Goal: Task Accomplishment & Management: Use online tool/utility

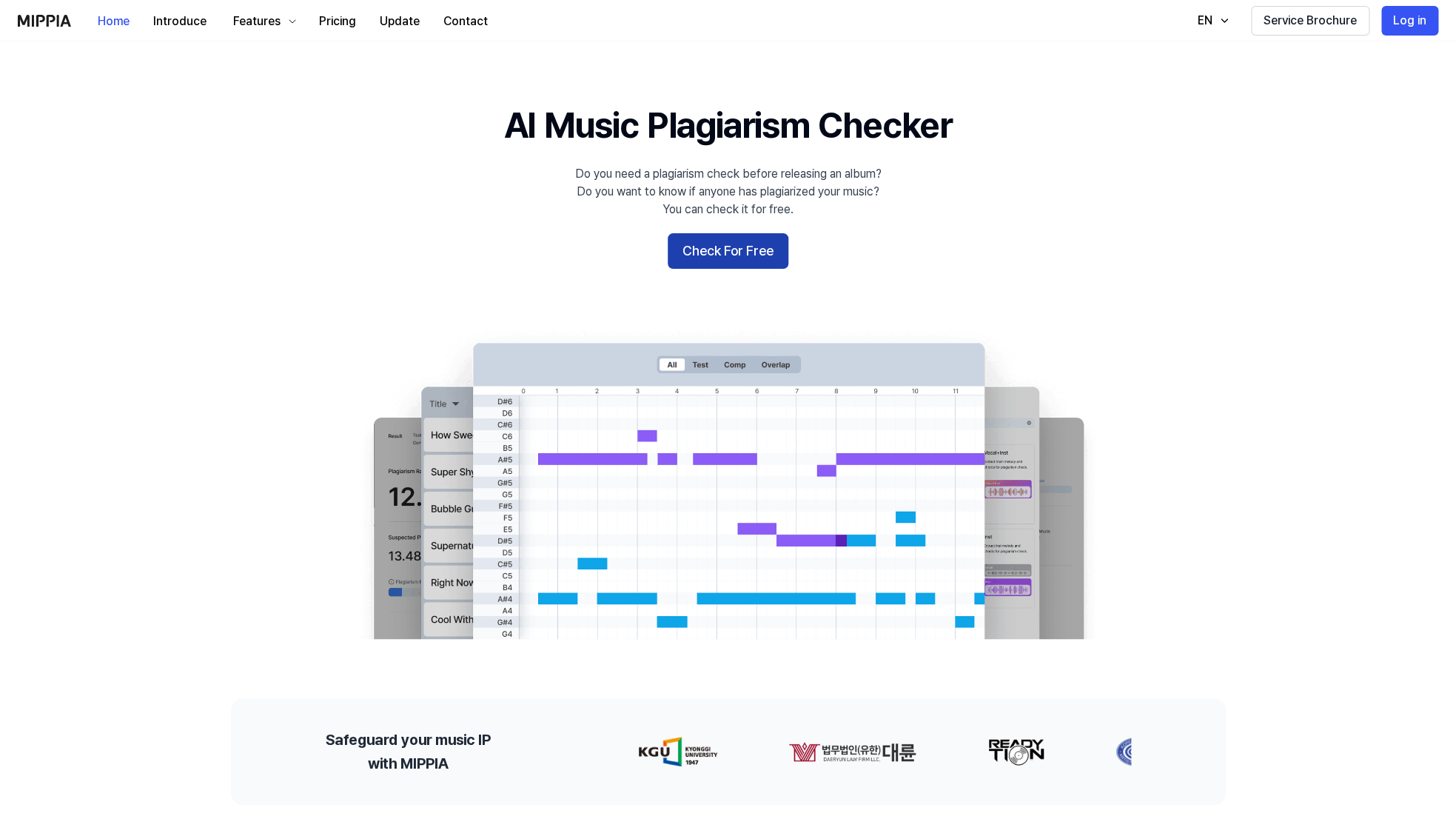
click at [706, 249] on button "Check For Free" at bounding box center [728, 251] width 120 height 35
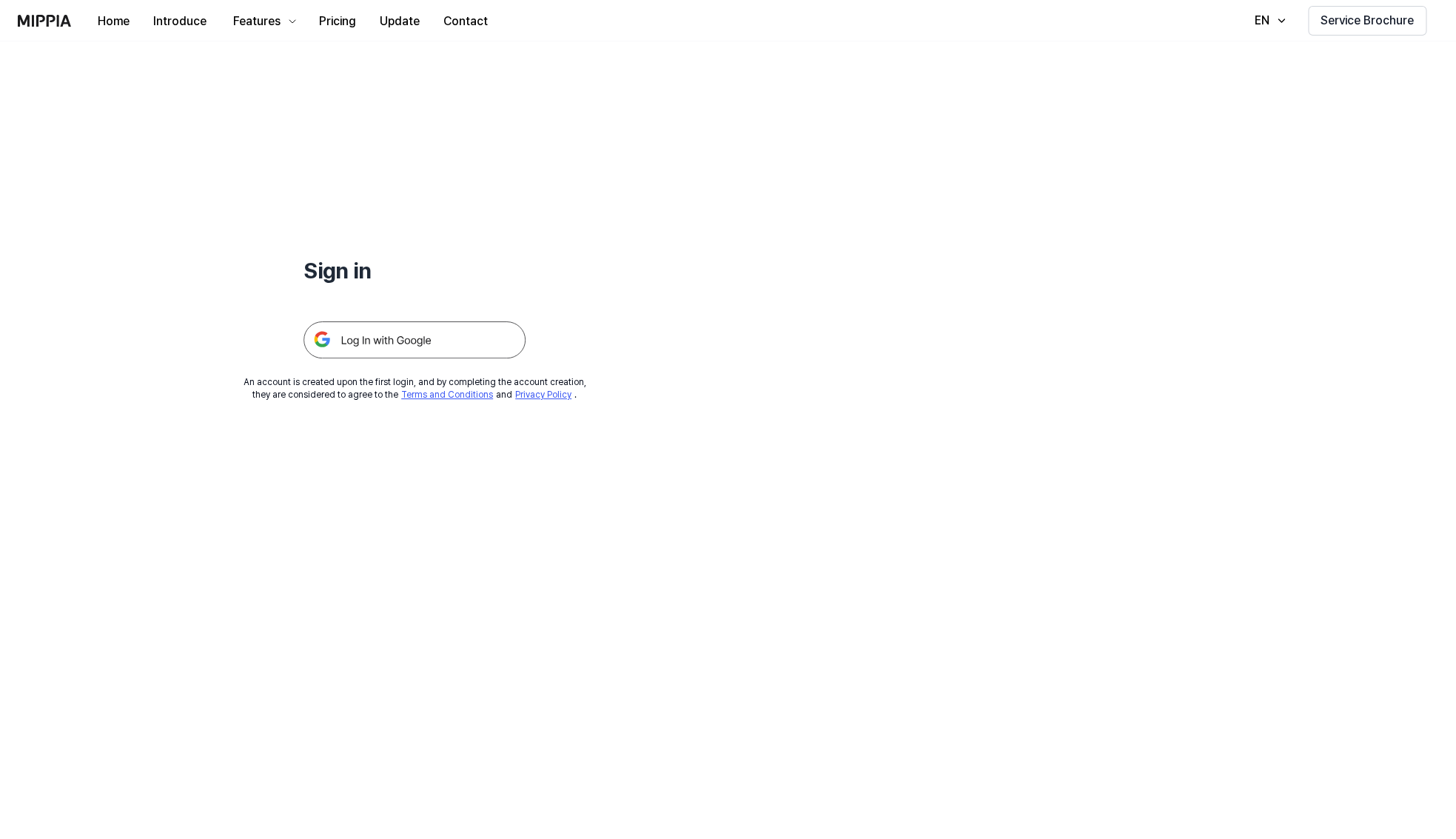
click at [433, 348] on img at bounding box center [415, 340] width 222 height 37
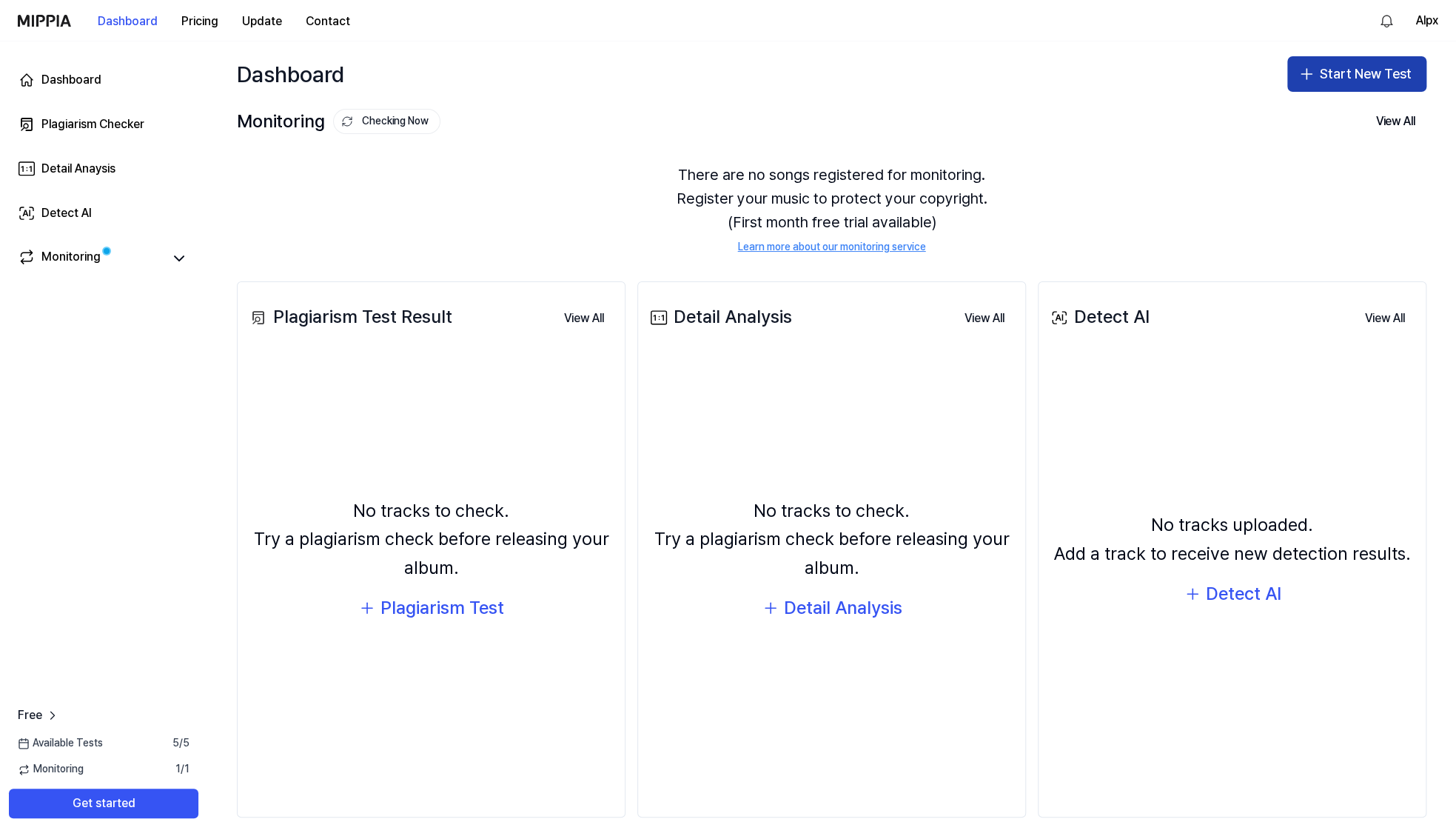
click at [1327, 67] on button "Start New Test" at bounding box center [1356, 74] width 139 height 35
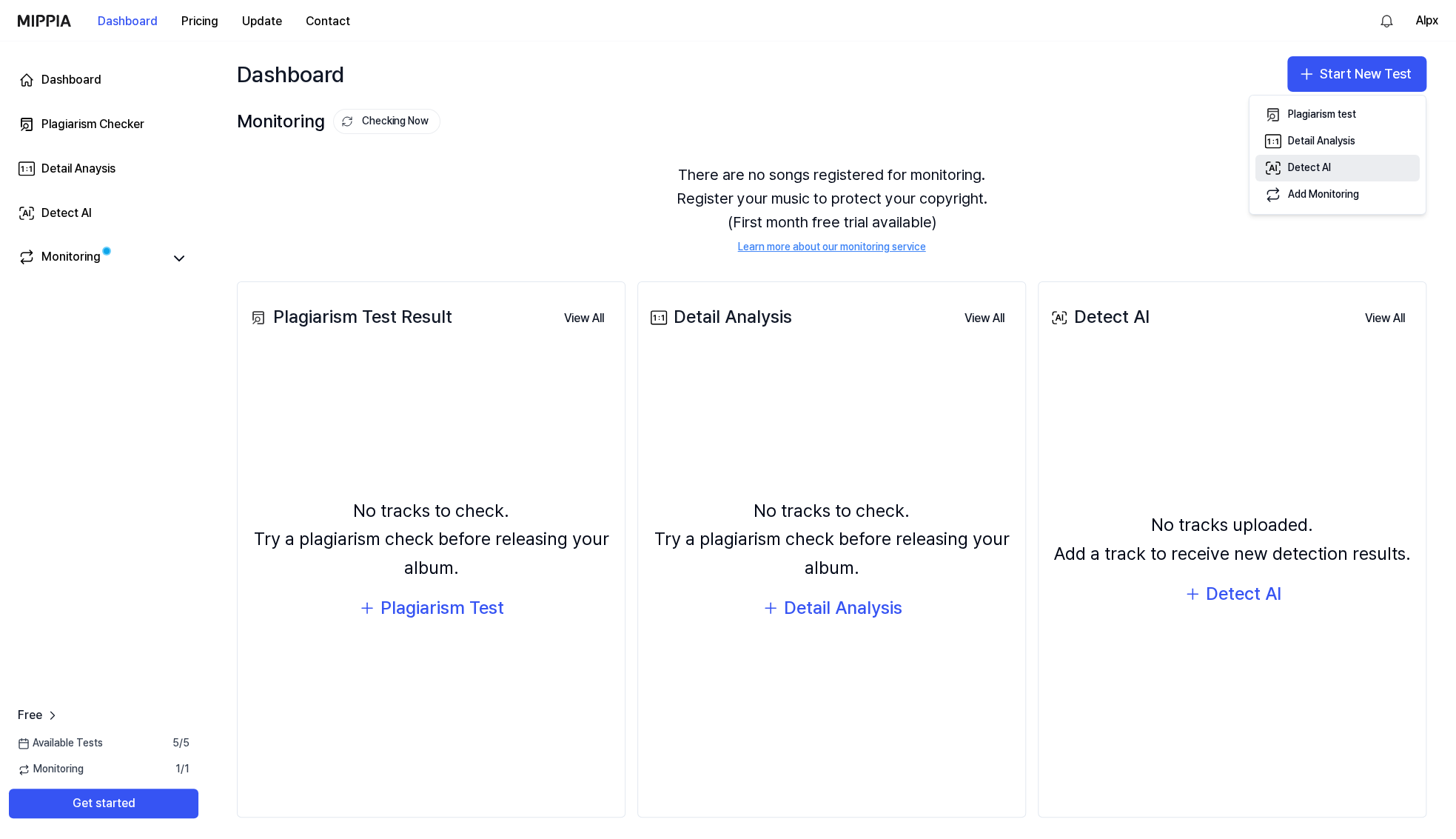
click at [1319, 168] on div "Detect AI" at bounding box center [1310, 168] width 43 height 15
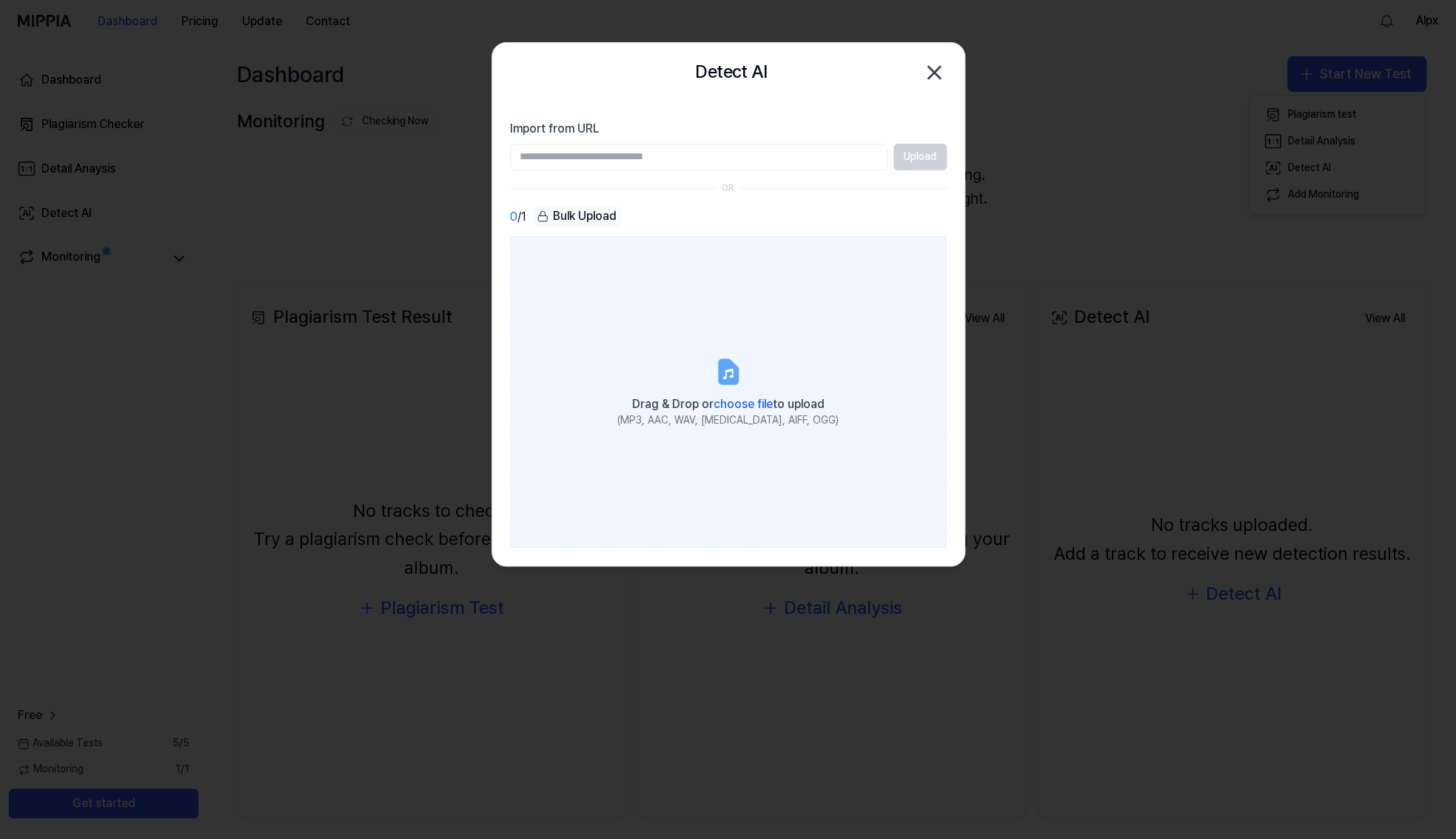
click at [746, 402] on span "choose file" at bounding box center [744, 404] width 60 height 14
click at [0, 0] on input "Drag & Drop or choose file to upload (MP3, AAC, WAV, [MEDICAL_DATA], AIFF, OGG)" at bounding box center [0, 0] width 0 height 0
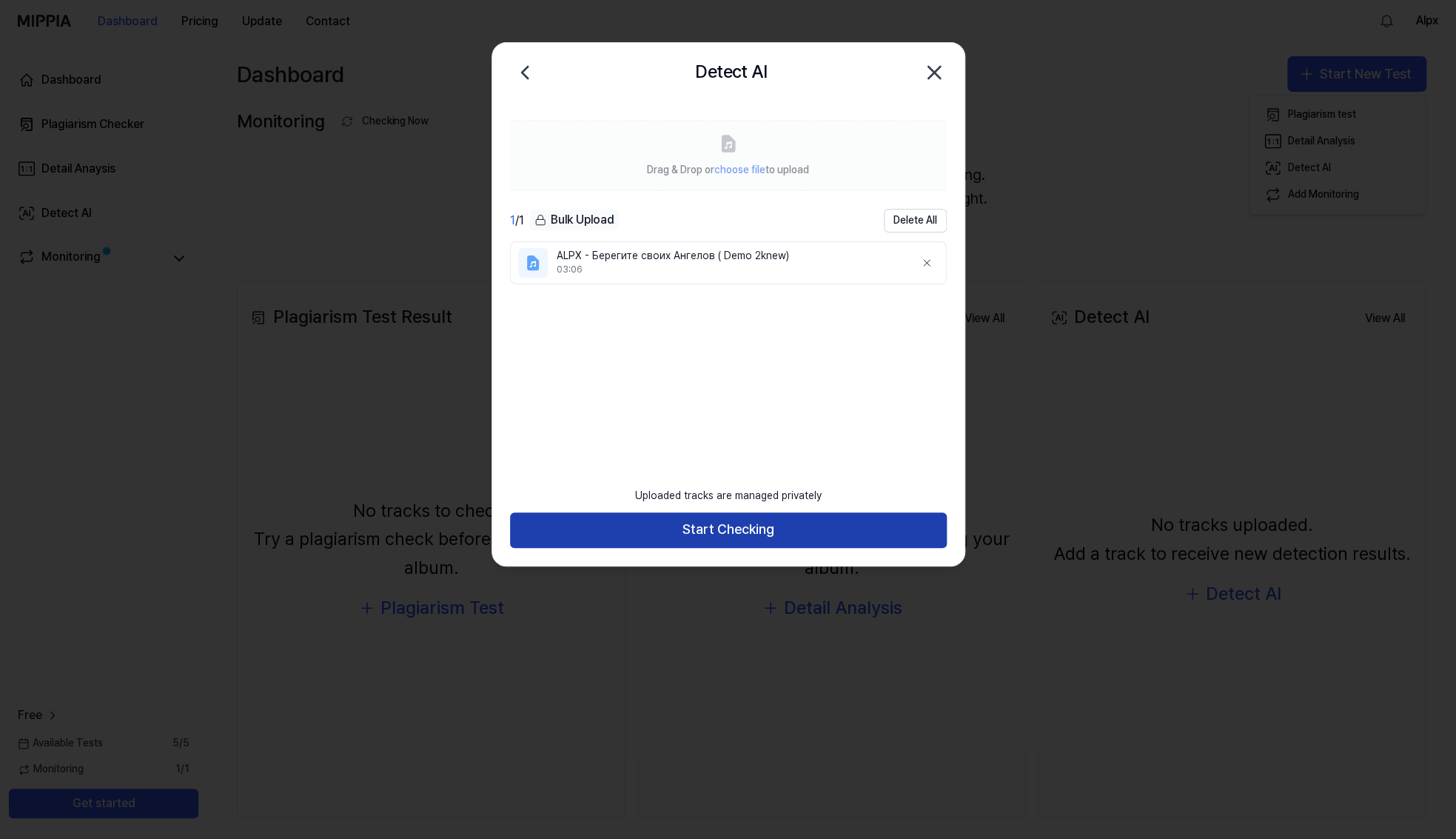
click at [705, 524] on button "Start Checking" at bounding box center [728, 530] width 437 height 35
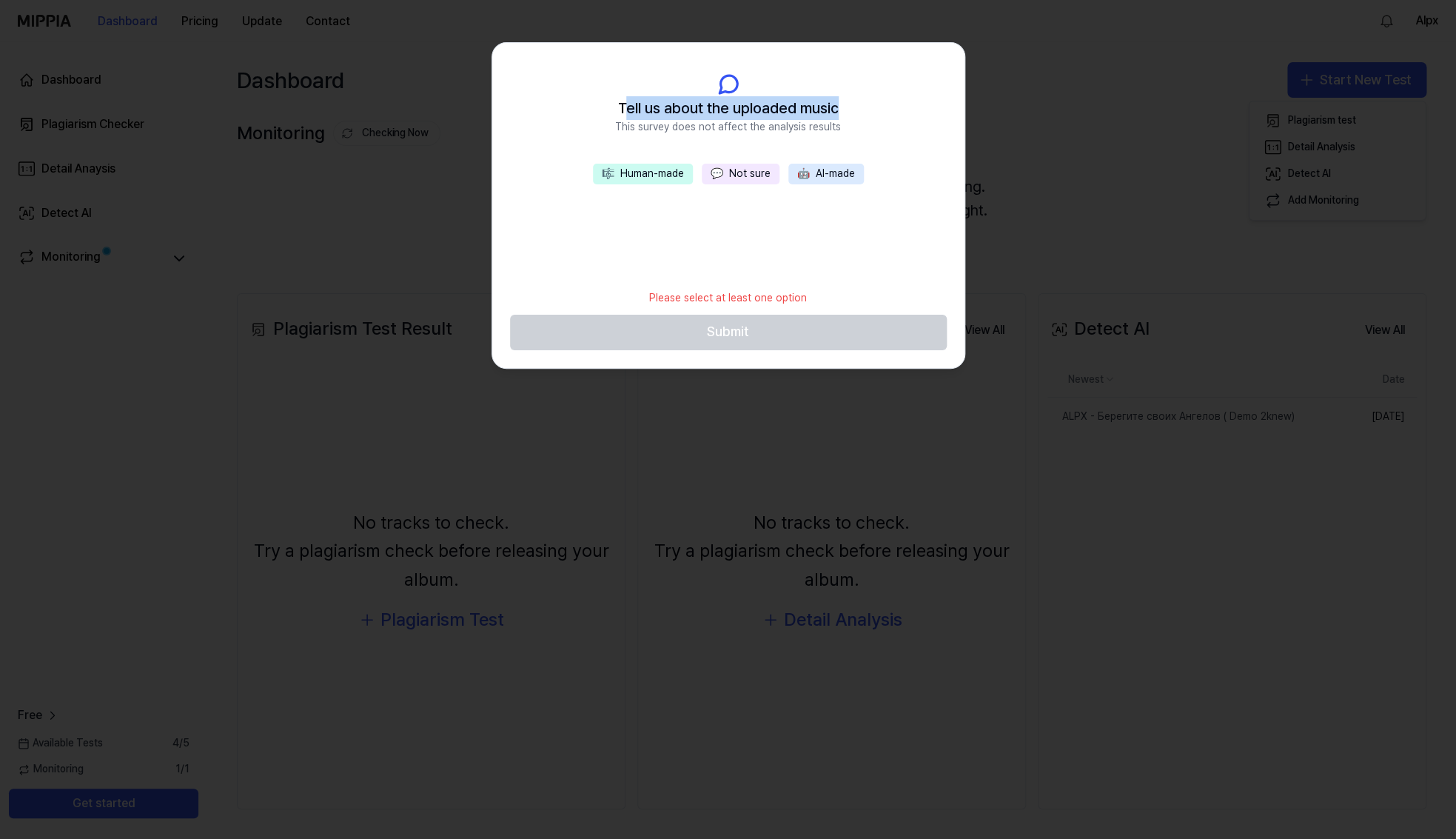
drag, startPoint x: 839, startPoint y: 130, endPoint x: 625, endPoint y: 109, distance: 215.0
click at [625, 107] on div "Tell us about the uploaded music This survey does not affect the analysis resul…" at bounding box center [728, 115] width 226 height 38
click at [828, 252] on div "🎼 Human-made 💬 Not sure 🤖 AI-made" at bounding box center [728, 223] width 473 height 118
click at [826, 178] on button "🤖 AI-made" at bounding box center [826, 174] width 76 height 21
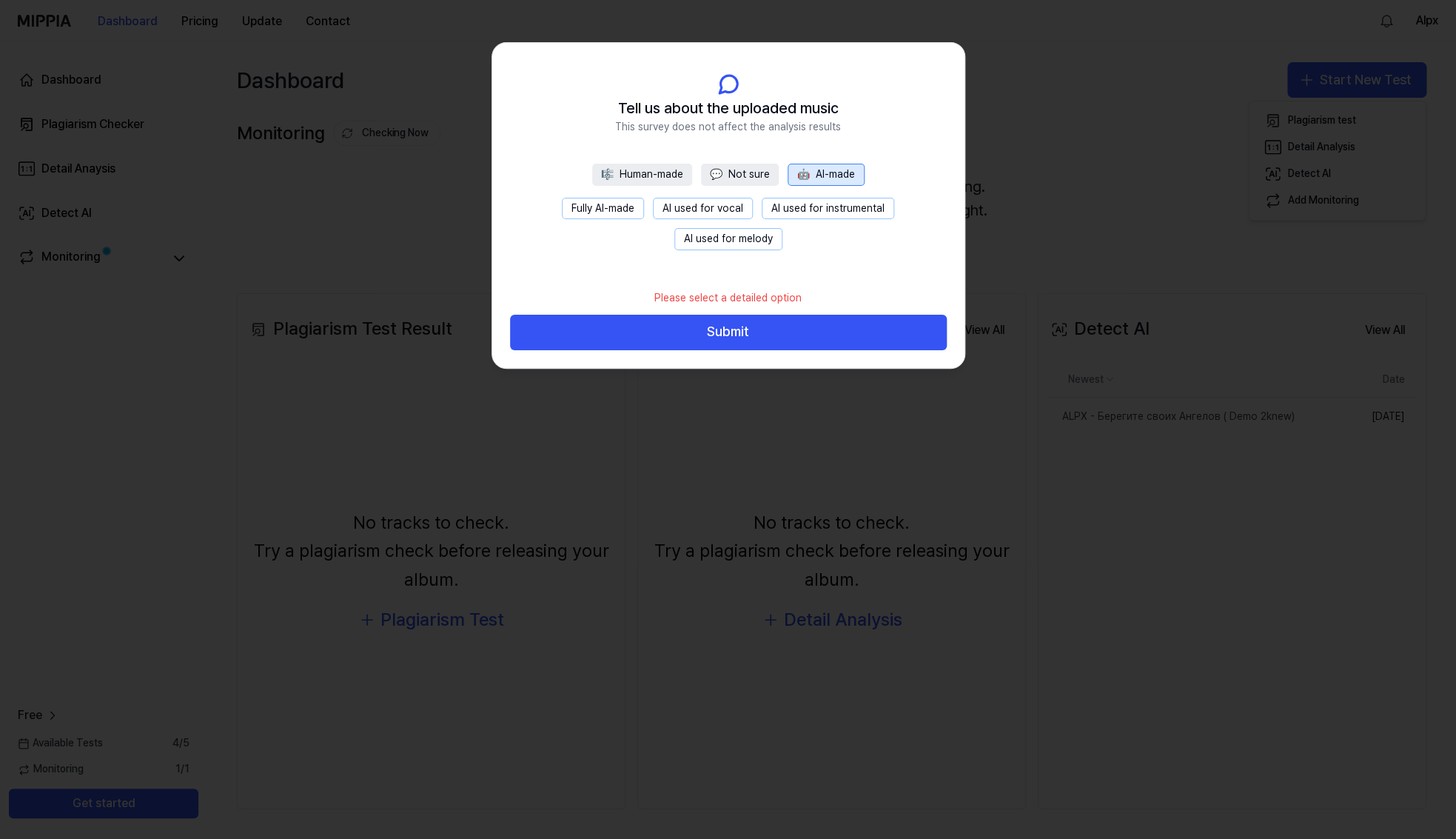
click at [832, 174] on button "🤖 AI-made" at bounding box center [826, 175] width 77 height 22
click at [664, 181] on button "🎼 Human-made" at bounding box center [641, 175] width 100 height 22
click at [724, 242] on button "AI used for melody" at bounding box center [729, 240] width 108 height 22
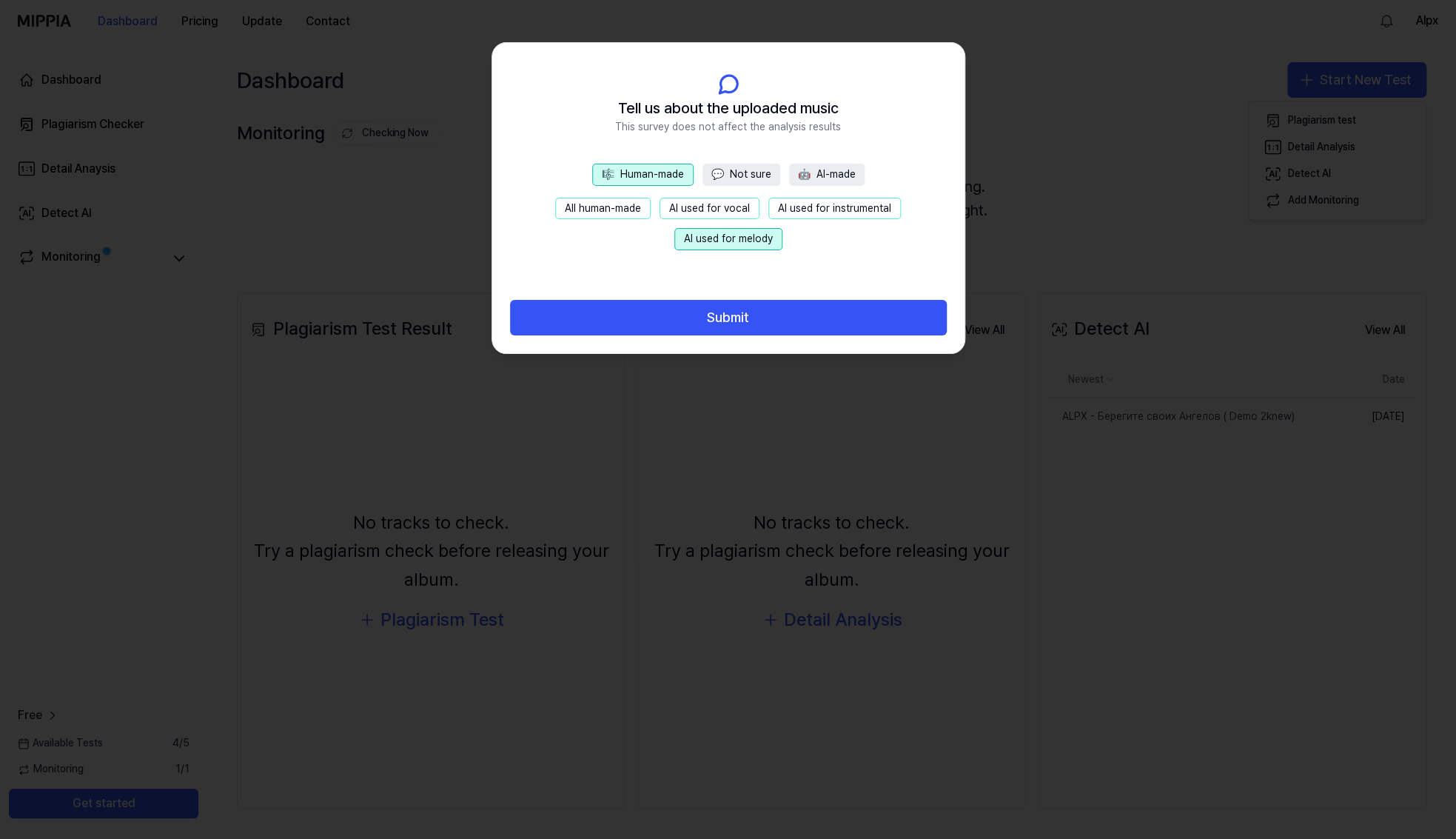
click at [707, 243] on button "AI used for melody" at bounding box center [729, 240] width 108 height 22
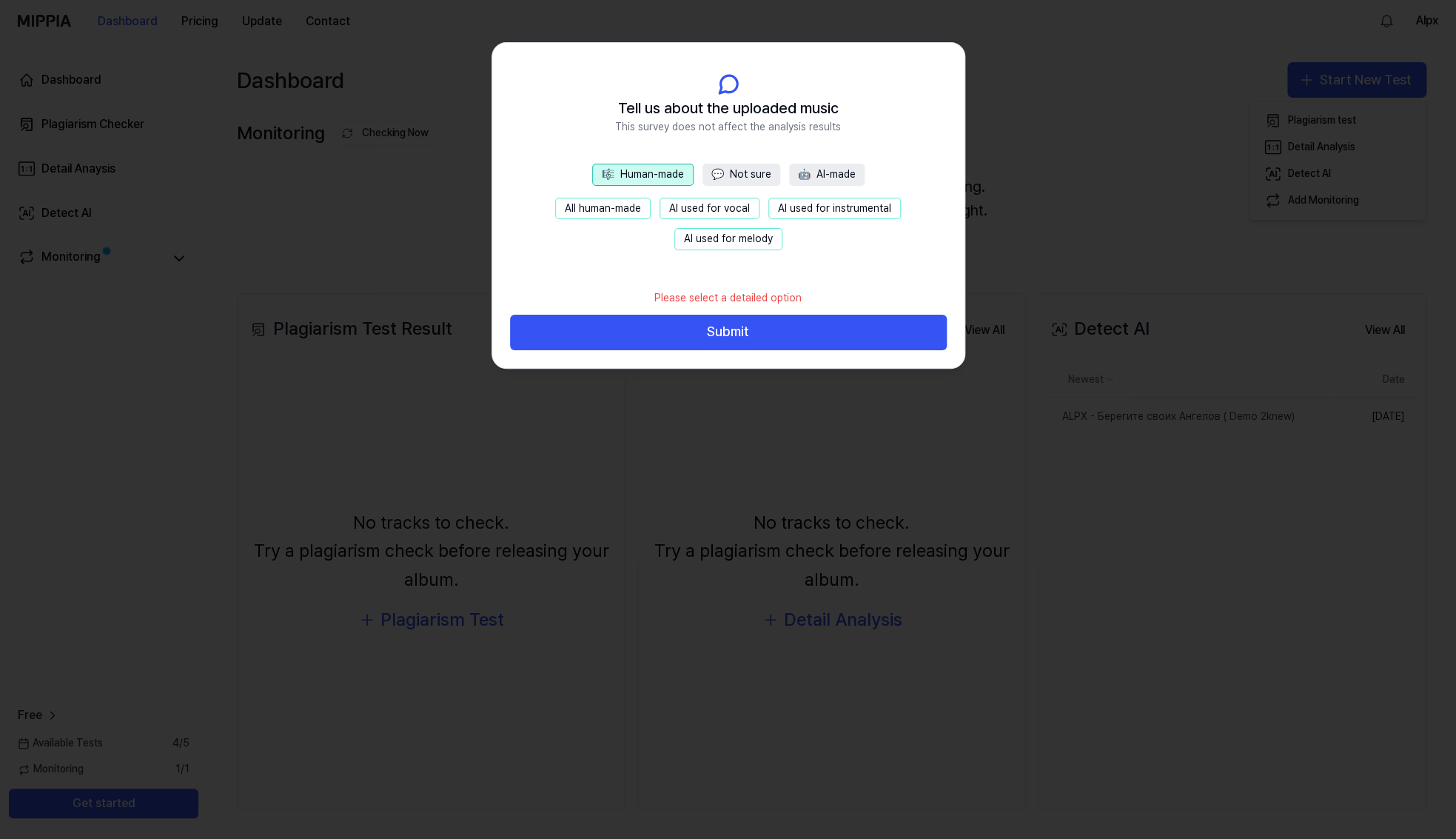
click at [667, 181] on button "🎼 Human-made" at bounding box center [642, 175] width 102 height 22
click at [643, 174] on button "🎼 Human-made" at bounding box center [642, 175] width 102 height 22
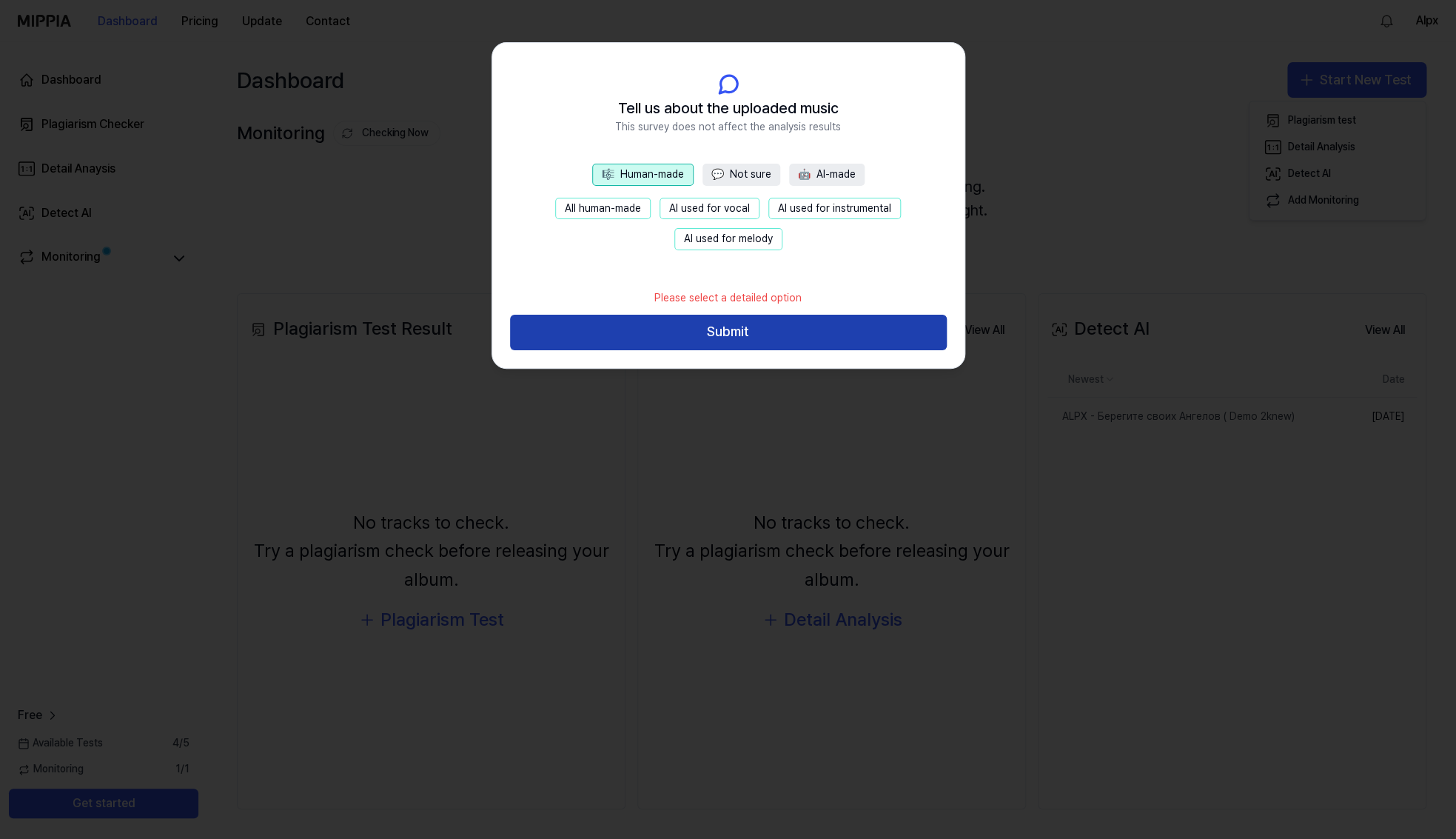
click at [736, 332] on button "Submit" at bounding box center [728, 333] width 437 height 35
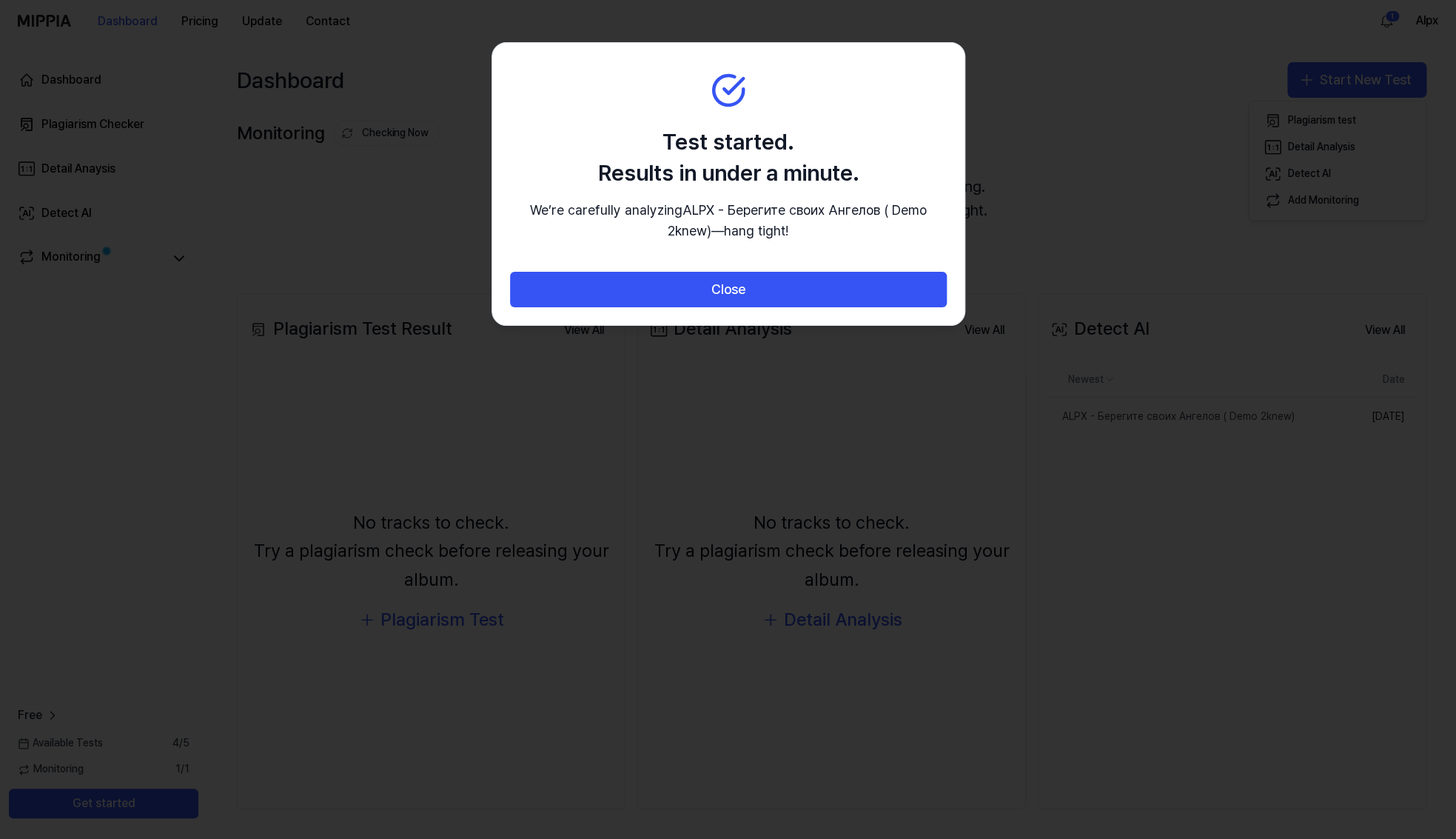
drag, startPoint x: 772, startPoint y: 251, endPoint x: 596, endPoint y: 148, distance: 203.9
click at [596, 148] on div "Test started. Results in under a minute. We’re carefully analyzing ALPX - Берег…" at bounding box center [728, 185] width 437 height 117
click at [824, 241] on p "We’re carefully analyzing ALPX - Берегите своих Ангелов ( Demo 2knew) —hang tig…" at bounding box center [728, 221] width 437 height 43
drag, startPoint x: 793, startPoint y: 258, endPoint x: 630, endPoint y: 121, distance: 212.9
click at [630, 120] on section "Test started. Results in under a minute. We’re carefully analyzing ALPX - Берег…" at bounding box center [728, 158] width 473 height 229
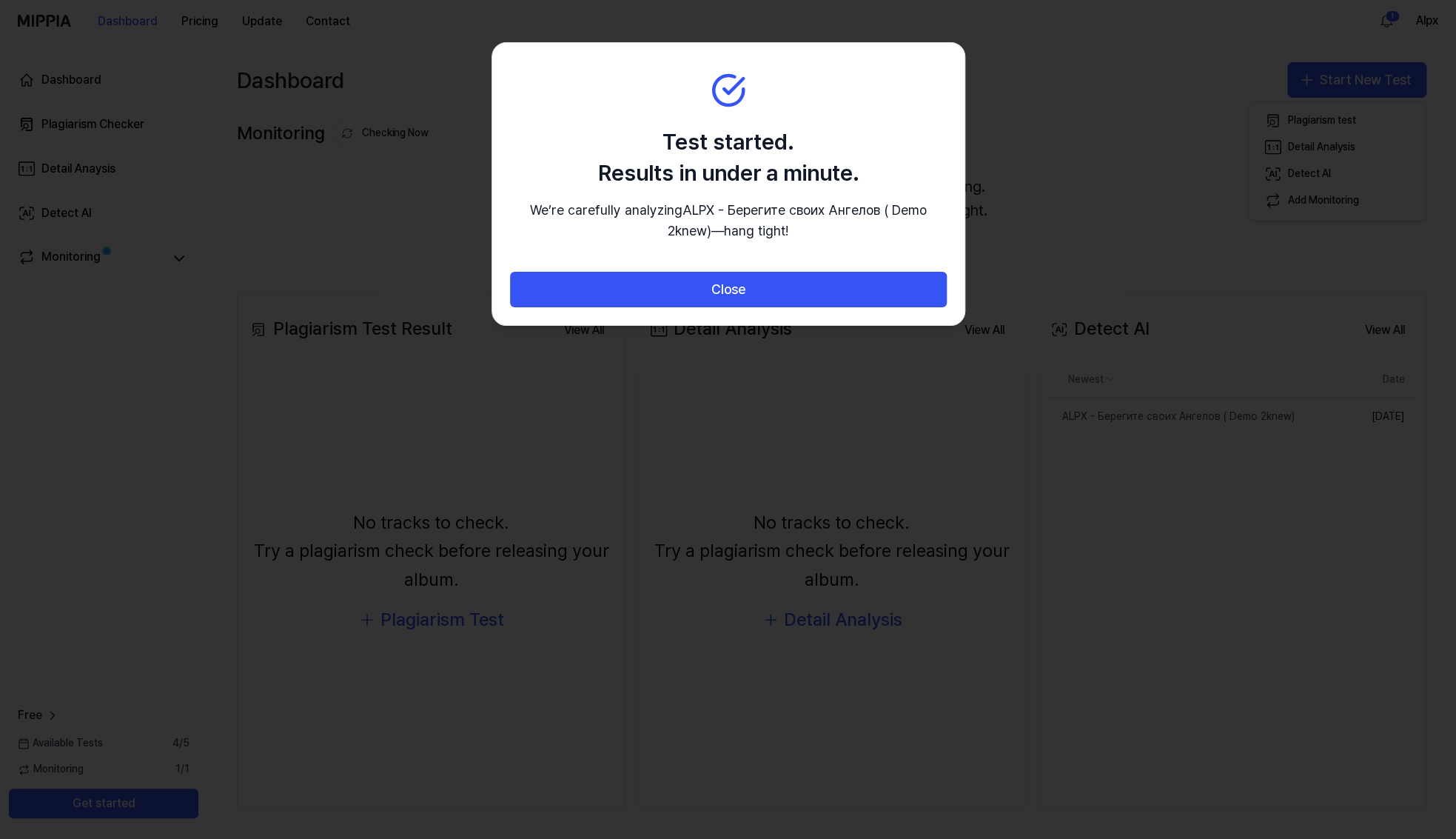
click at [828, 243] on p "We’re carefully analyzing ALPX - Берегите своих Ангелов ( Demo 2knew) —hang tig…" at bounding box center [728, 221] width 437 height 43
drag, startPoint x: 778, startPoint y: 265, endPoint x: 652, endPoint y: 146, distance: 173.3
click at [651, 144] on section "Test started. Results in under a minute. We’re carefully analyzing ALPX - Берег…" at bounding box center [728, 158] width 473 height 229
click at [816, 243] on p "We’re carefully analyzing ALPX - Берегите своих Ангелов ( Demo 2knew) —hang tig…" at bounding box center [728, 221] width 437 height 43
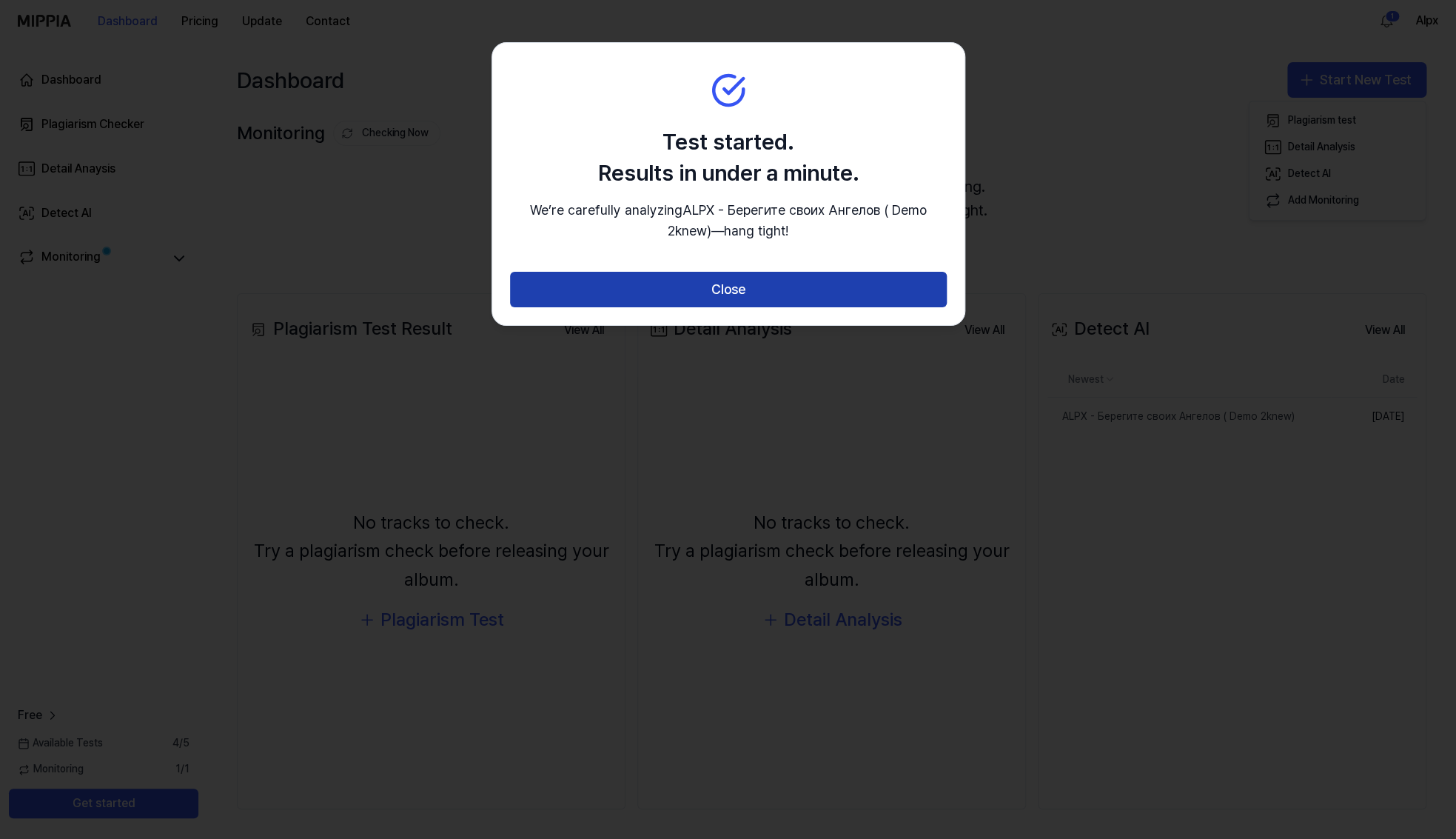
click at [773, 308] on button "Close" at bounding box center [728, 290] width 437 height 35
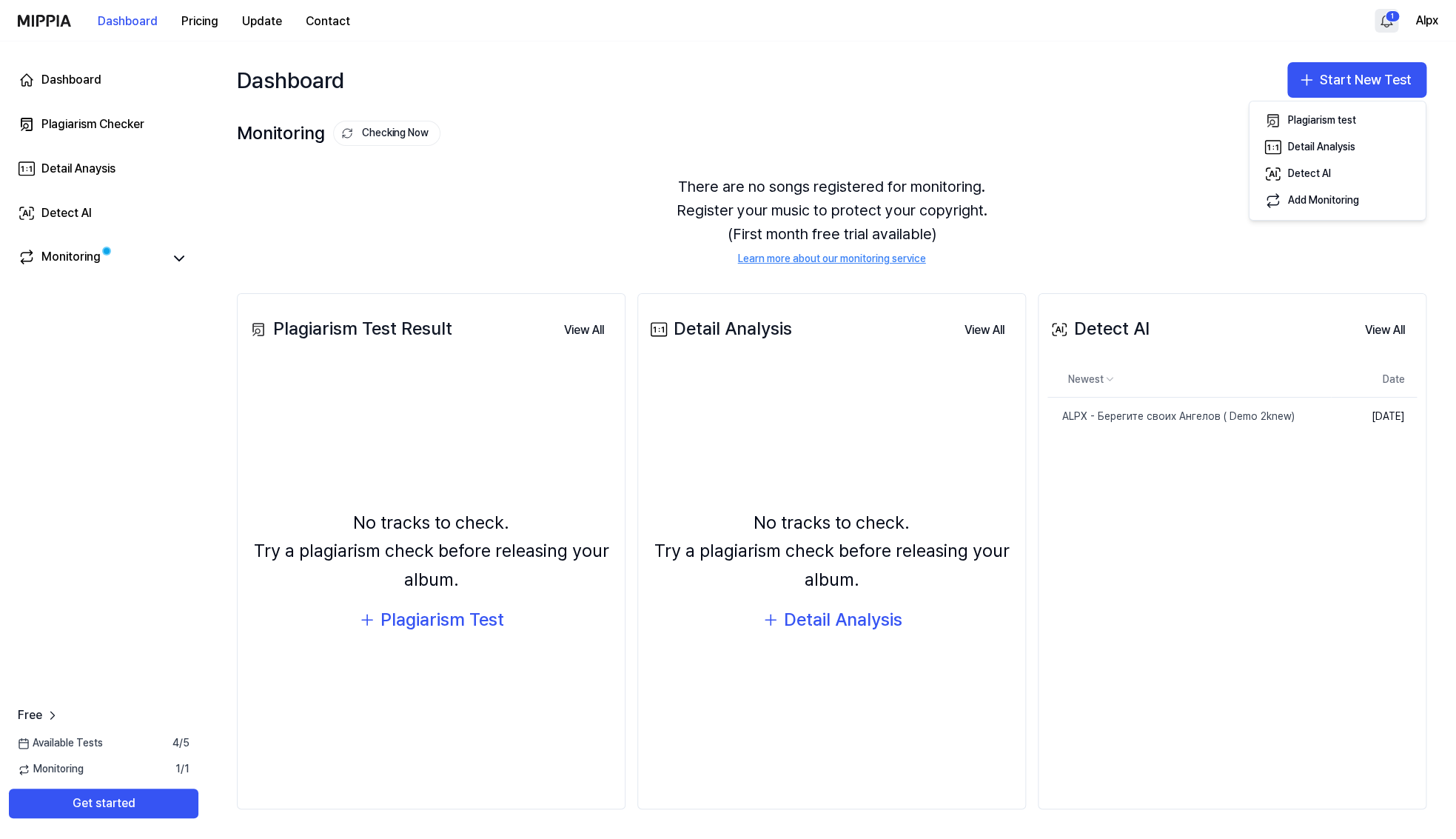
click at [1392, 11] on html "Dashboard Pricing Update Contact 1 Alpx Dashboard Plagiarism Checker Detail Ana…" at bounding box center [728, 420] width 1456 height 839
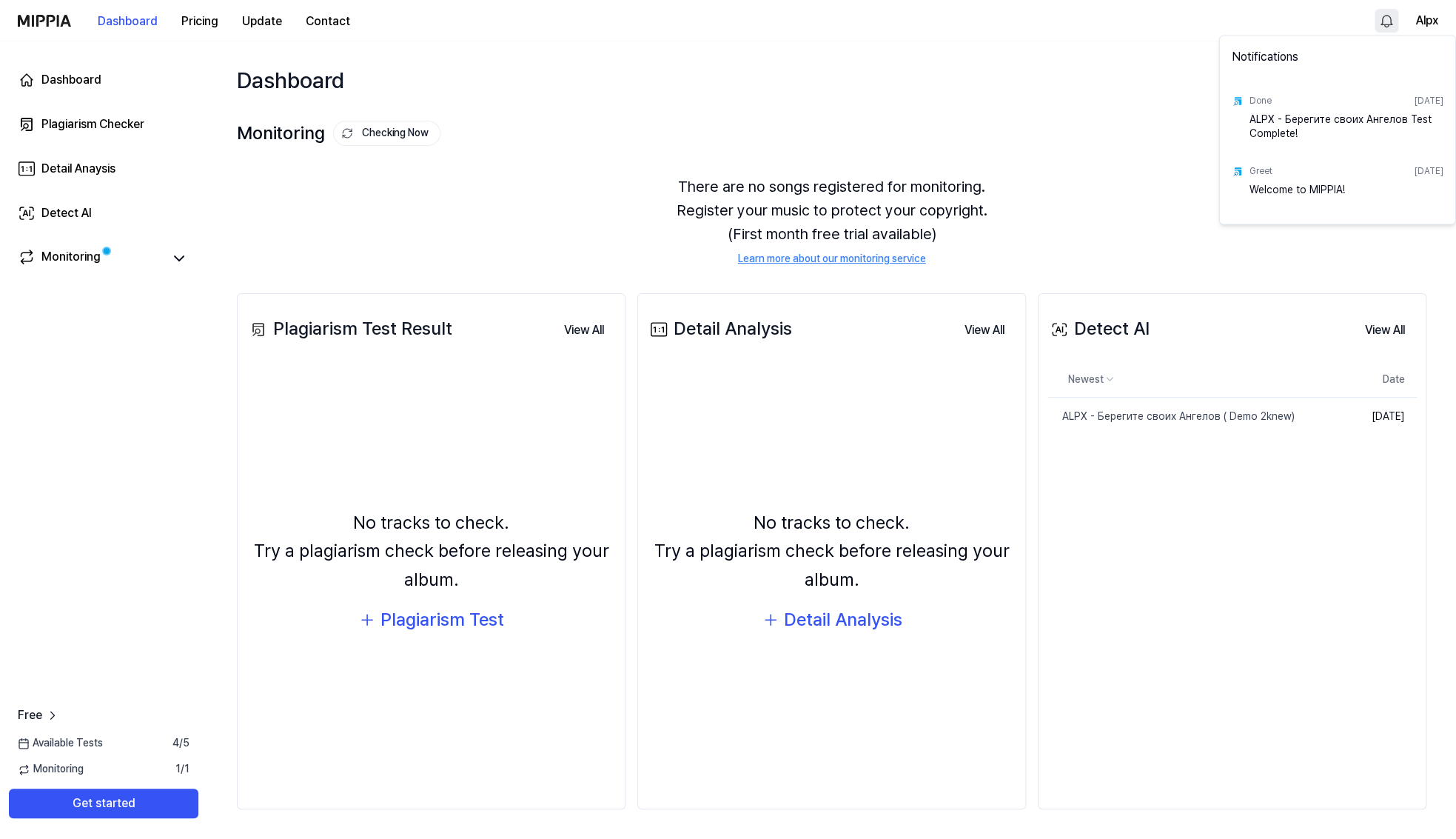
click at [1293, 125] on div "ALPX - Берегите своих Ангелов Test Complete!" at bounding box center [1347, 127] width 194 height 30
click at [1258, 102] on div "Done" at bounding box center [1261, 102] width 22 height 13
click at [1316, 115] on div "ALPX - Берегите своих Ангелов Test Complete!" at bounding box center [1347, 127] width 194 height 30
click at [1369, 115] on div "ALPX - Берегите своих Ангелов Test Complete!" at bounding box center [1347, 127] width 194 height 30
click at [1366, 117] on div "ALPX - Берегите своих Ангелов Test Complete!" at bounding box center [1347, 127] width 194 height 30
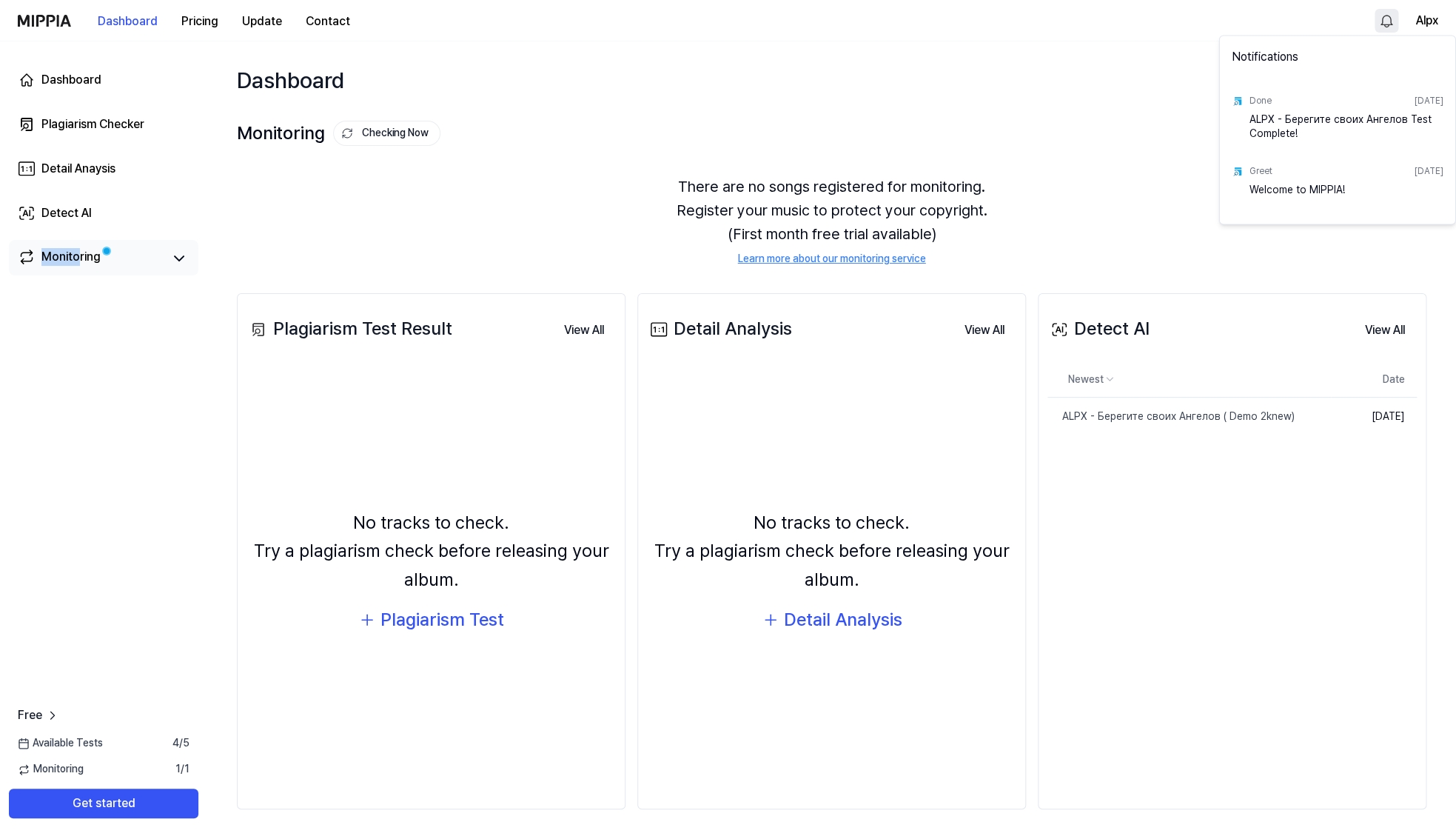
click at [78, 257] on html "Dashboard Pricing Update Contact Alpx Dashboard Plagiarism Checker Detail Anays…" at bounding box center [728, 420] width 1456 height 839
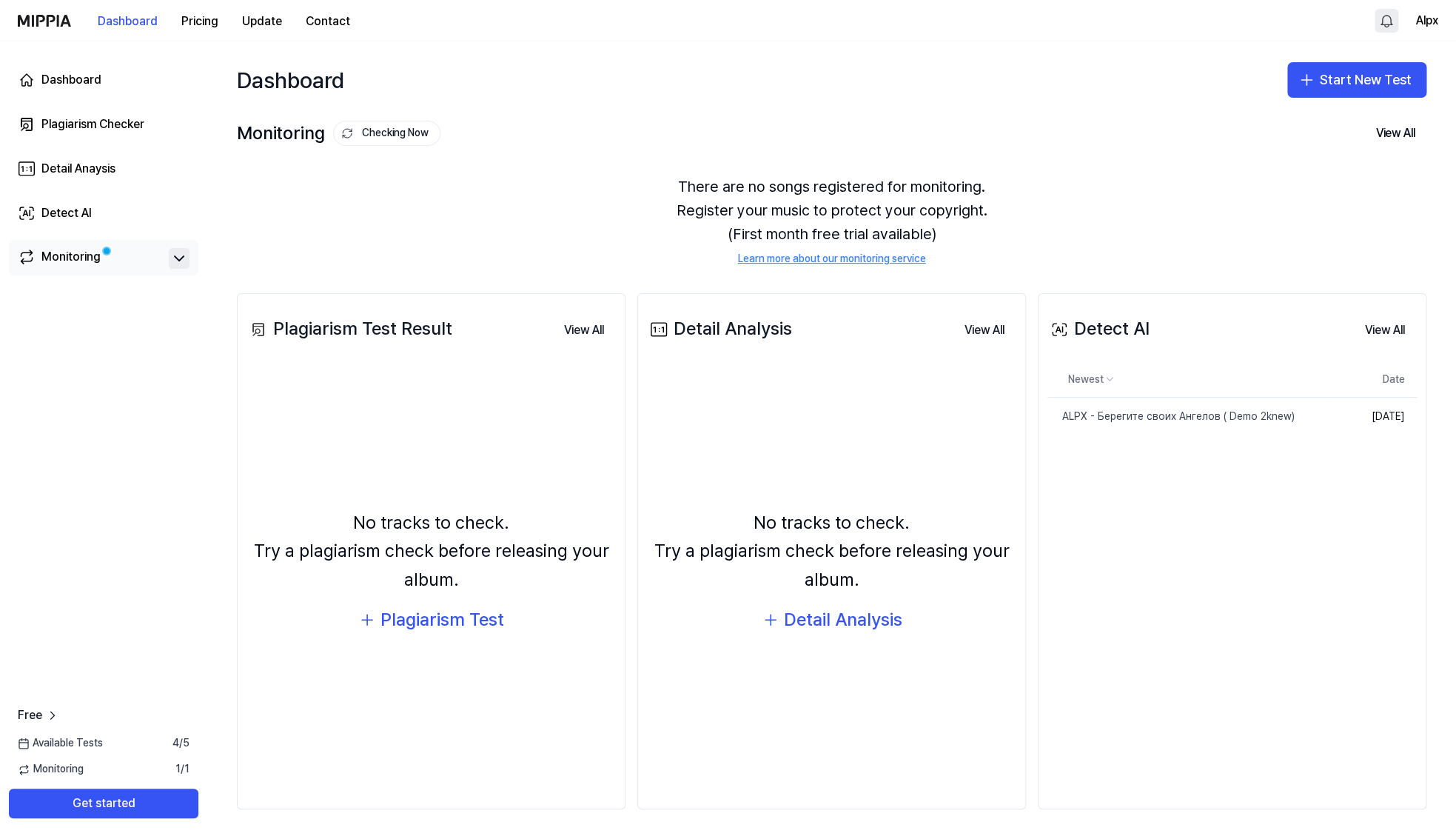
click at [171, 253] on button at bounding box center [179, 258] width 21 height 21
click at [31, 716] on span "Free" at bounding box center [30, 715] width 24 height 18
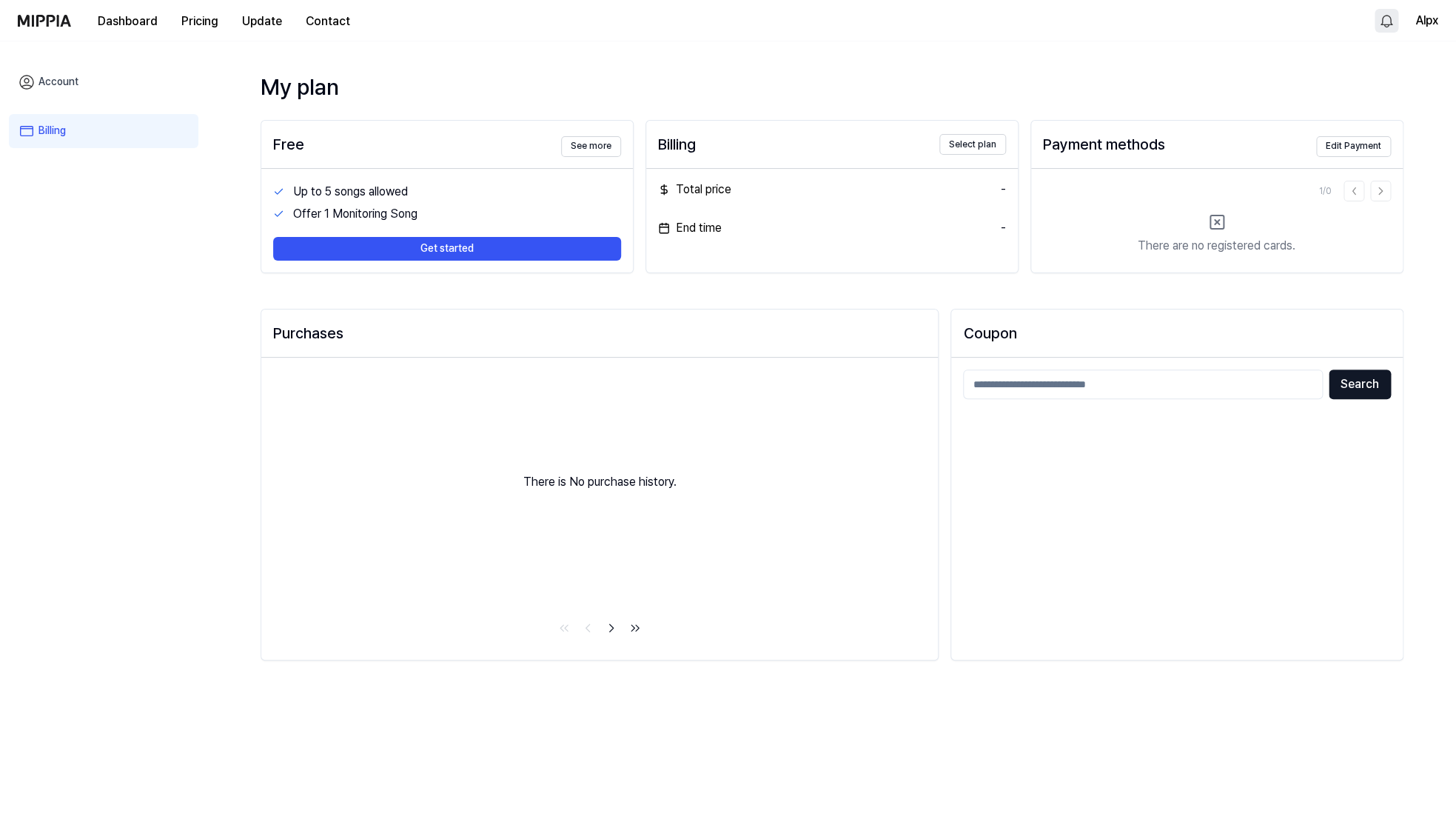
click at [57, 89] on link "Account" at bounding box center [103, 82] width 189 height 34
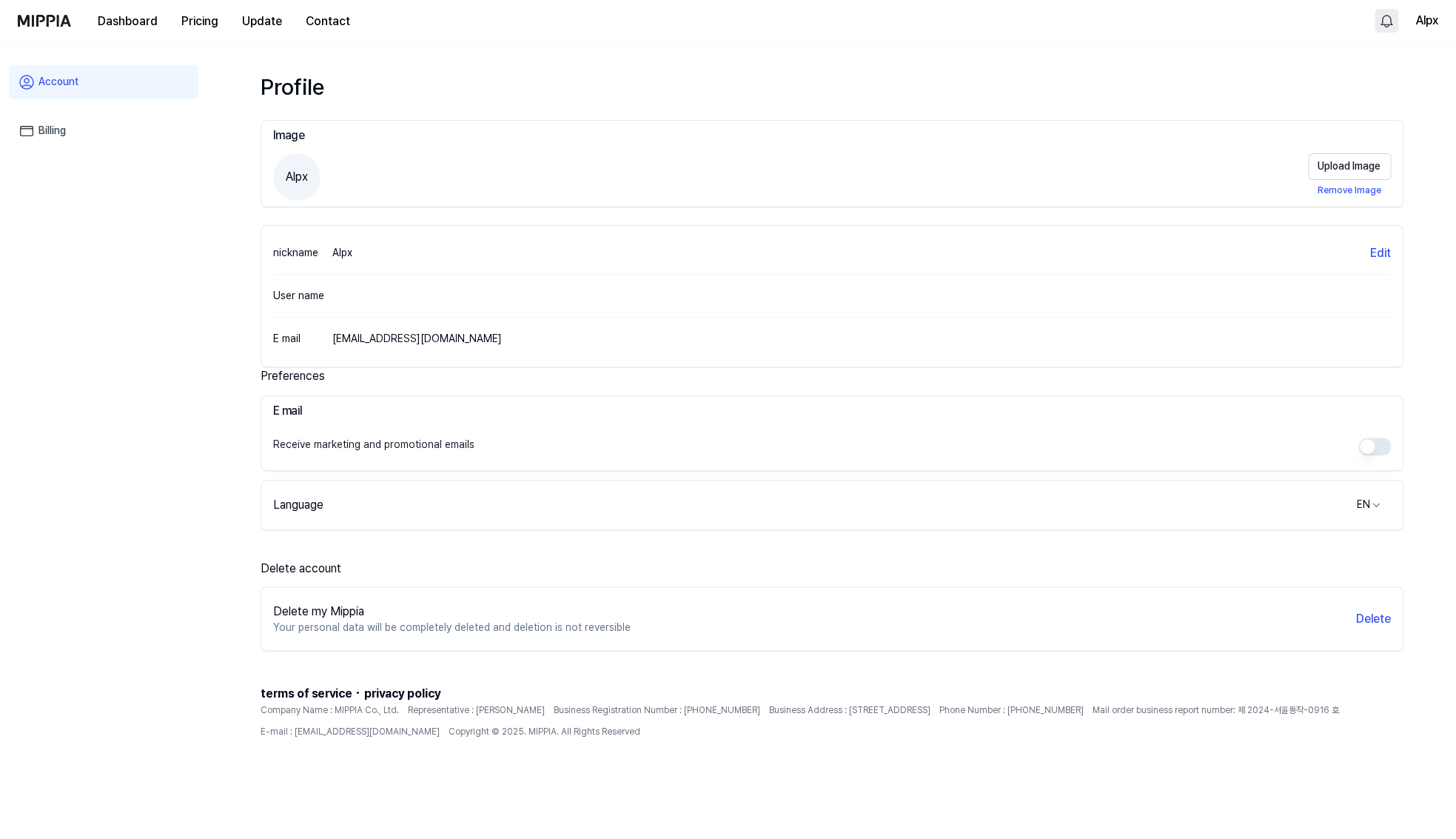
click at [337, 511] on div "Language EN" at bounding box center [831, 505] width 1142 height 30
click at [1373, 499] on html "Dashboard Pricing Update Contact Alpx Account Billing Profile Image Alpx Upload…" at bounding box center [728, 420] width 1456 height 839
click at [1371, 502] on html "Dashboard Pricing Update Contact Alpx Account Billing Profile Image Alpx Upload…" at bounding box center [728, 420] width 1456 height 839
click at [43, 128] on link "Billing" at bounding box center [103, 131] width 189 height 34
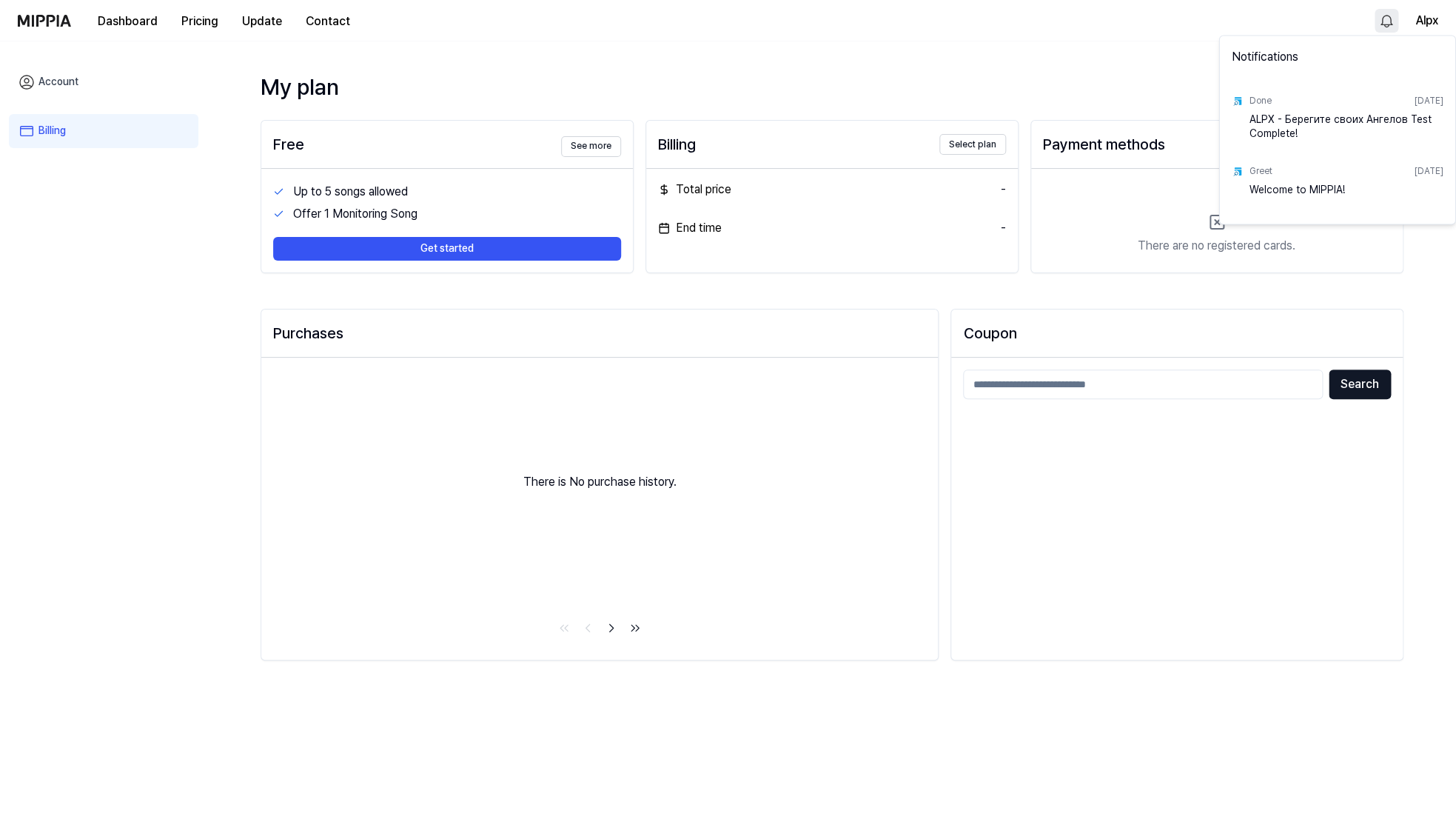
click at [1385, 26] on html "Dashboard Pricing Update Contact Alpx Account Billing My plan Free See more Up …" at bounding box center [728, 420] width 1456 height 839
click at [1287, 123] on div "ALPX - Берегите своих Ангелов Test Complete!" at bounding box center [1347, 127] width 194 height 30
click at [1283, 131] on div "ALPX - Берегите своих Ангелов Test Complete!" at bounding box center [1347, 127] width 194 height 30
click at [1239, 100] on img at bounding box center [1238, 101] width 12 height 12
click at [1238, 100] on img at bounding box center [1238, 101] width 12 height 12
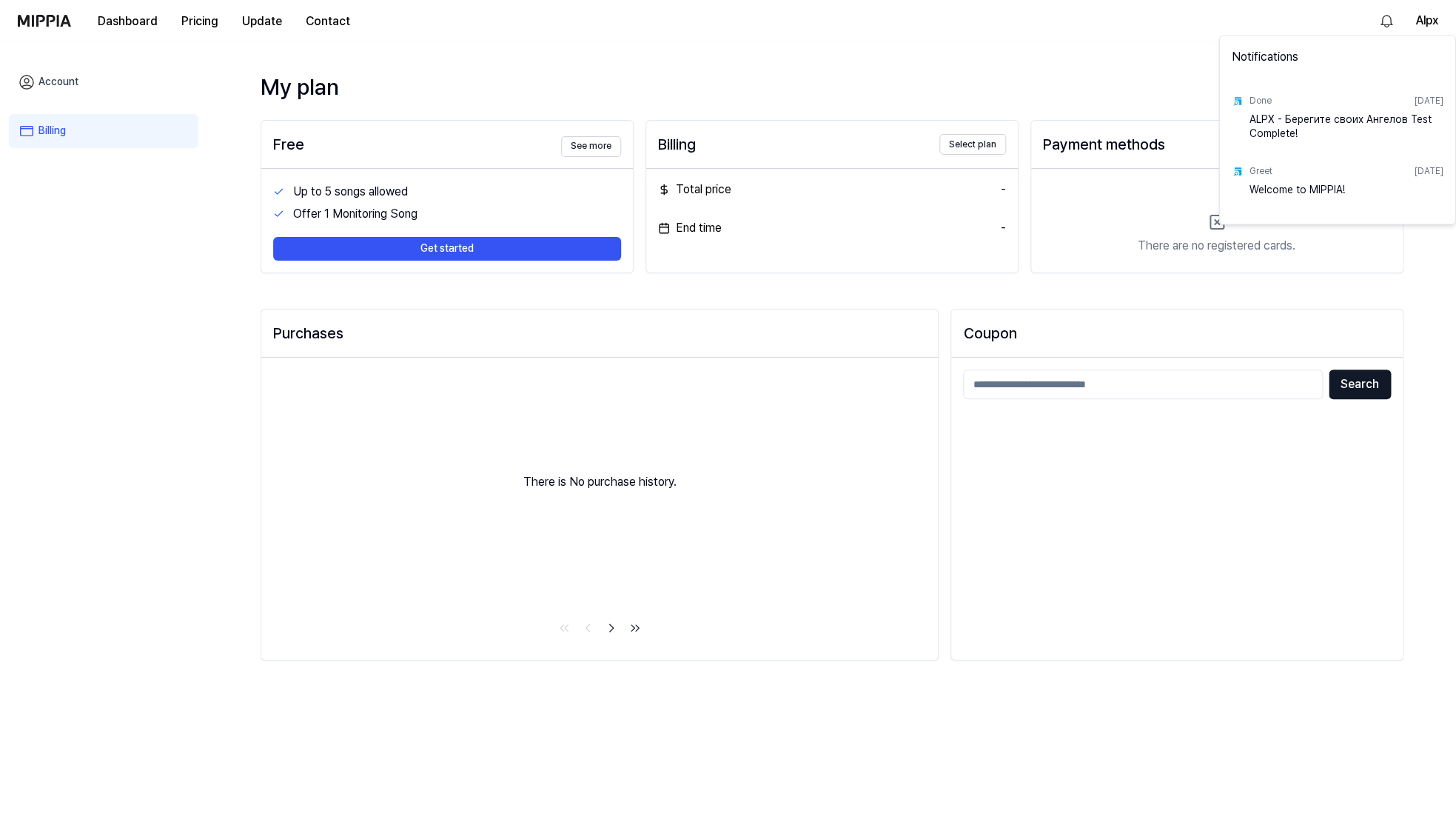
click at [1238, 100] on img at bounding box center [1238, 101] width 12 height 12
click at [1278, 186] on div "Welcome to MIPPIA!" at bounding box center [1347, 197] width 194 height 30
click at [1276, 122] on div "ALPX - Берегите своих Ангелов Test Complete!" at bounding box center [1347, 127] width 194 height 30
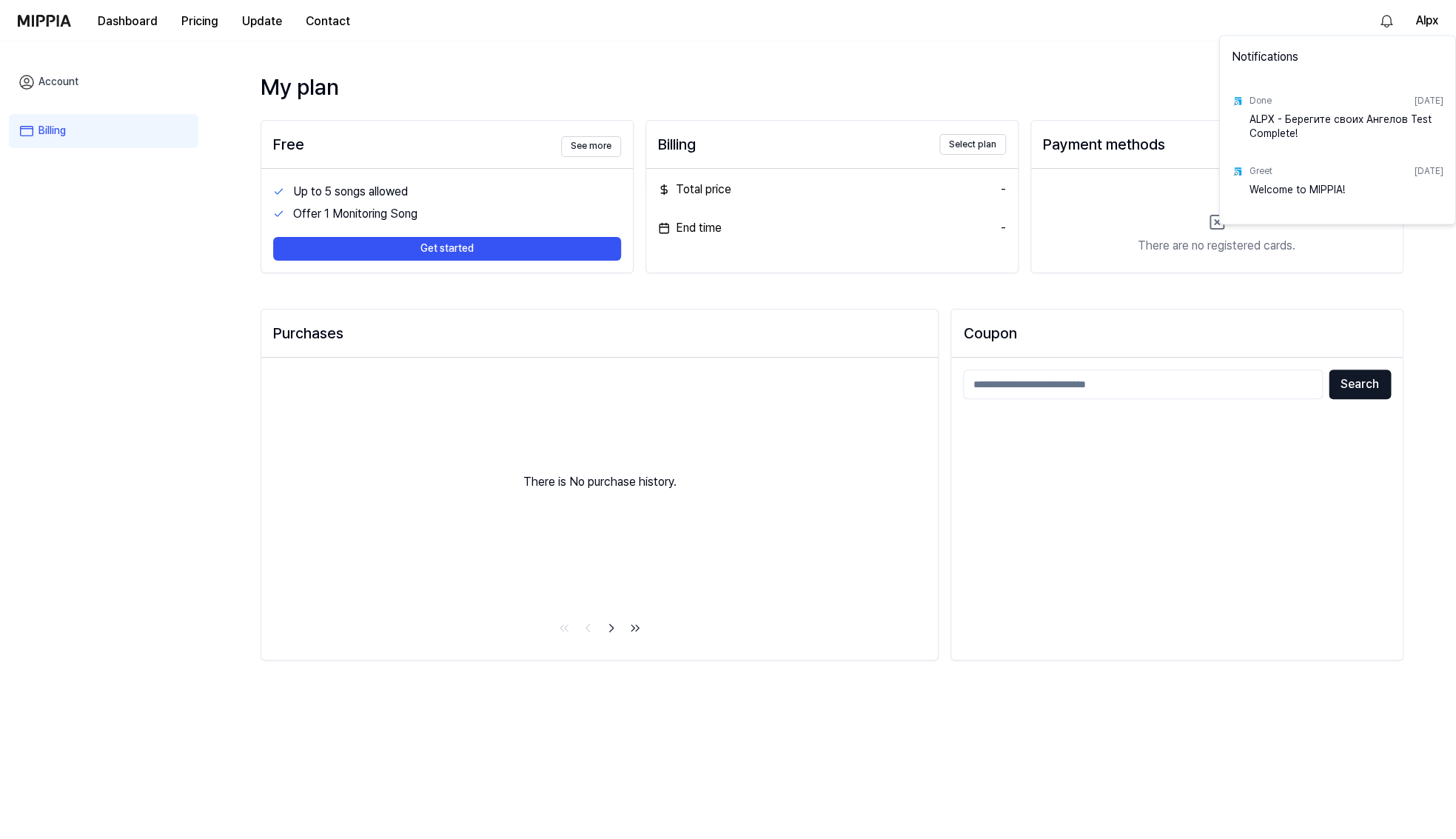
click at [1284, 122] on div "ALPX - Берегите своих Ангелов Test Complete!" at bounding box center [1347, 127] width 194 height 30
click at [1284, 122] on div "ALPX - Берегите своих Ангелов Test Complete!" at bounding box center [1347, 127] width 194 height 30
click at [1244, 101] on div "Done Oct 10, 2025 ALPX - Берегите своих Ангелов Test Complete!" at bounding box center [1338, 116] width 229 height 70
click at [1244, 100] on div "Done Oct 10, 2025 ALPX - Берегите своих Ангелов Test Complete!" at bounding box center [1338, 116] width 229 height 70
click at [100, 323] on html "Dashboard Pricing Update Contact Alpx Account Billing My plan Free See more Up …" at bounding box center [728, 420] width 1456 height 839
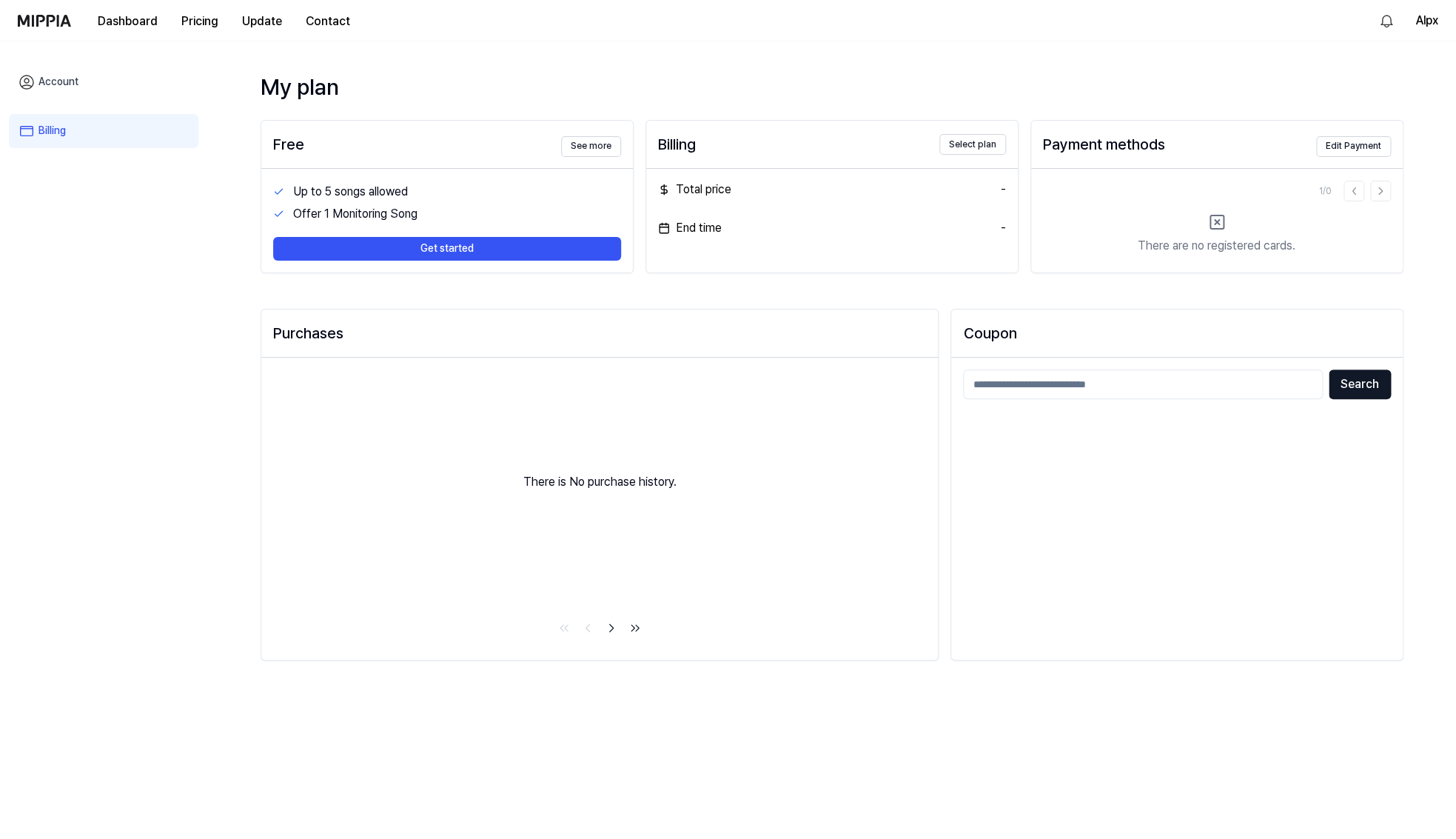
click at [62, 76] on link "Account" at bounding box center [103, 82] width 189 height 34
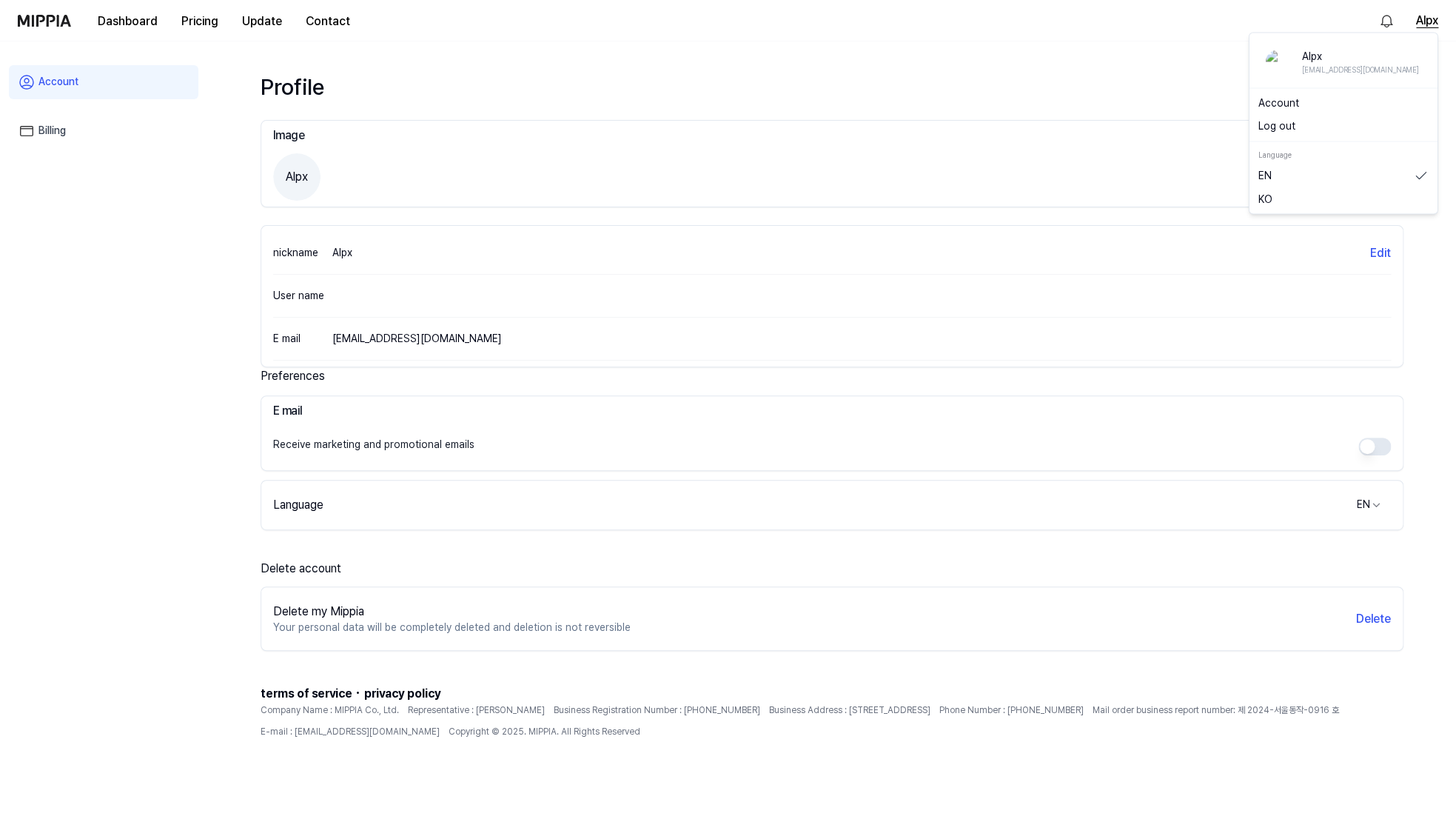
click at [1428, 25] on button "Alpx" at bounding box center [1428, 21] width 22 height 18
click at [1425, 19] on button "Alpx" at bounding box center [1428, 21] width 22 height 18
click at [160, 351] on div "Account Billing" at bounding box center [103, 441] width 207 height 801
click at [117, 21] on button "Dashboard" at bounding box center [128, 21] width 84 height 30
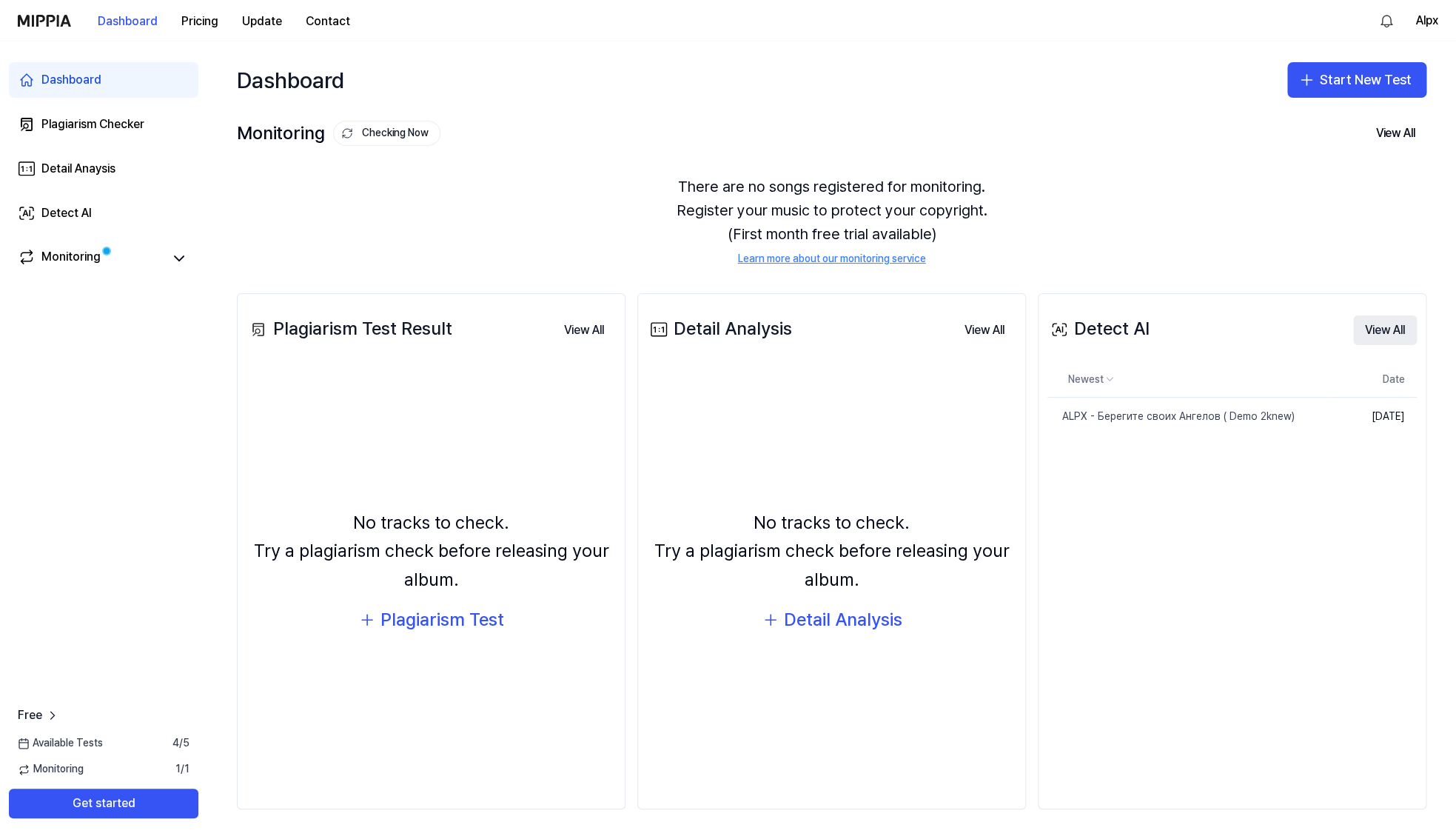
click at [1387, 340] on button "View All" at bounding box center [1385, 330] width 63 height 30
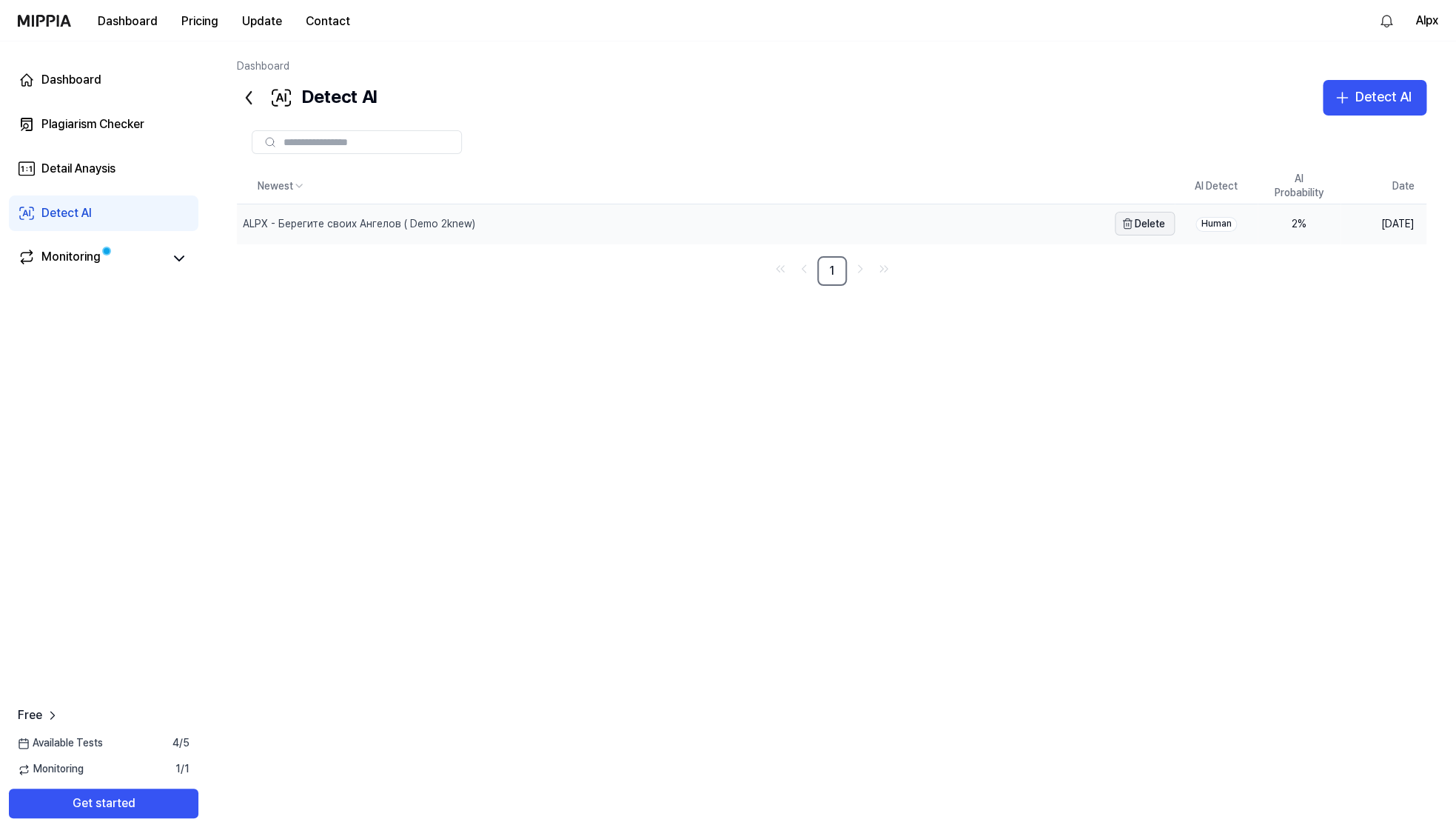
drag, startPoint x: 1321, startPoint y: 225, endPoint x: 1172, endPoint y: 227, distance: 149.0
click at [1171, 227] on tr "ALPX - Берегите своих Ангелов ( Demo 2knew) Delete Human 2 % Oct 10, 2025" at bounding box center [831, 224] width 1190 height 39
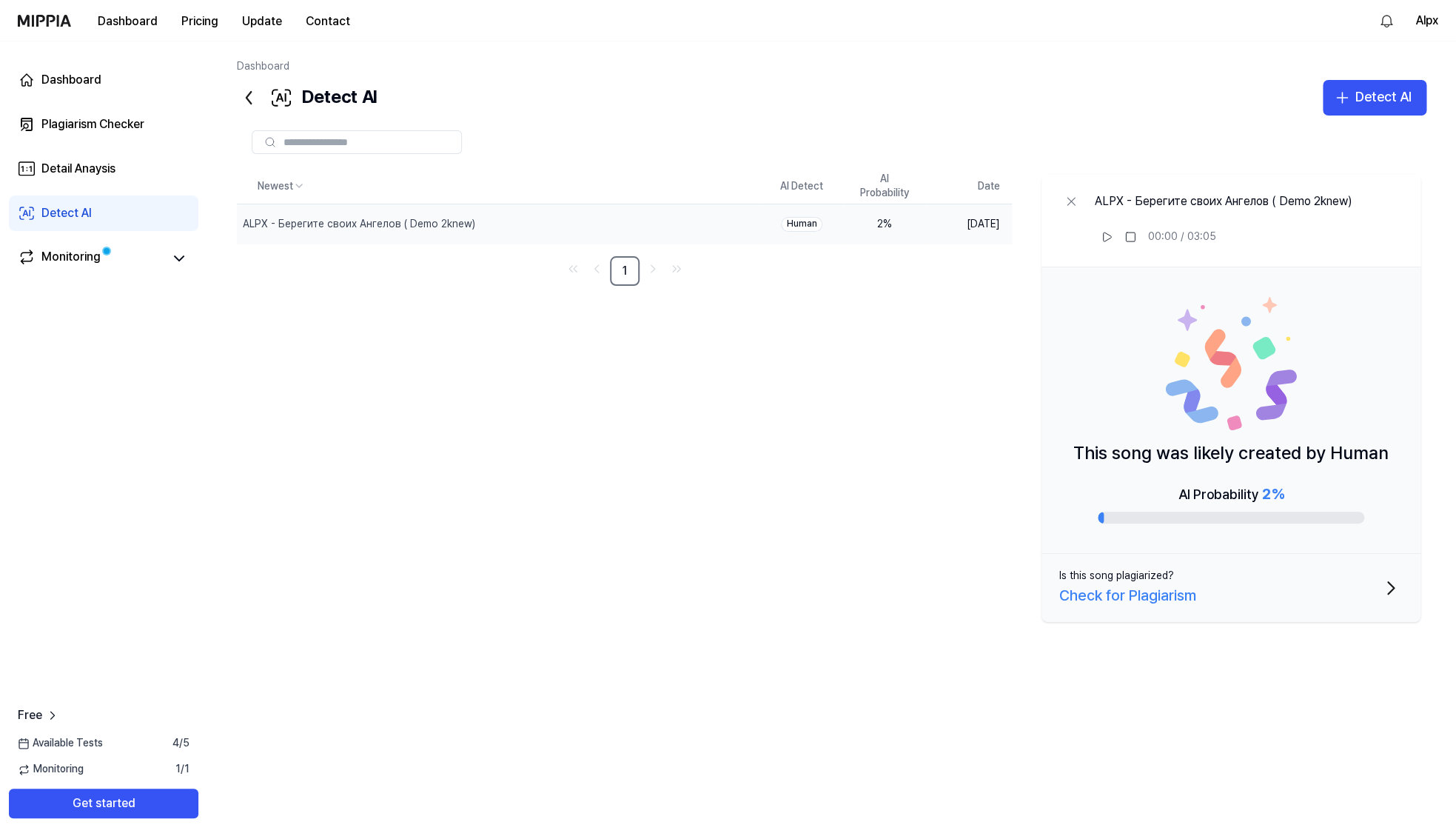
click at [1154, 600] on div "Check for Plagiarism" at bounding box center [1128, 595] width 137 height 23
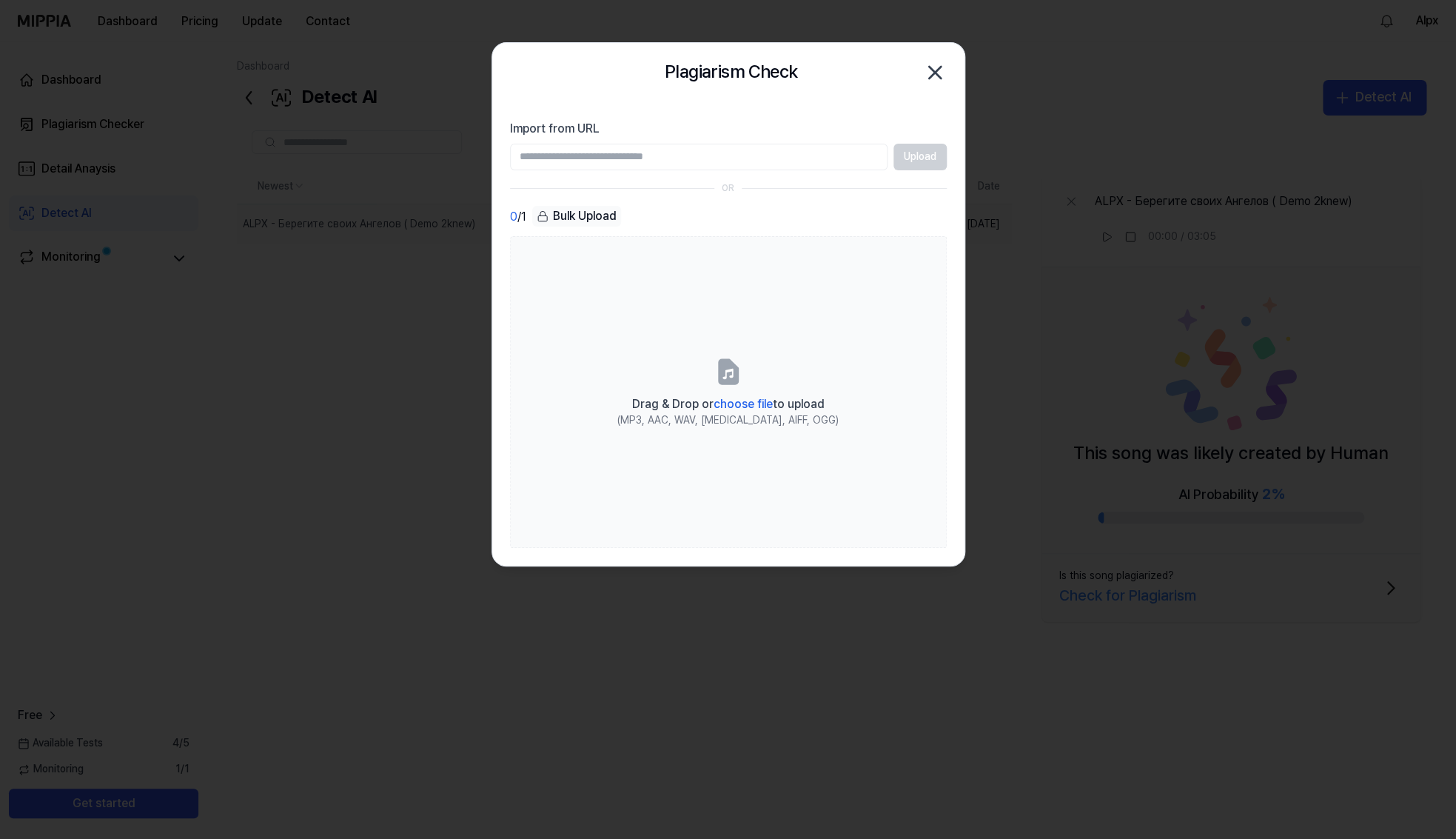
click at [930, 70] on icon "button" at bounding box center [935, 72] width 23 height 23
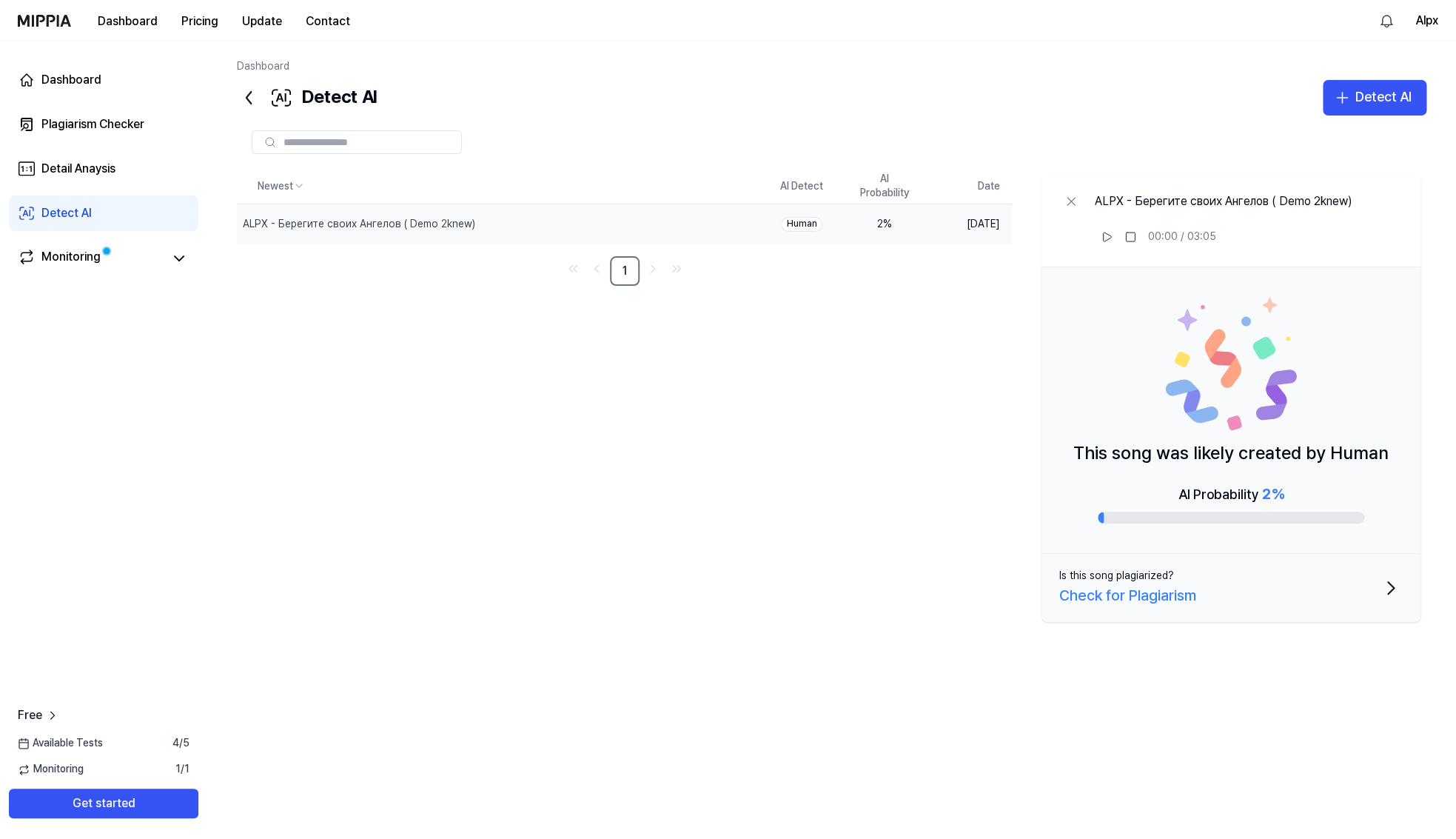
drag, startPoint x: 1216, startPoint y: 594, endPoint x: 1147, endPoint y: 596, distance: 69.0
click at [1147, 596] on button "Is this song plagiarized? Check for Plagiarism" at bounding box center [1231, 587] width 379 height 68
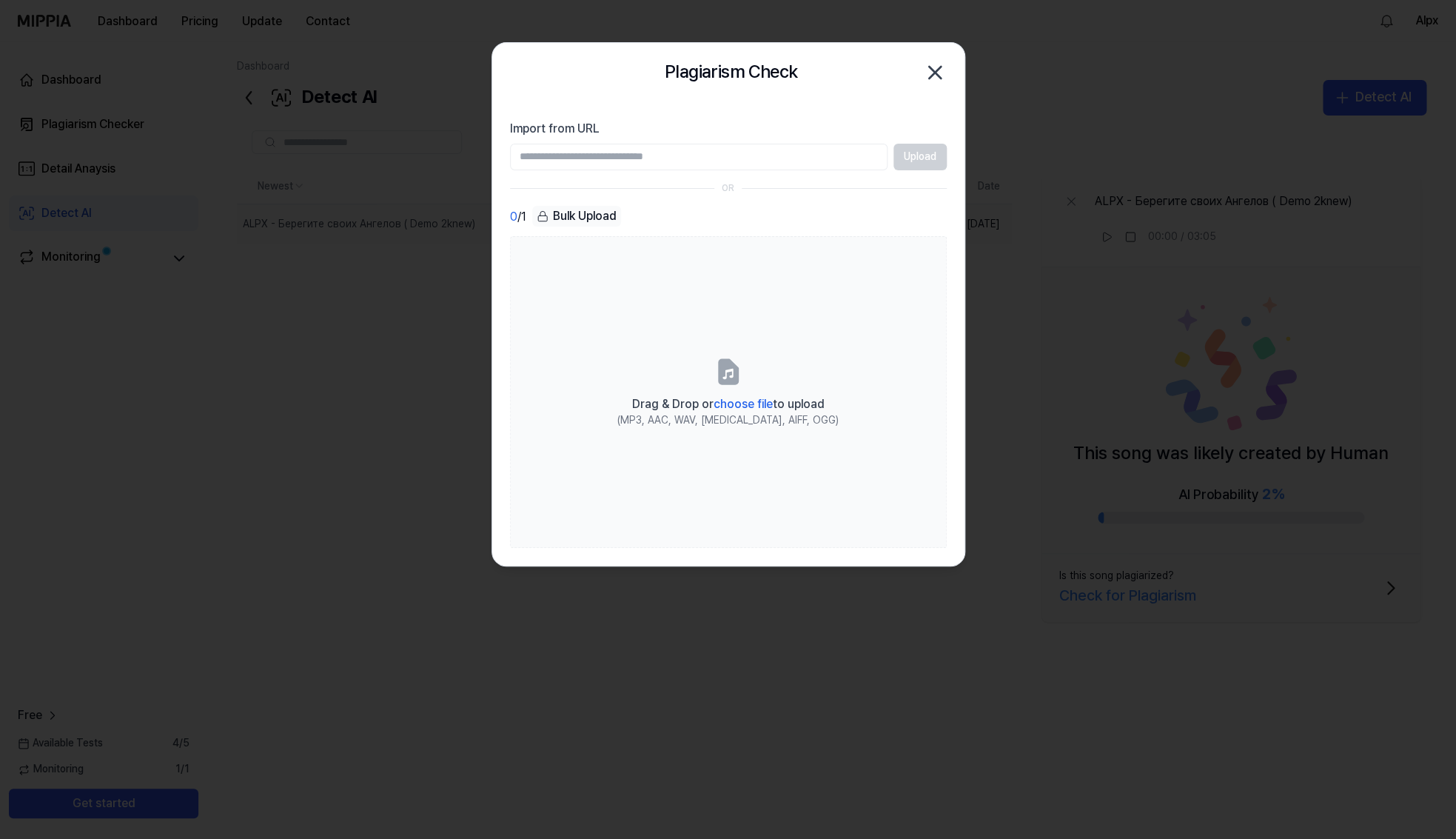
click at [931, 71] on icon "button" at bounding box center [935, 72] width 23 height 23
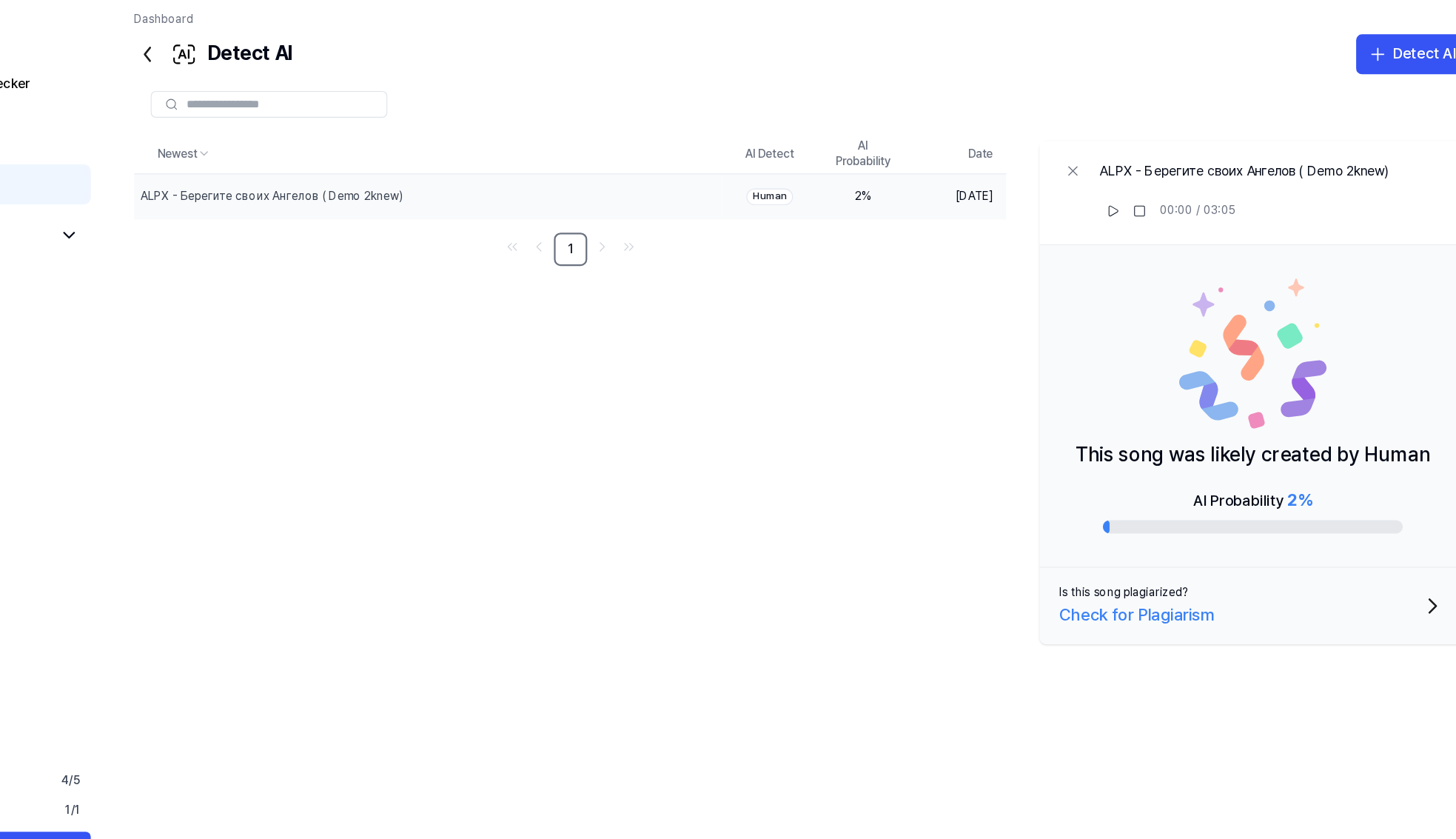
click at [801, 222] on div "Human" at bounding box center [802, 225] width 41 height 15
click at [323, 227] on div "ALPX - Берегите своих Ангелов ( Demo 2knew)" at bounding box center [359, 225] width 232 height 15
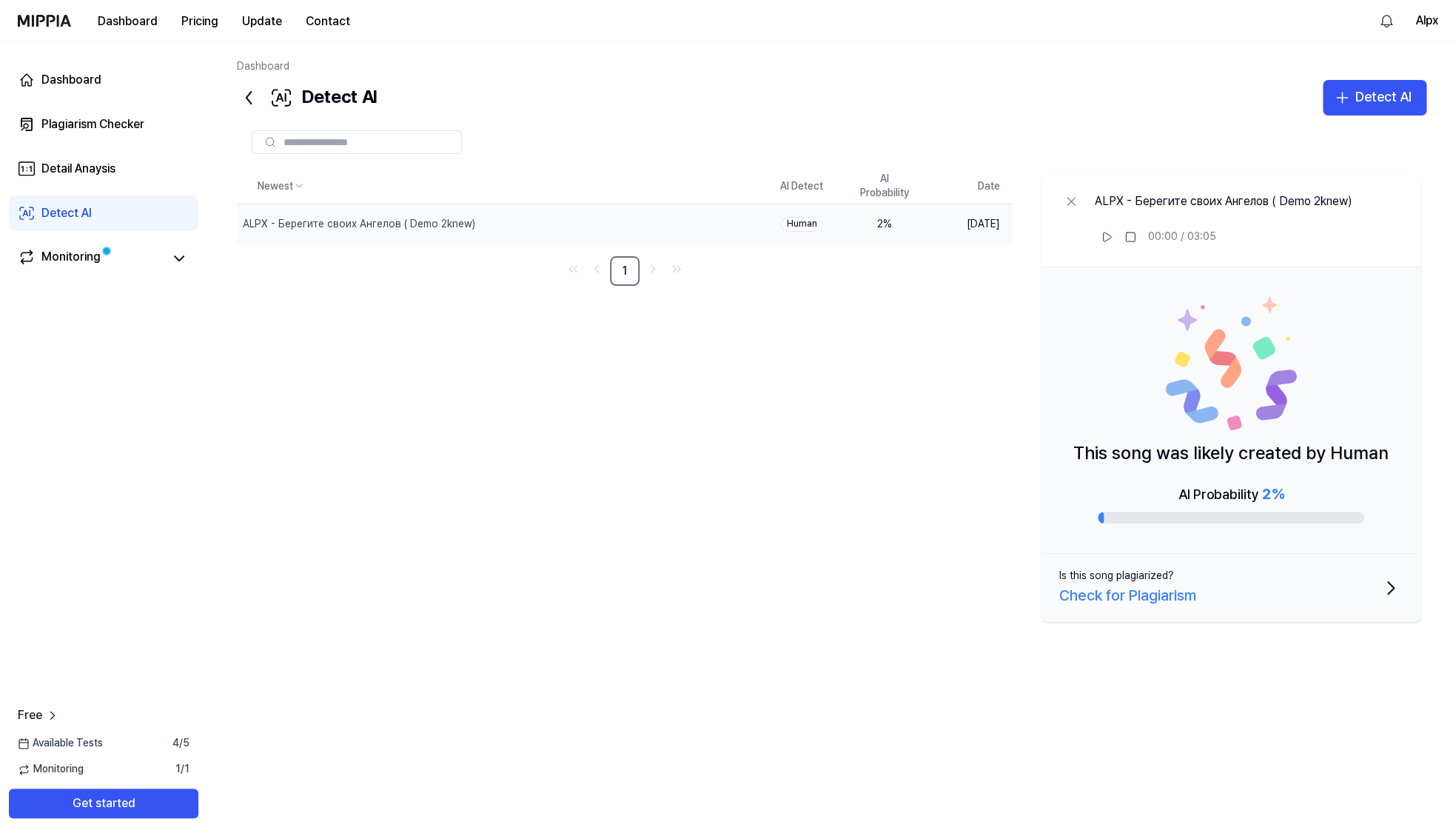
drag, startPoint x: 1289, startPoint y: 487, endPoint x: 1096, endPoint y: 473, distance: 193.5
click at [1096, 473] on div "This song was likely created by Human AI Probability 2 %" at bounding box center [1231, 410] width 379 height 286
drag, startPoint x: 1081, startPoint y: 454, endPoint x: 1322, endPoint y: 436, distance: 241.7
click at [1321, 436] on div "This song was likely created by Human AI Probability 2 %" at bounding box center [1231, 410] width 379 height 286
drag, startPoint x: 1386, startPoint y: 454, endPoint x: 1100, endPoint y: 463, distance: 286.1
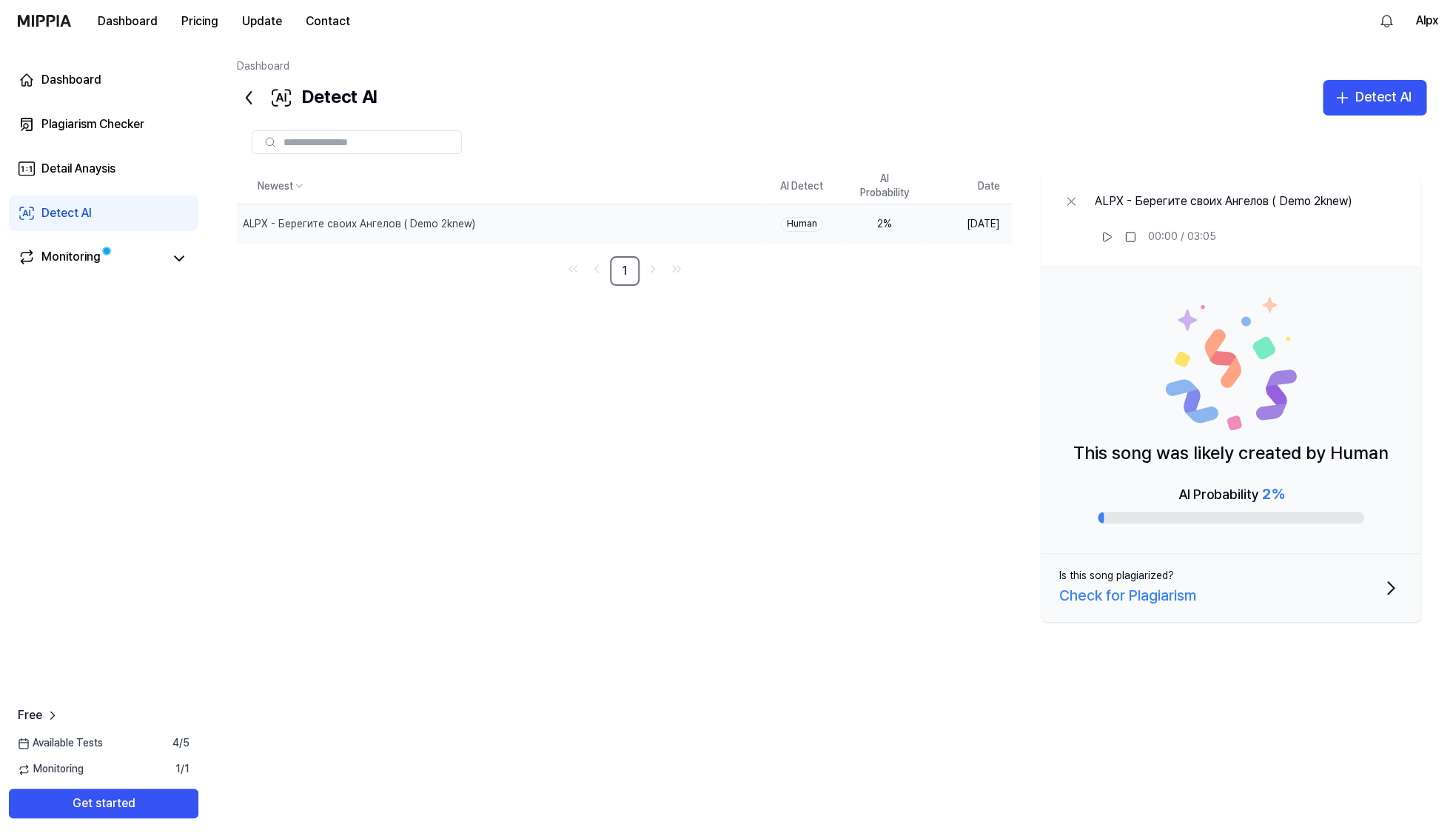
click at [1100, 463] on p "This song was likely created by Human" at bounding box center [1231, 453] width 315 height 28
drag, startPoint x: 1285, startPoint y: 495, endPoint x: 1148, endPoint y: 495, distance: 137.0
click at [1149, 495] on div "AI Probability 2 %" at bounding box center [1231, 502] width 267 height 41
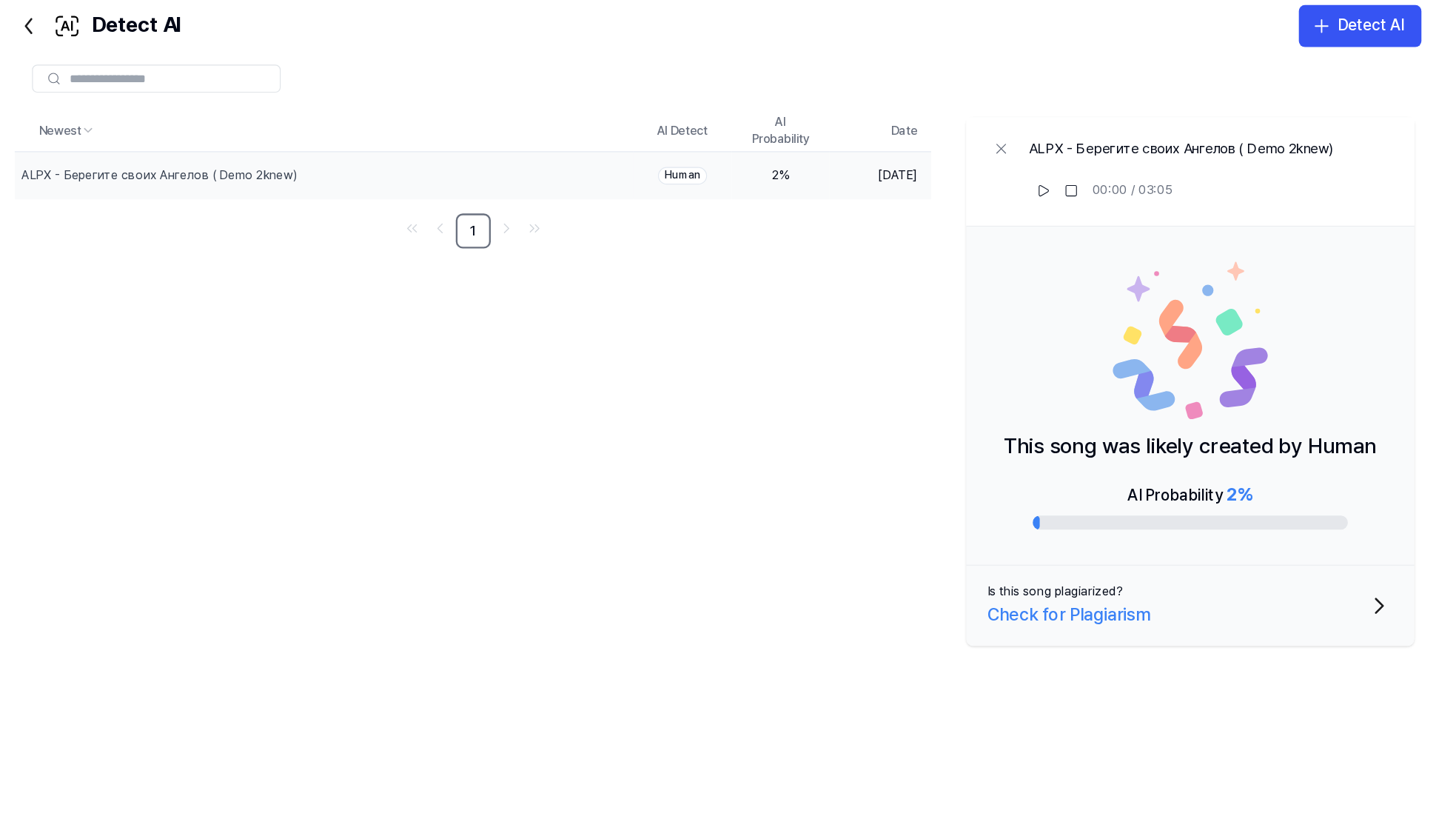
click at [364, 381] on div "Newest AI Detect AI Probability Date ALPX - Берегите своих Ангелов ( Demo 2knew…" at bounding box center [831, 441] width 1190 height 545
click at [248, 103] on icon at bounding box center [248, 97] width 23 height 23
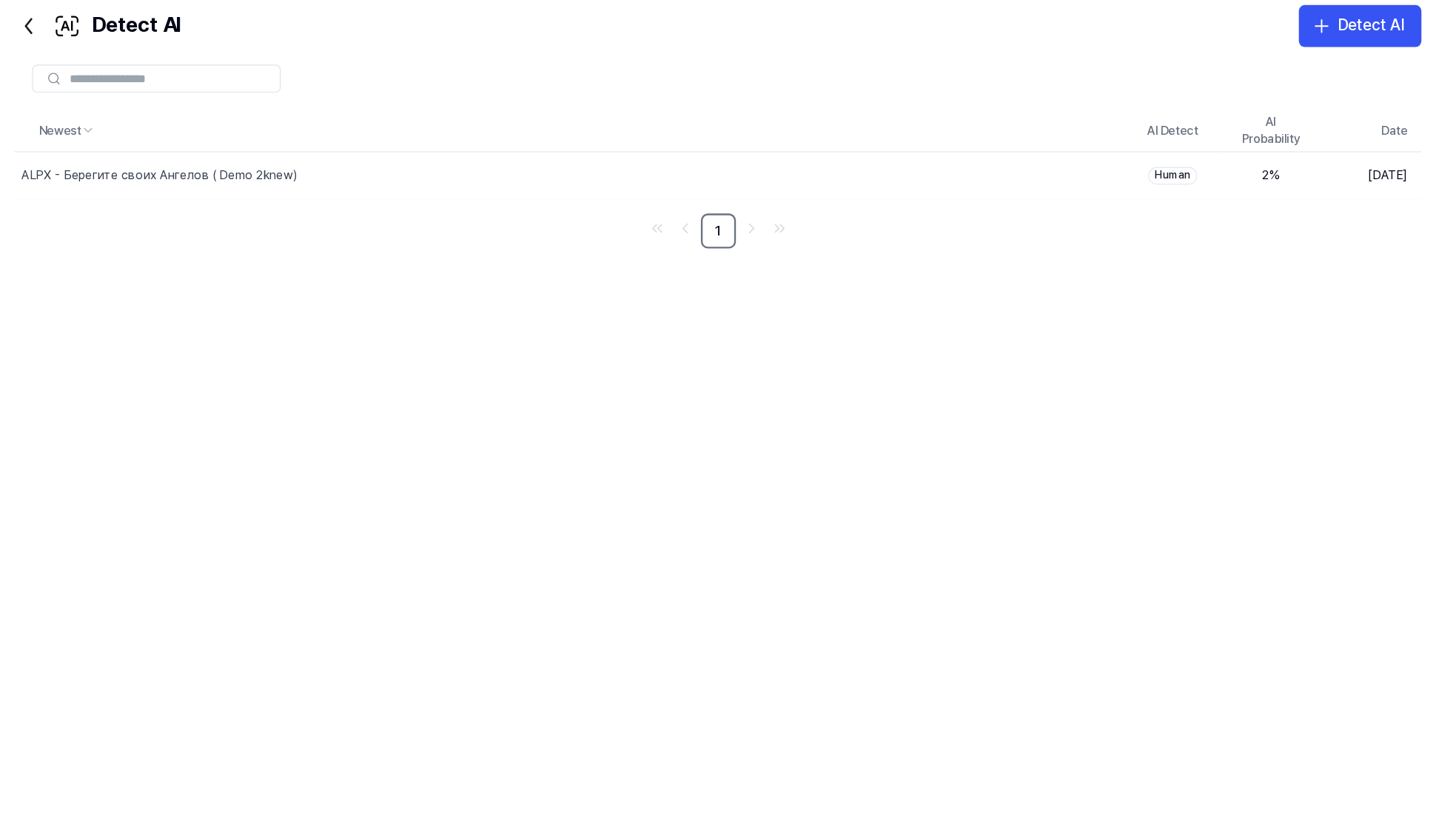
click at [242, 95] on icon at bounding box center [248, 97] width 23 height 23
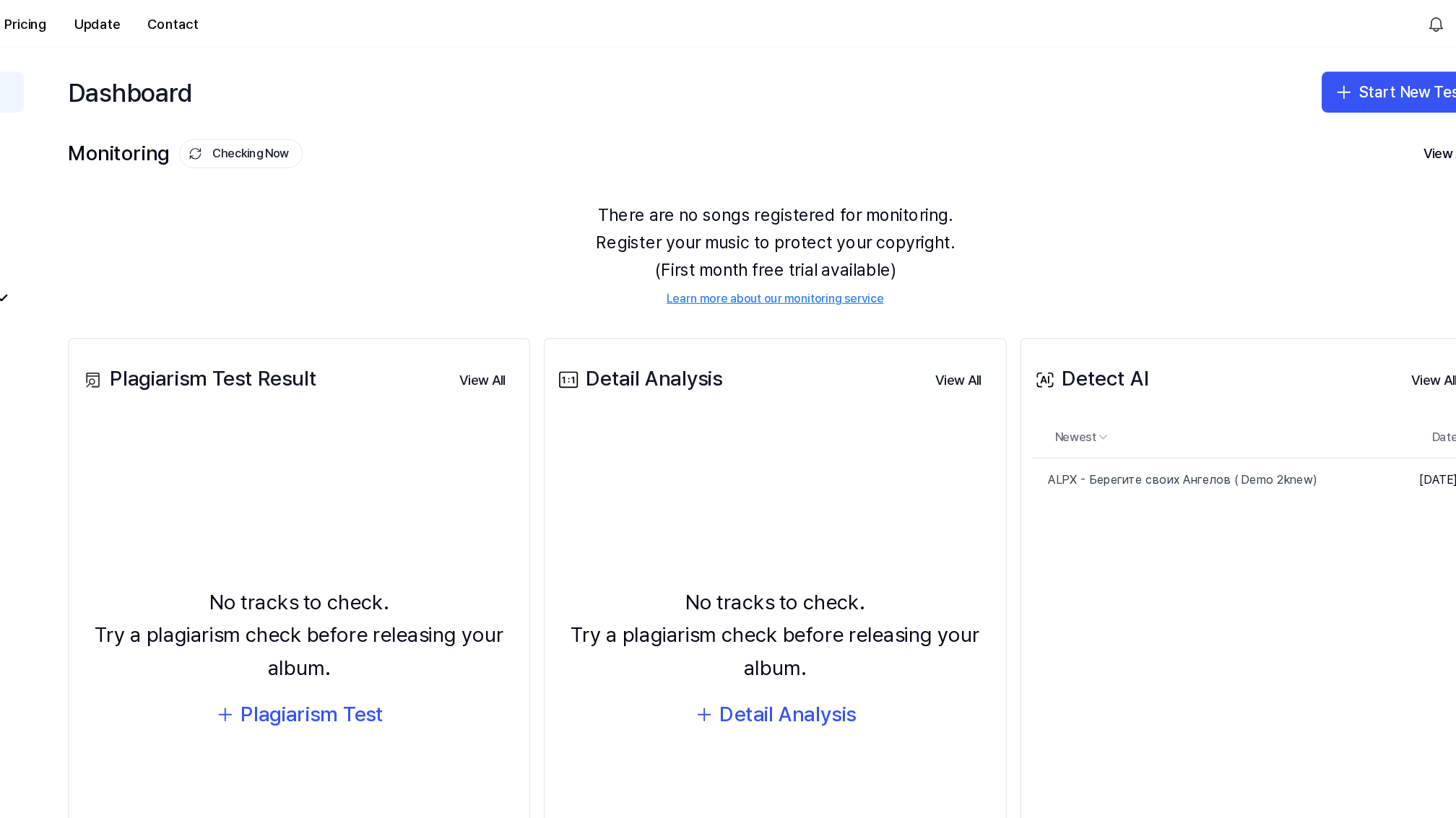
click at [745, 324] on div "Detail Analysis" at bounding box center [714, 321] width 142 height 27
click at [989, 319] on button "View All" at bounding box center [985, 322] width 62 height 29
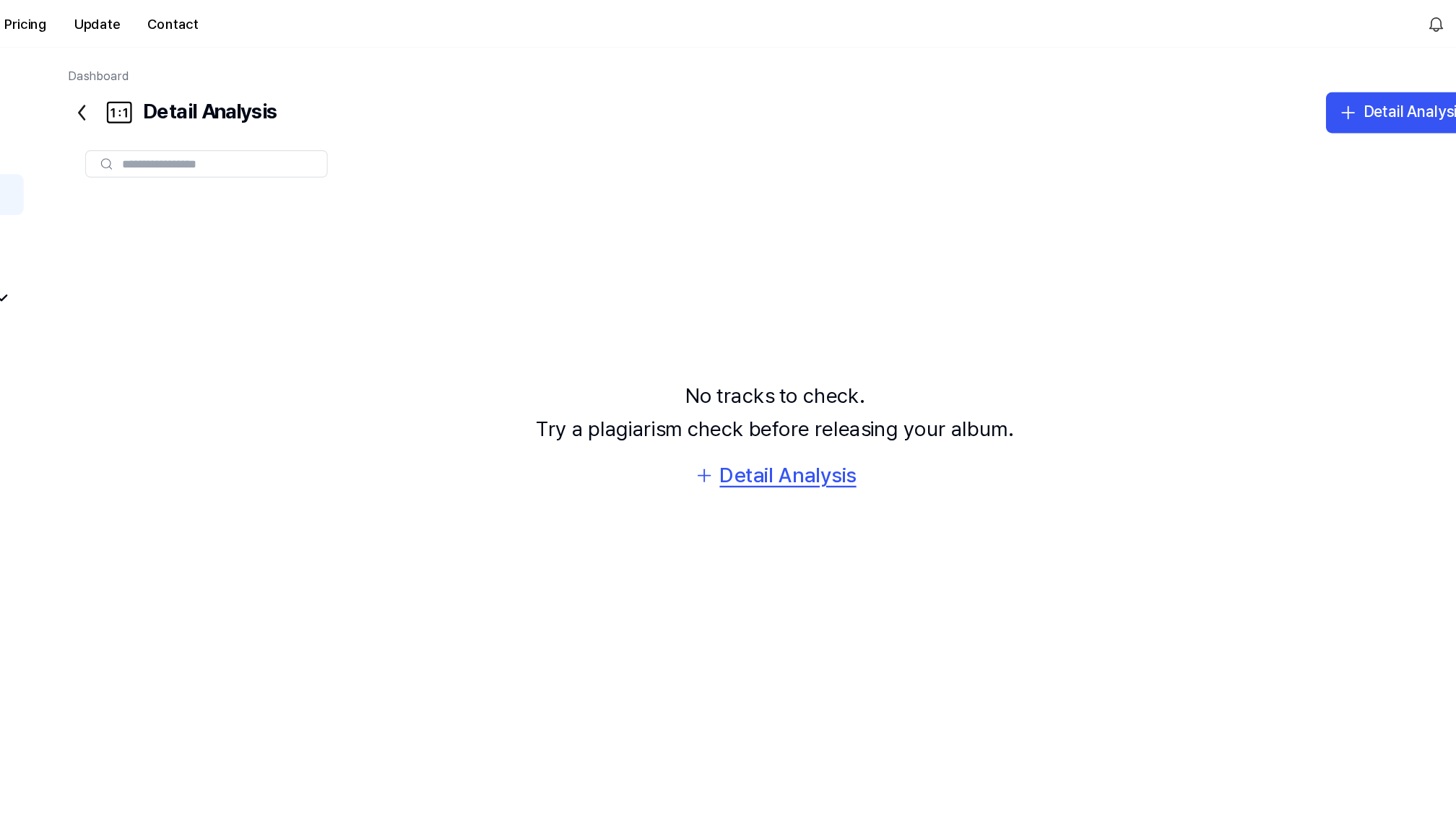
click at [866, 405] on div "Detail Analysis" at bounding box center [839, 402] width 115 height 27
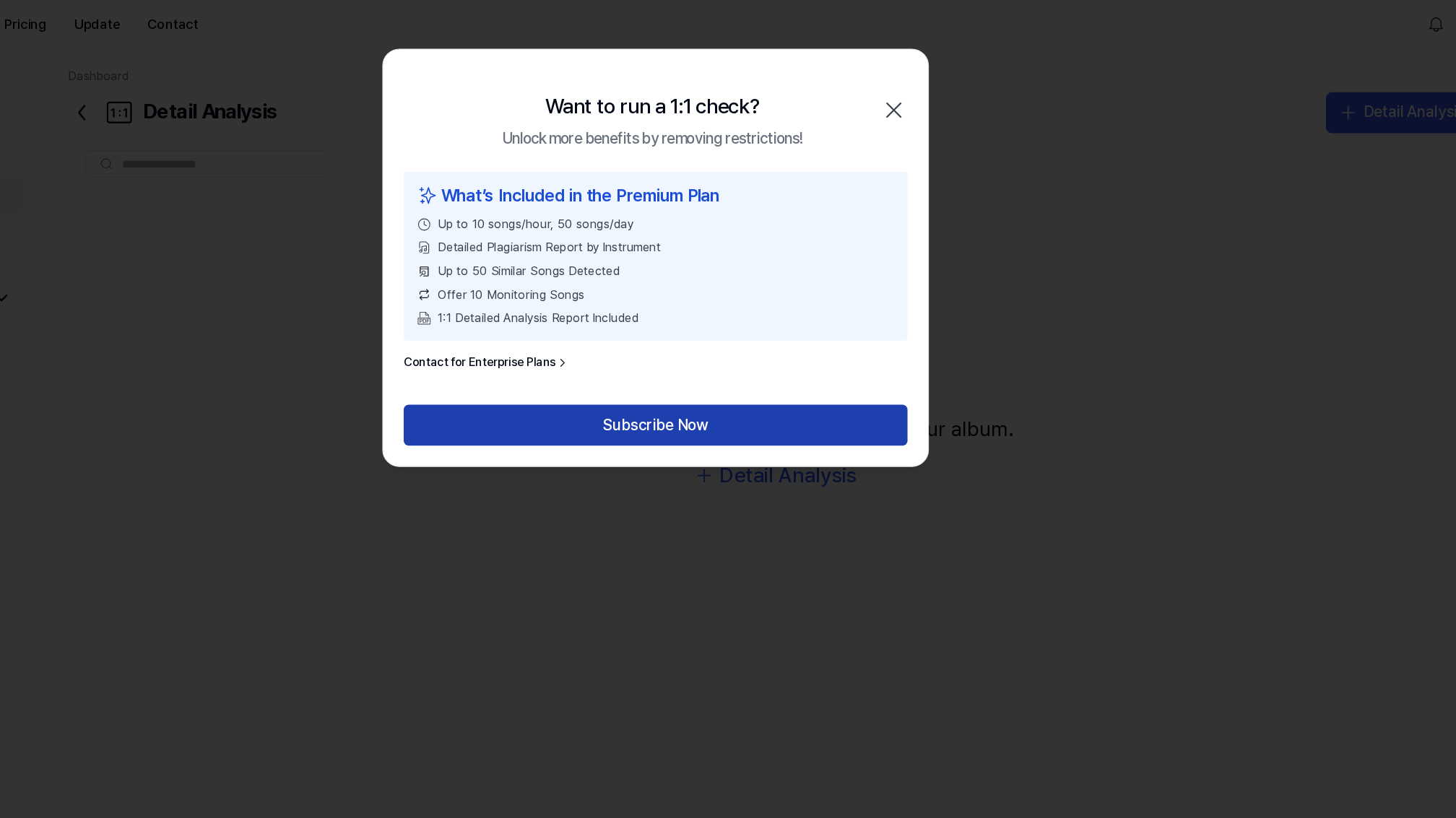
click at [720, 359] on button "Subscribe Now" at bounding box center [728, 360] width 427 height 35
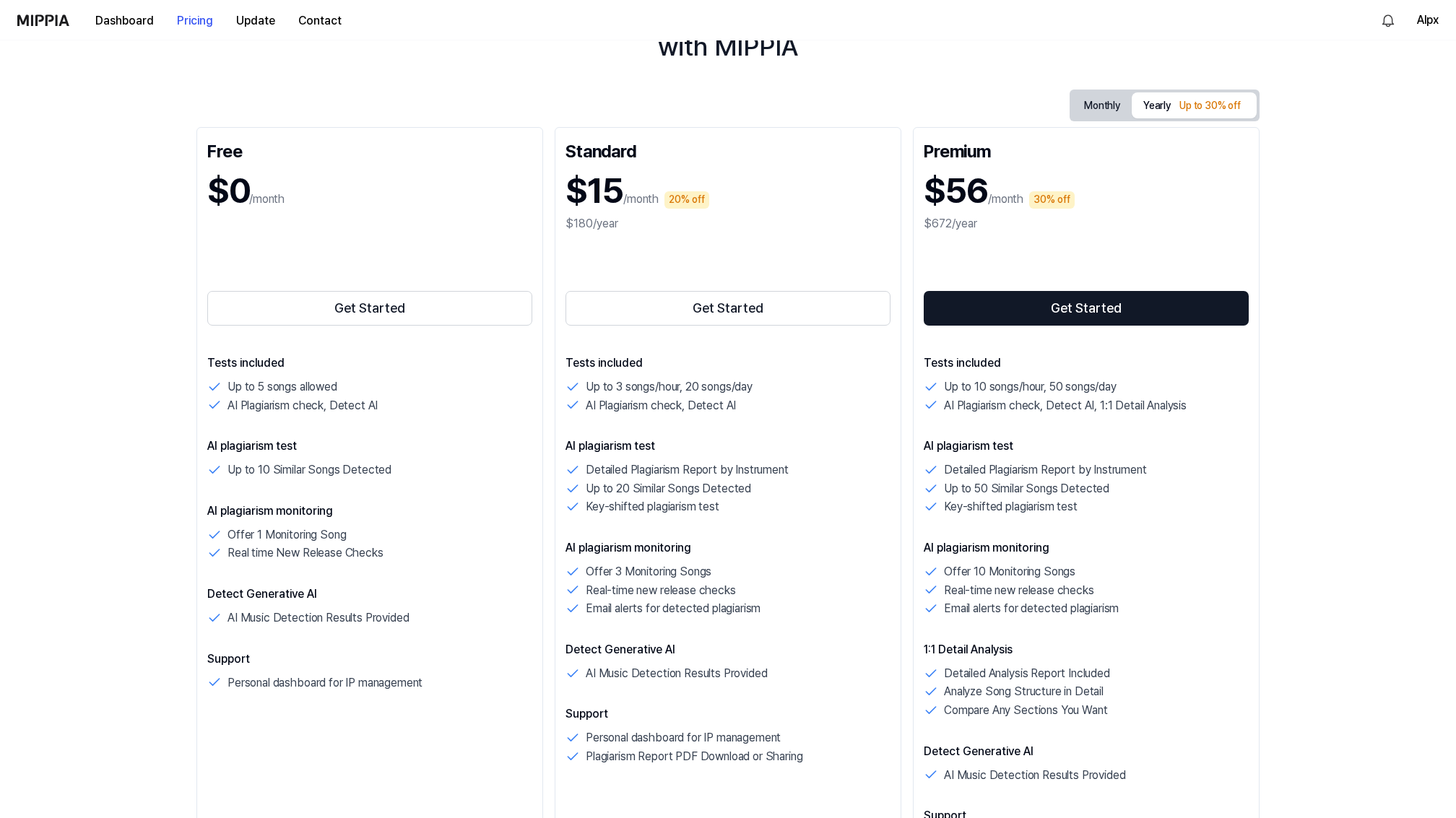
scroll to position [112, 0]
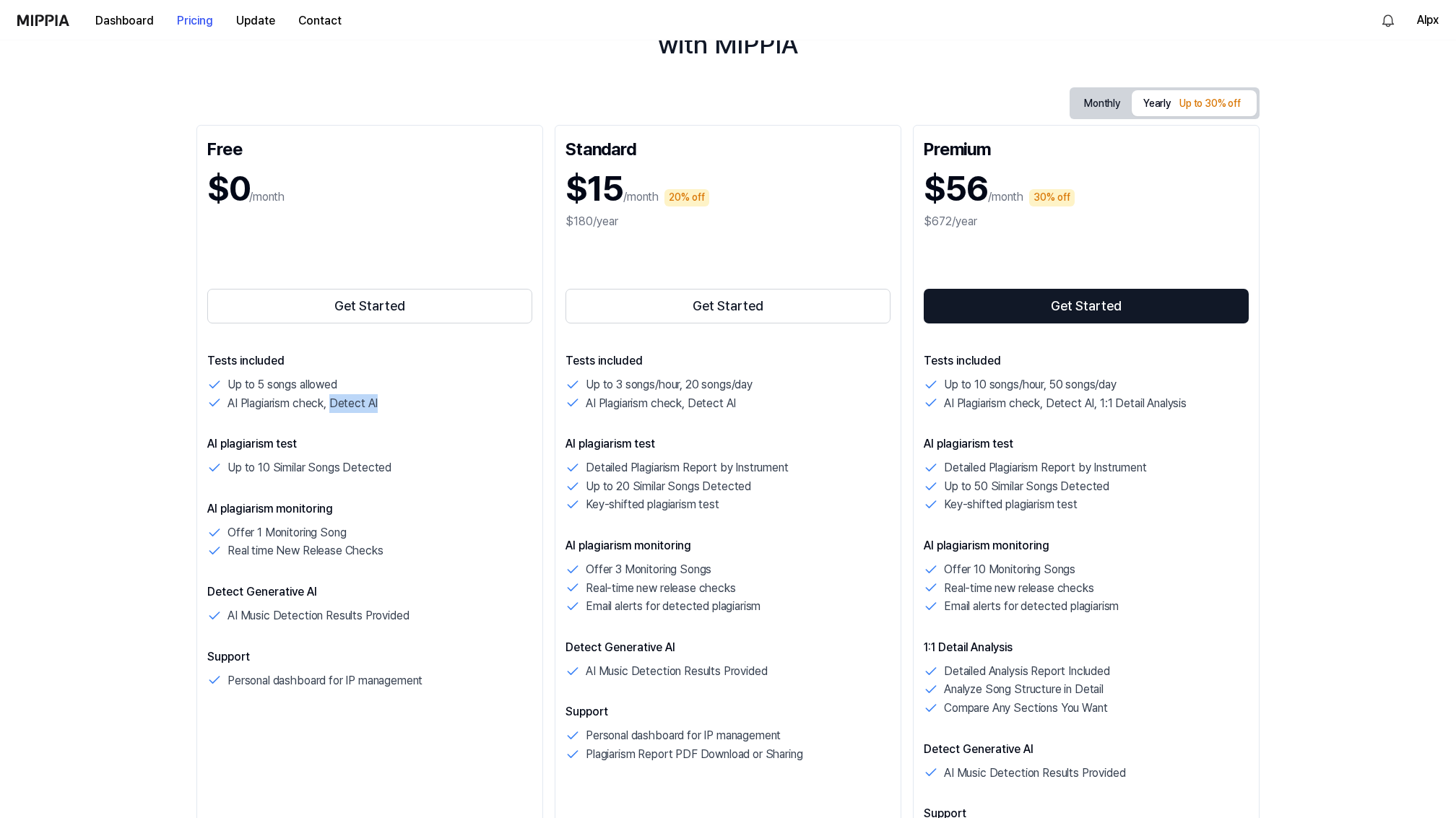
drag, startPoint x: 330, startPoint y: 404, endPoint x: 377, endPoint y: 404, distance: 47.0
click at [377, 404] on p "AI Plagiarism check, Detect AI" at bounding box center [302, 404] width 150 height 19
click at [381, 404] on div "AI Plagiarism check, Detect AI" at bounding box center [369, 404] width 325 height 19
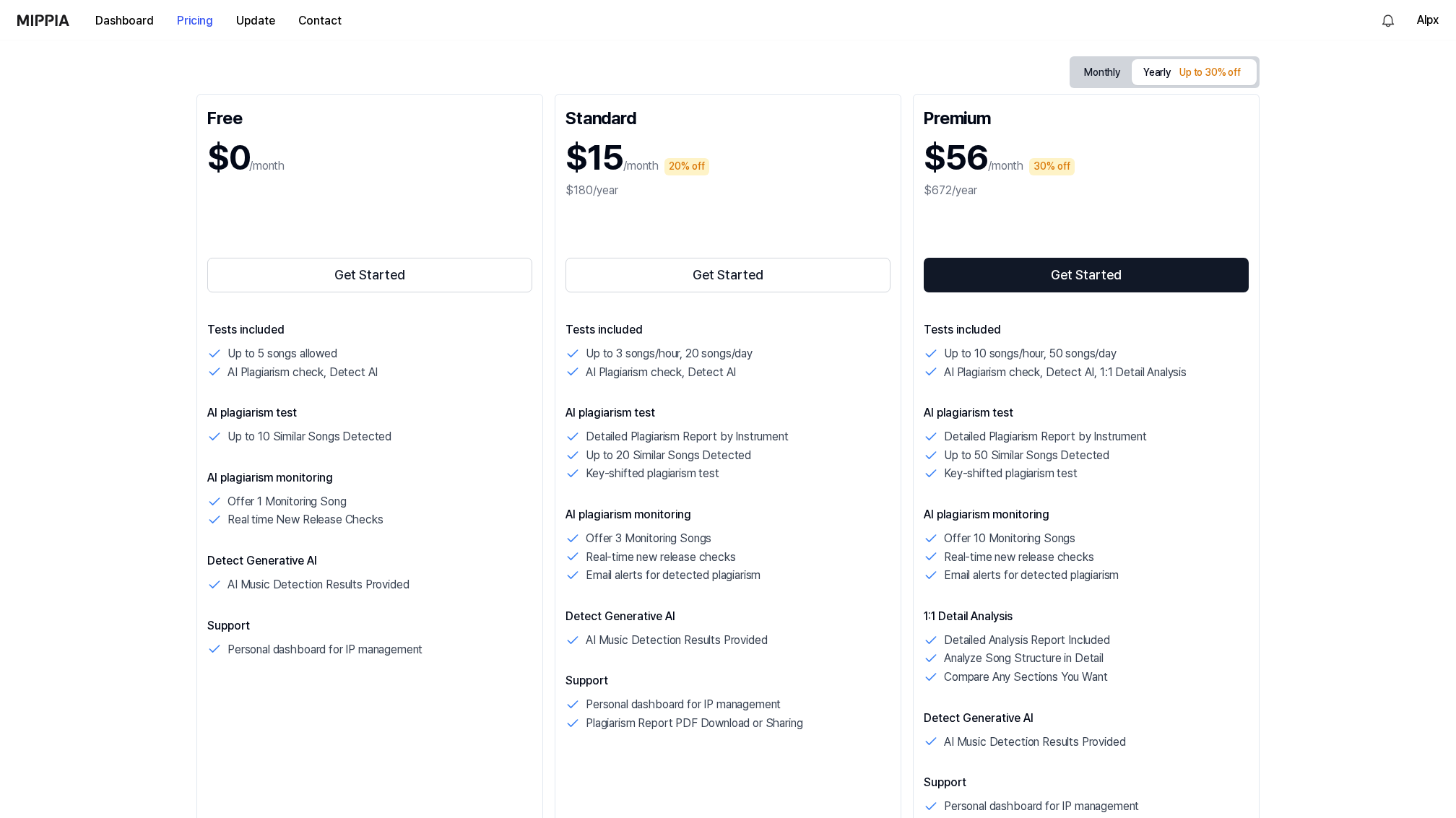
scroll to position [147, 0]
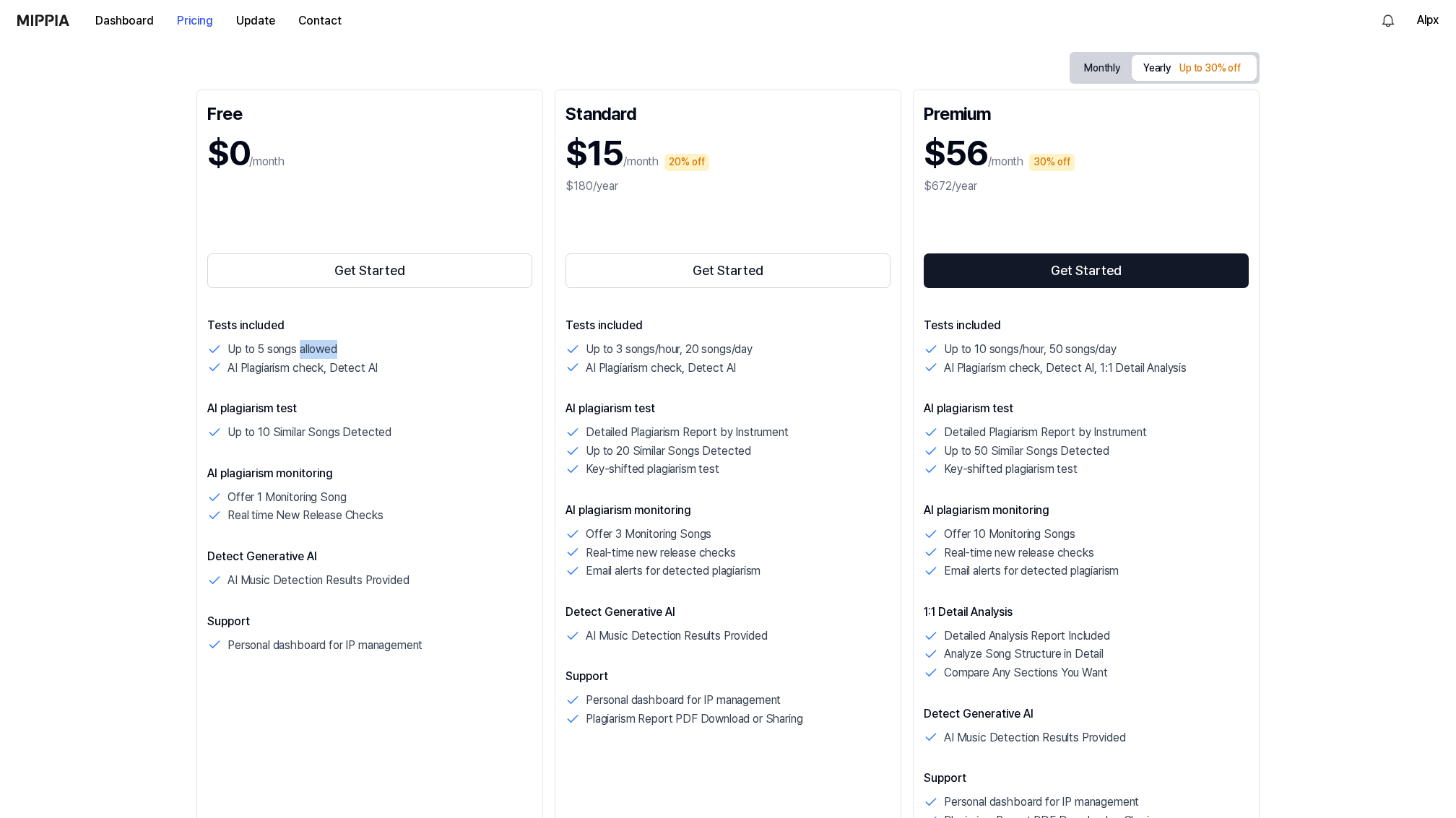
drag, startPoint x: 342, startPoint y: 347, endPoint x: 303, endPoint y: 350, distance: 39.1
click at [303, 350] on div "Up to 5 songs allowed" at bounding box center [369, 349] width 325 height 19
copy p "allowed"
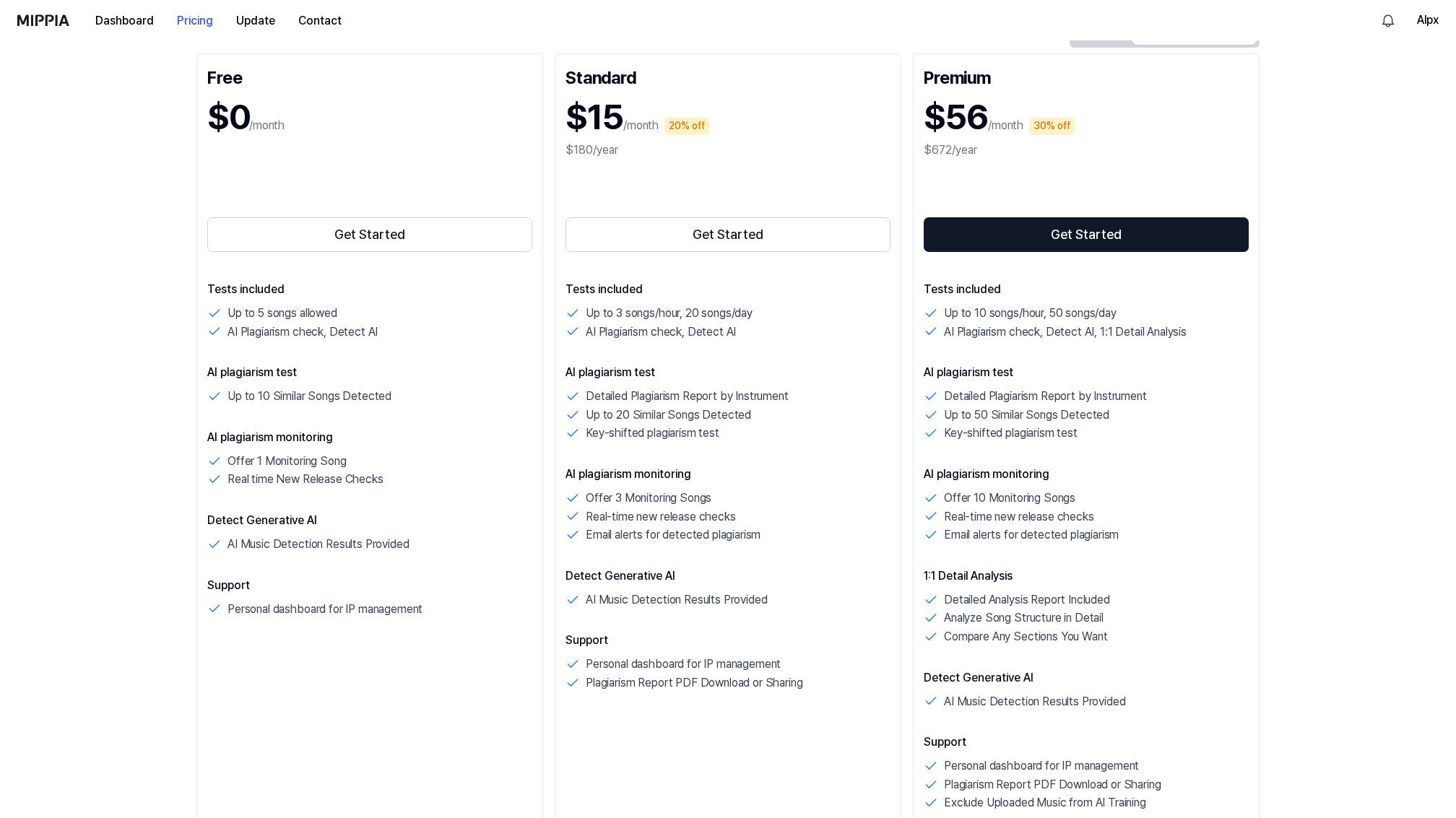
scroll to position [192, 0]
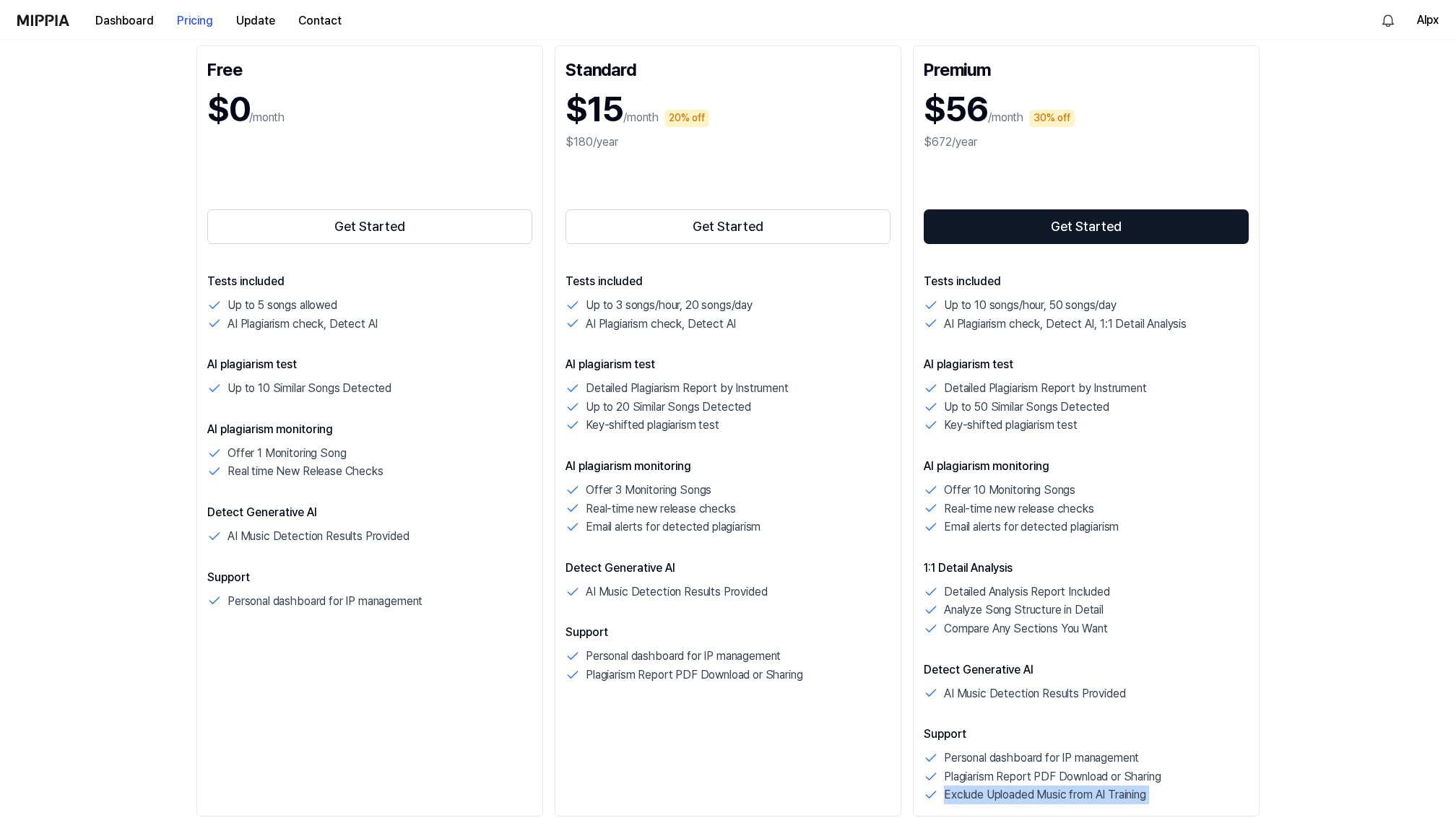
drag, startPoint x: 400, startPoint y: 474, endPoint x: 196, endPoint y: 423, distance: 210.3
click at [196, 423] on div "Free $0 /month Get Started Tests included Up to 5 songs allowed AI Plagiarism c…" at bounding box center [369, 431] width 346 height 771
click at [374, 484] on div "Tests included Up to 5 songs allowed AI Plagiarism check, Detect AI AI plagiari…" at bounding box center [369, 441] width 325 height 337
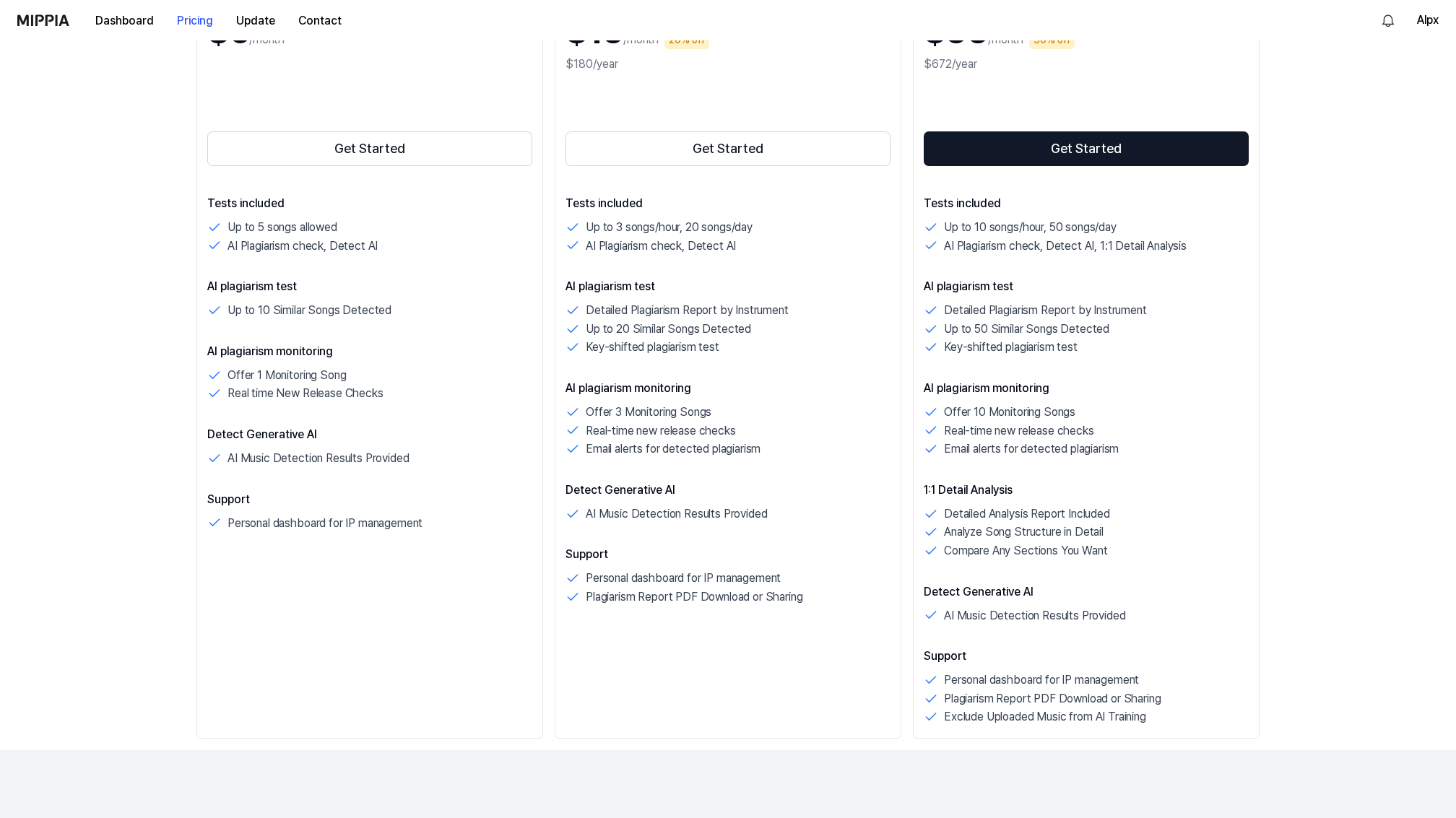
scroll to position [280, 0]
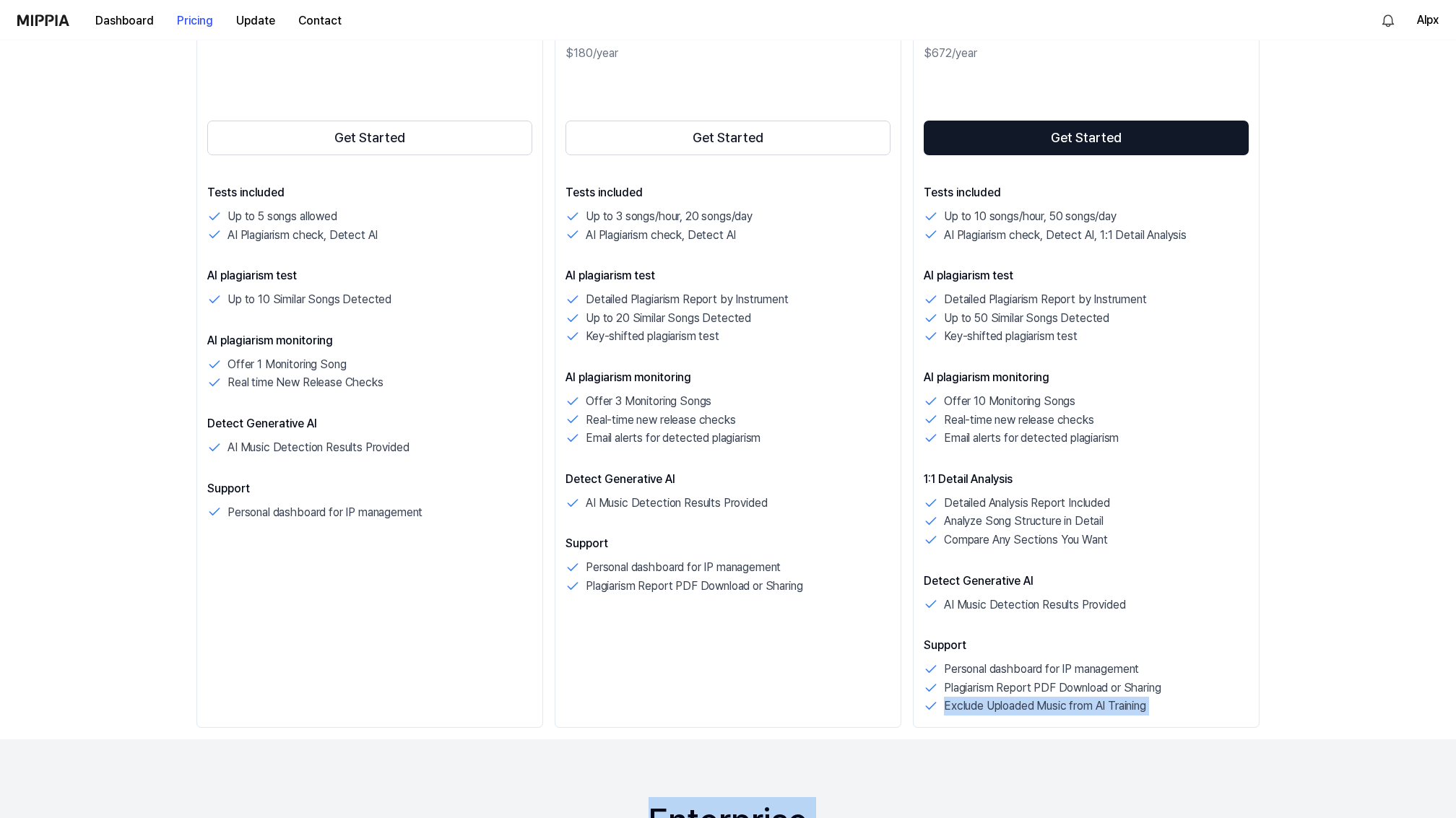
drag, startPoint x: 413, startPoint y: 447, endPoint x: 196, endPoint y: 421, distance: 218.6
click at [196, 421] on div "Free $0 /month Get Started Tests included Up to 5 songs allowed AI Plagiarism c…" at bounding box center [369, 342] width 346 height 771
click at [328, 534] on div "Free $0 /month Get Started Tests included Up to 5 songs allowed AI Plagiarism c…" at bounding box center [369, 342] width 346 height 771
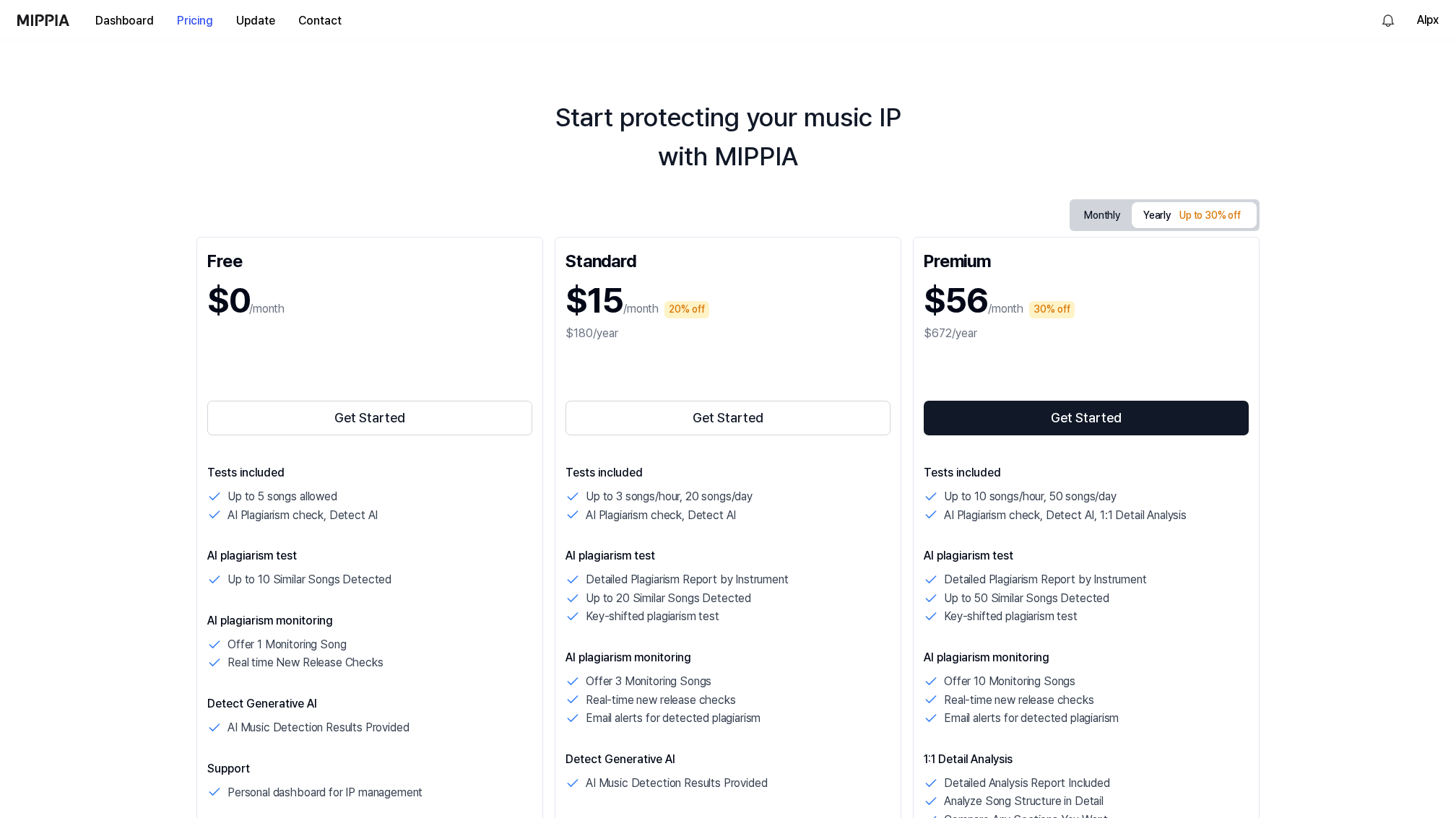
scroll to position [15, 0]
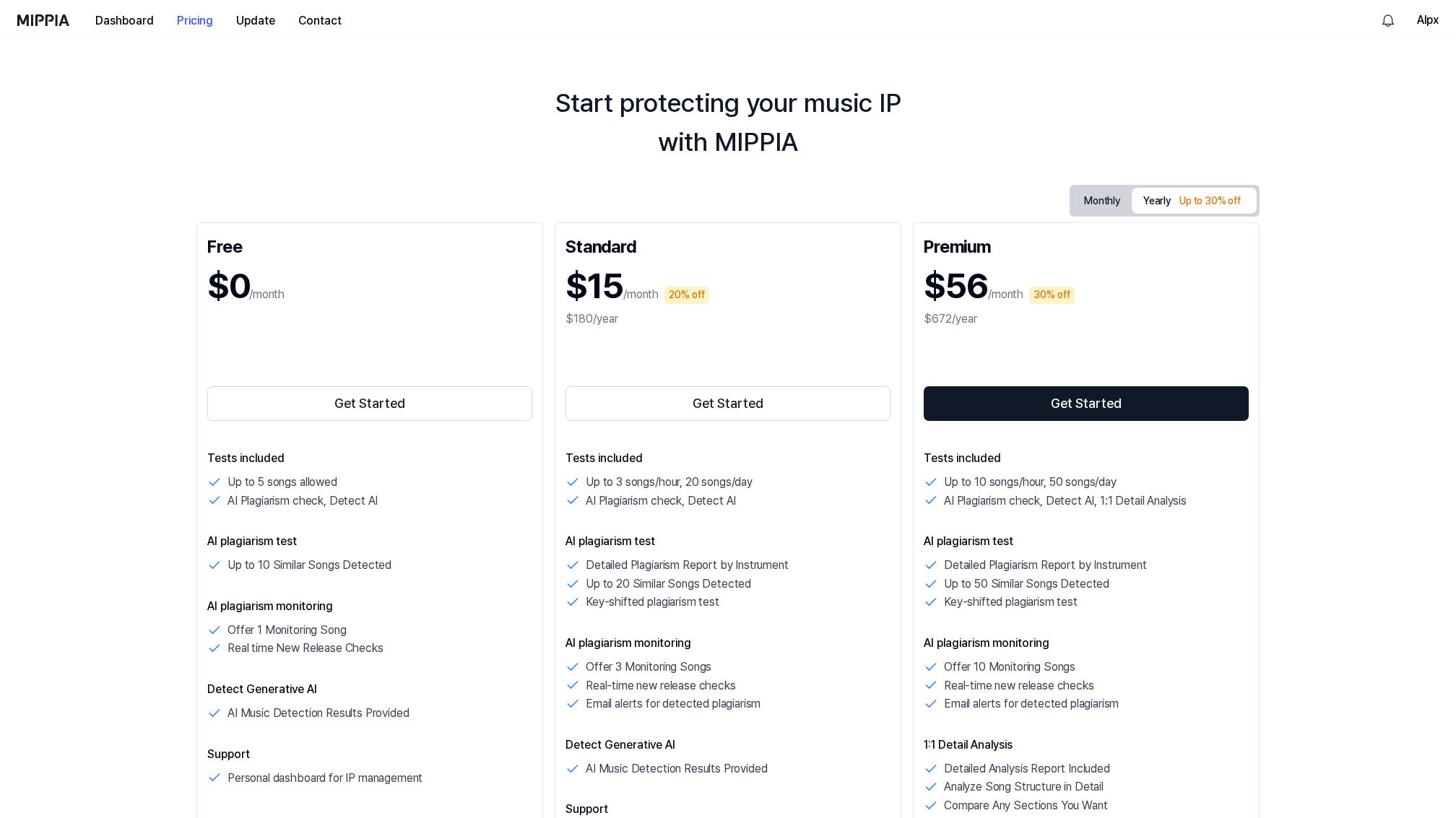
drag, startPoint x: 1298, startPoint y: 197, endPoint x: 1009, endPoint y: 196, distance: 289.0
click at [1009, 196] on div "Start protecting your music IP with MIPPIA Monthly Yearly Up to 30% off Free $0…" at bounding box center [728, 415] width 1456 height 778
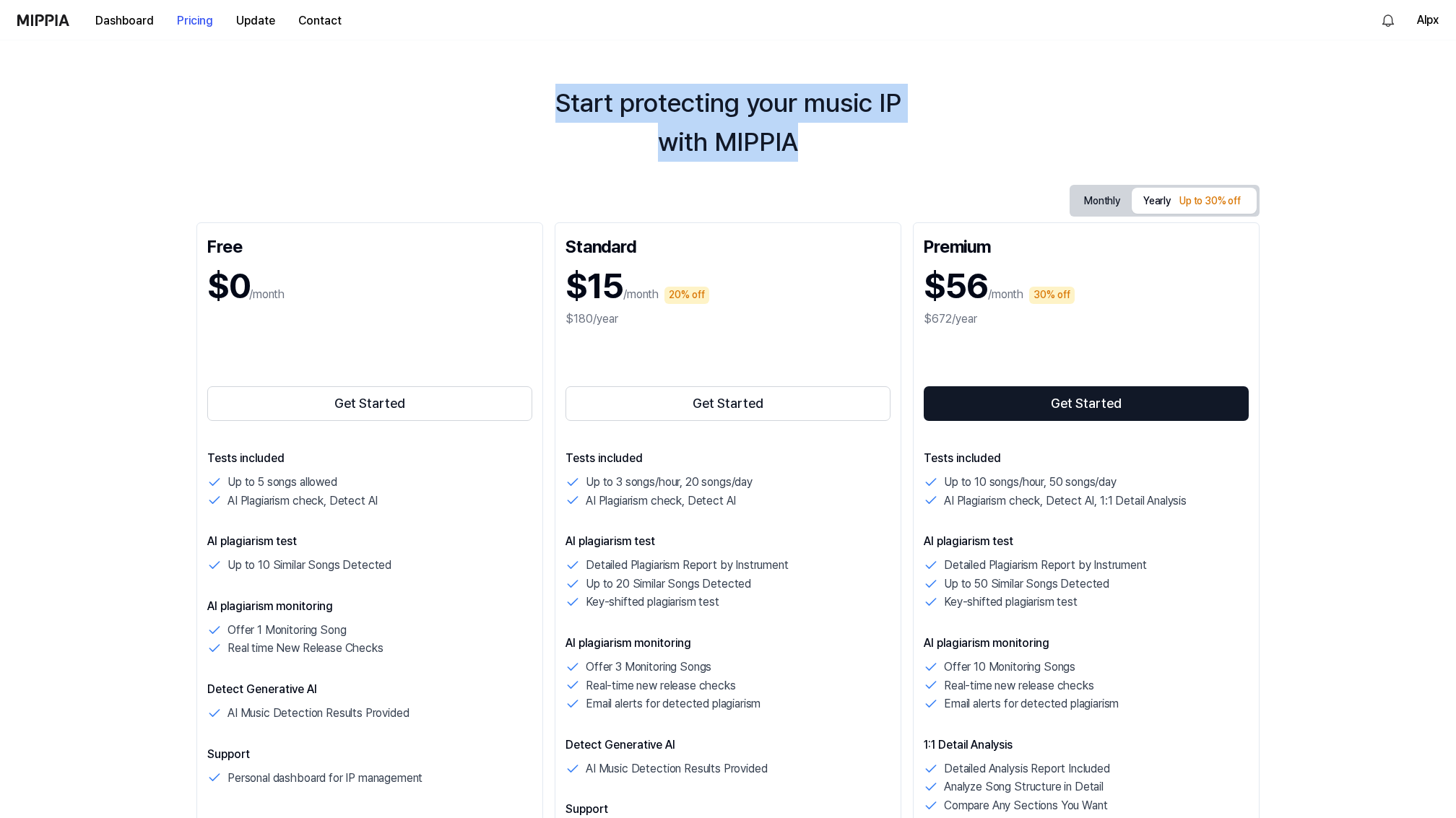
drag, startPoint x: 553, startPoint y: 101, endPoint x: 886, endPoint y: 155, distance: 337.3
click at [886, 155] on div "Start protecting your music IP with MIPPIA" at bounding box center [728, 123] width 1456 height 78
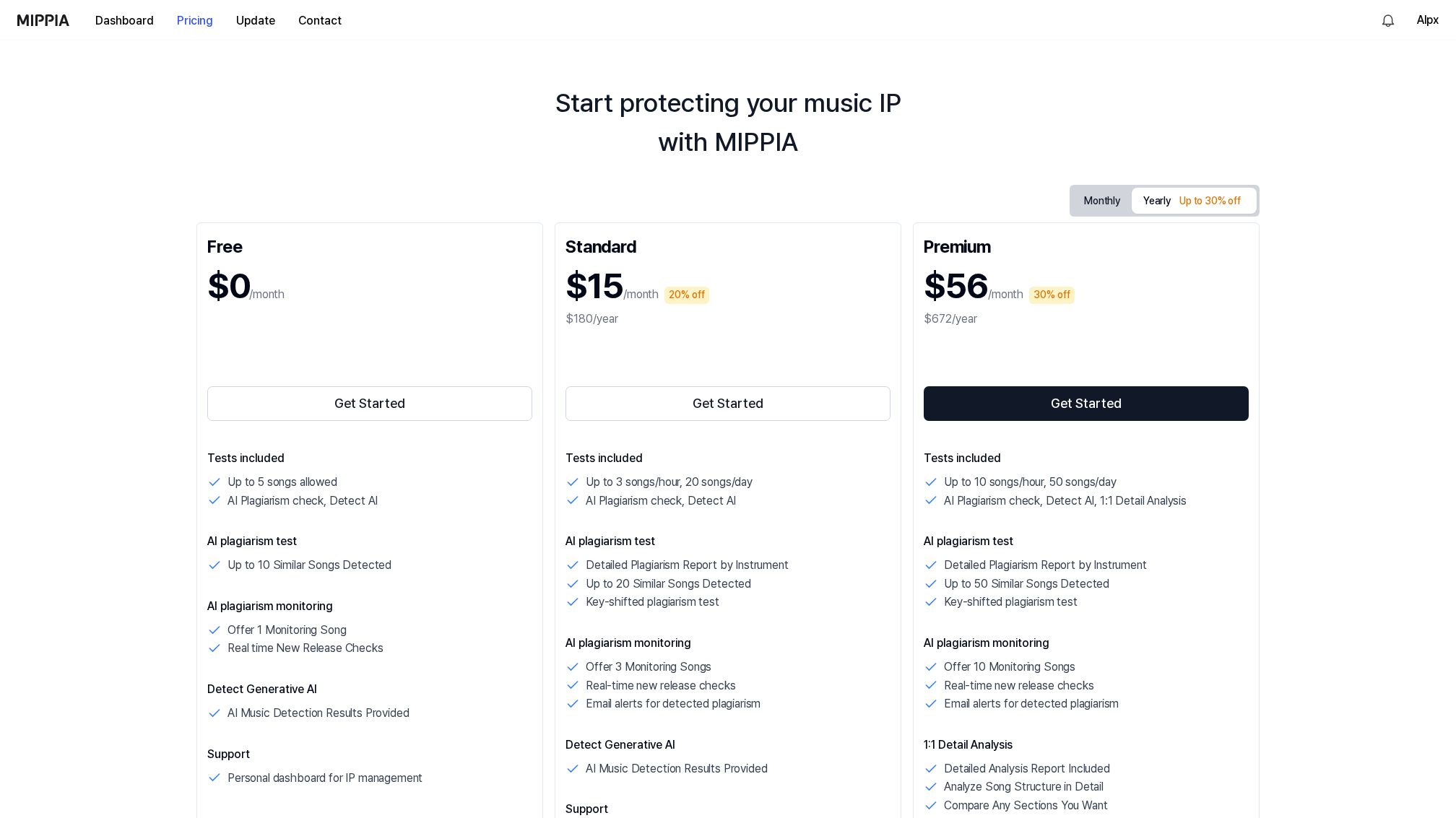
click at [836, 153] on div "Start protecting your music IP with MIPPIA" at bounding box center [728, 123] width 1456 height 78
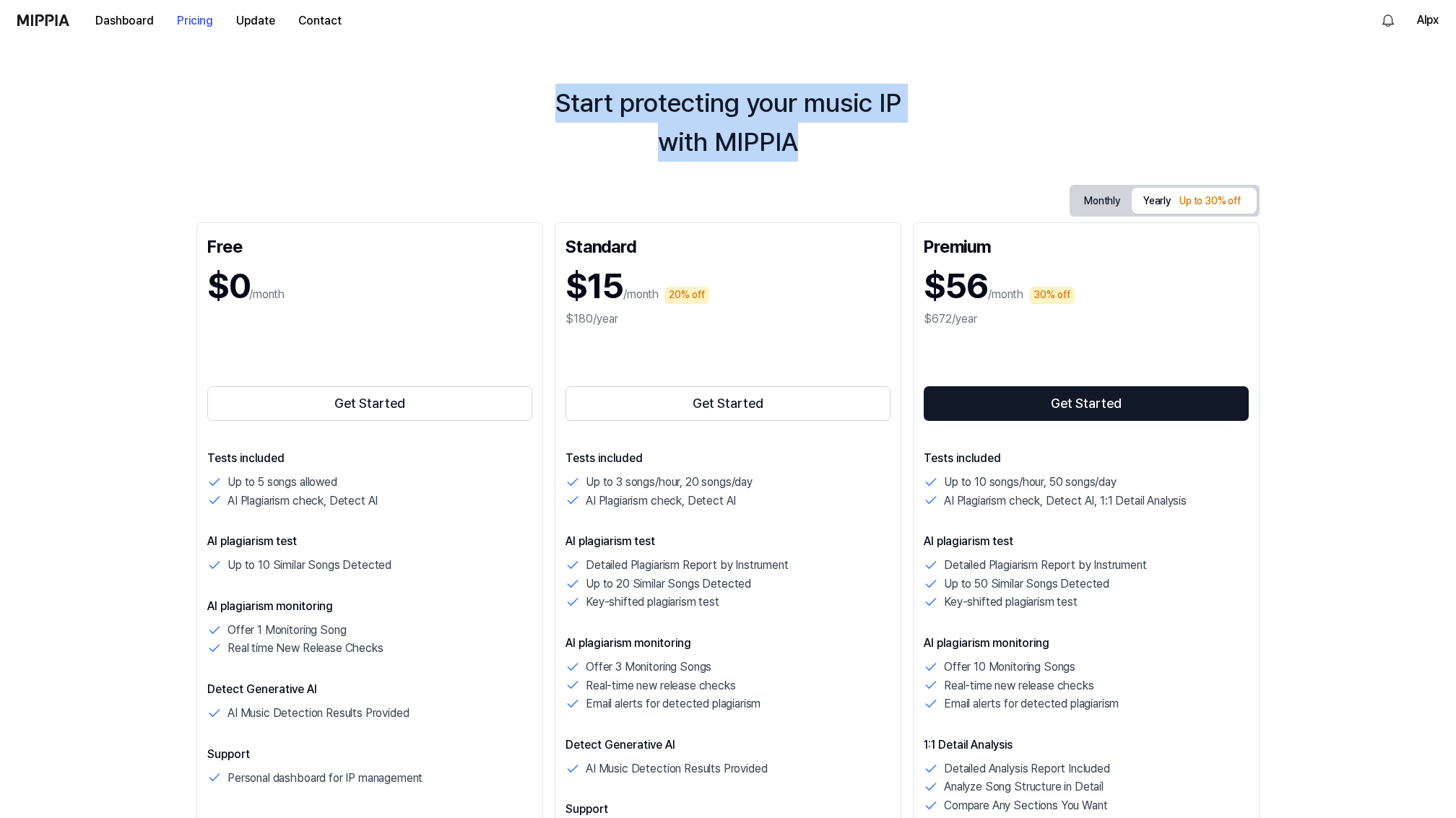
drag, startPoint x: 872, startPoint y: 149, endPoint x: 522, endPoint y: 95, distance: 354.1
click at [521, 95] on div "Start protecting your music IP with MIPPIA" at bounding box center [728, 123] width 1456 height 78
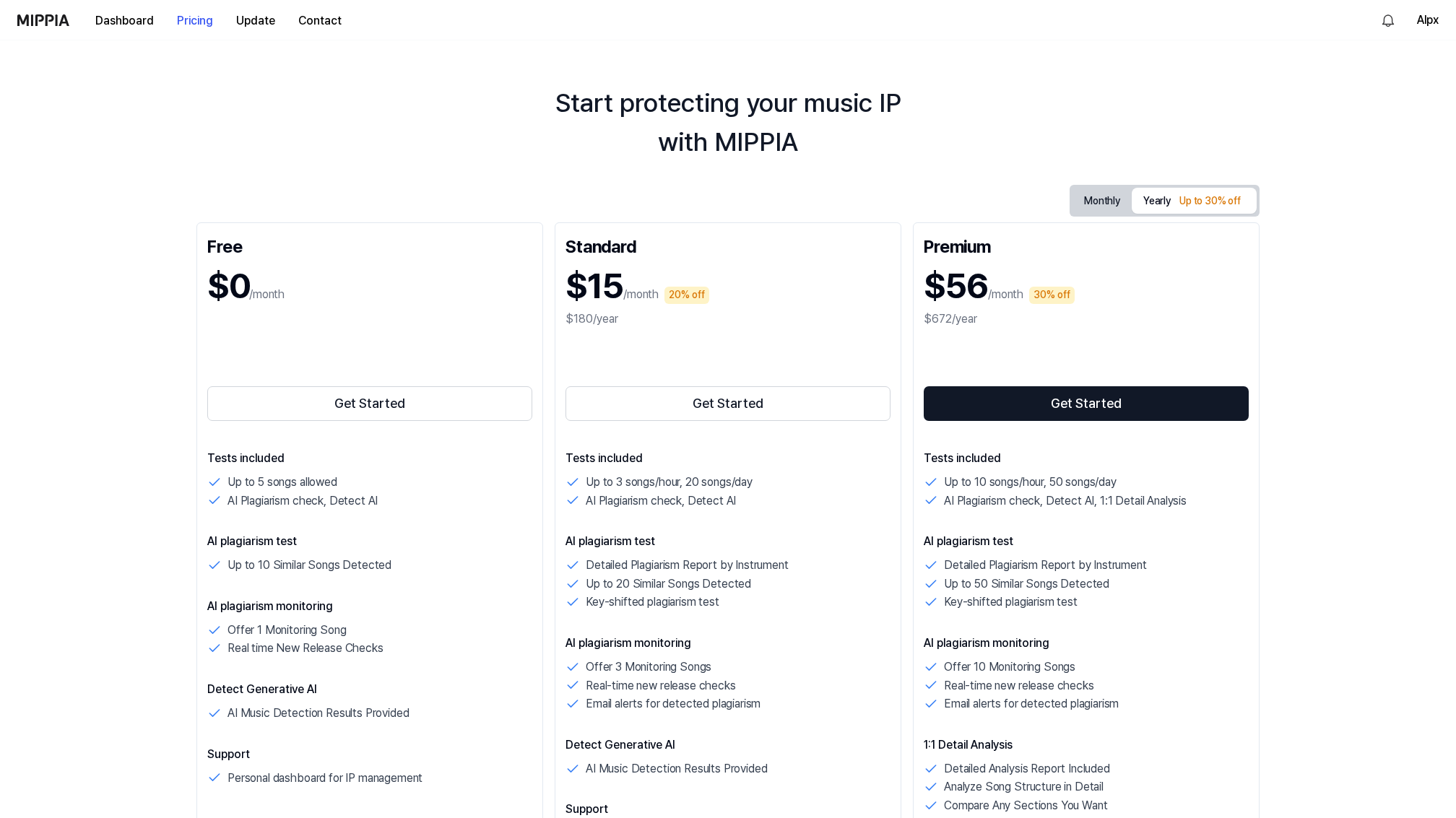
click at [853, 125] on div "Start protecting your music IP with MIPPIA" at bounding box center [728, 123] width 1456 height 78
drag, startPoint x: 554, startPoint y: 109, endPoint x: 797, endPoint y: 189, distance: 255.8
click at [797, 189] on div "Start protecting your music IP with MIPPIA Monthly Yearly Up to 30% off Free $0…" at bounding box center [728, 415] width 1456 height 778
click at [796, 178] on div "Start protecting your music IP with MIPPIA Monthly Yearly Up to 30% off Free $0…" at bounding box center [728, 415] width 1456 height 778
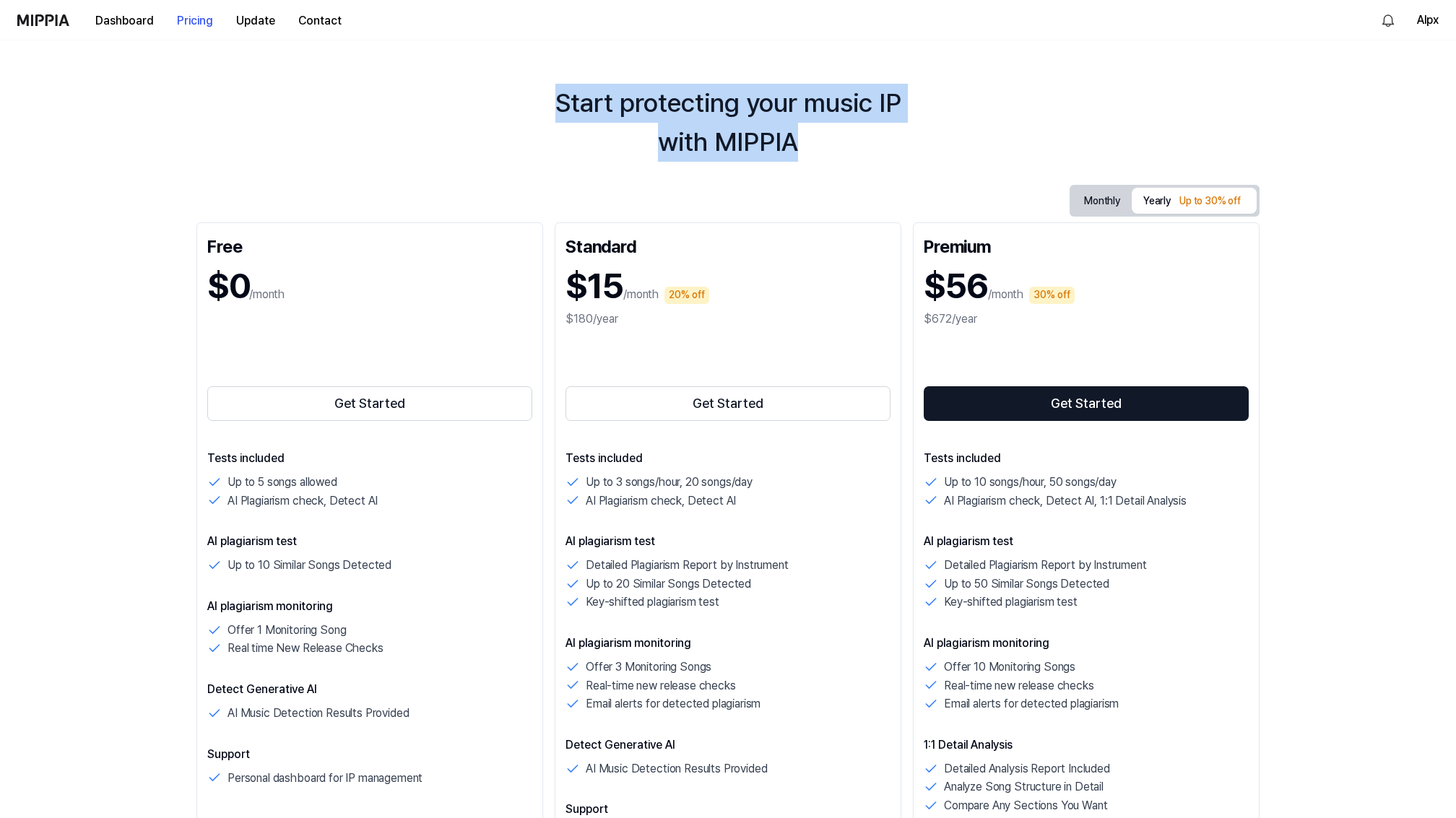
drag, startPoint x: 819, startPoint y: 147, endPoint x: 534, endPoint y: 109, distance: 287.5
click at [534, 109] on div "Start protecting your music IP with MIPPIA" at bounding box center [728, 123] width 1456 height 78
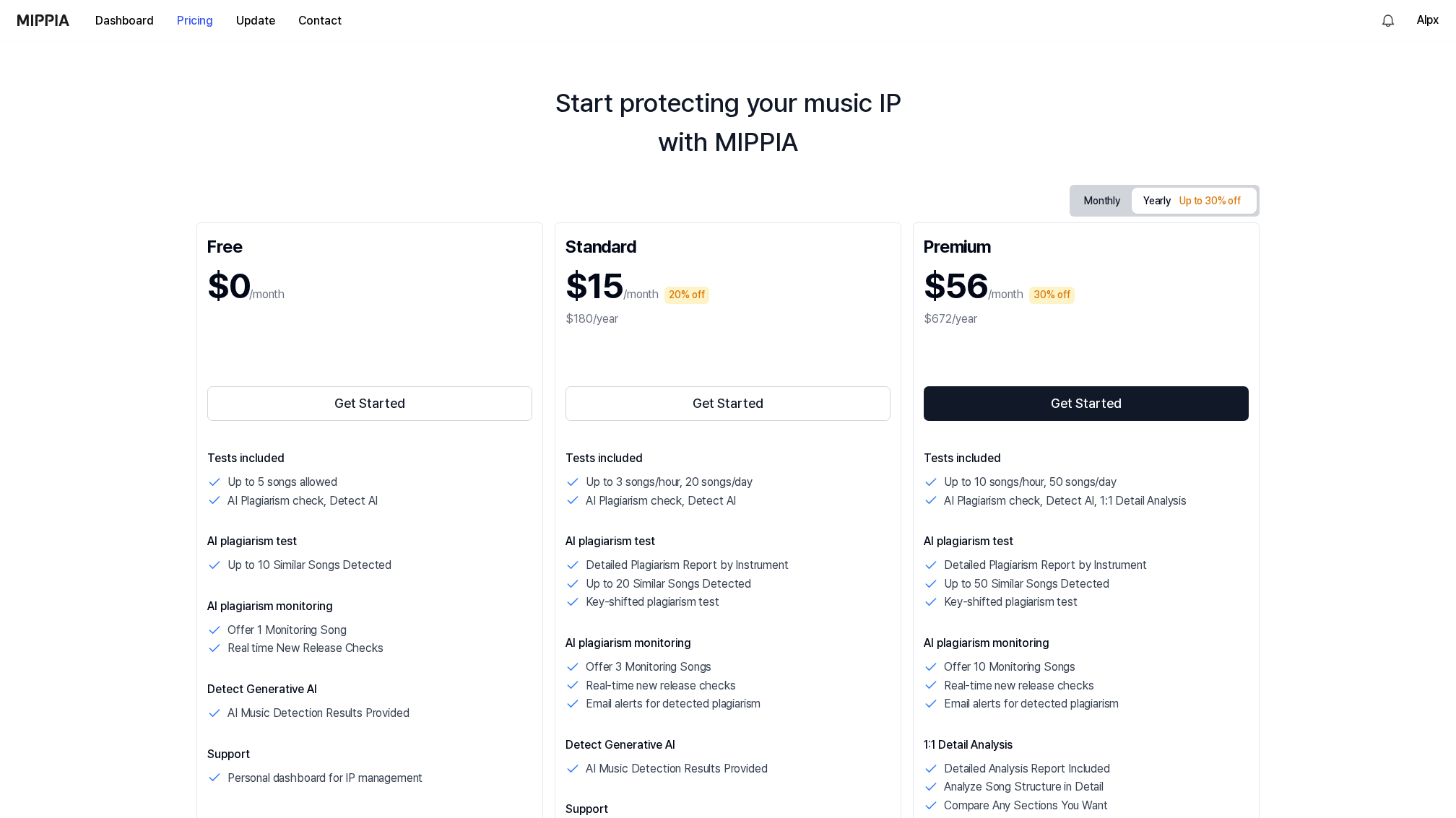
click at [817, 135] on div "Start protecting your music IP with MIPPIA" at bounding box center [728, 123] width 1456 height 78
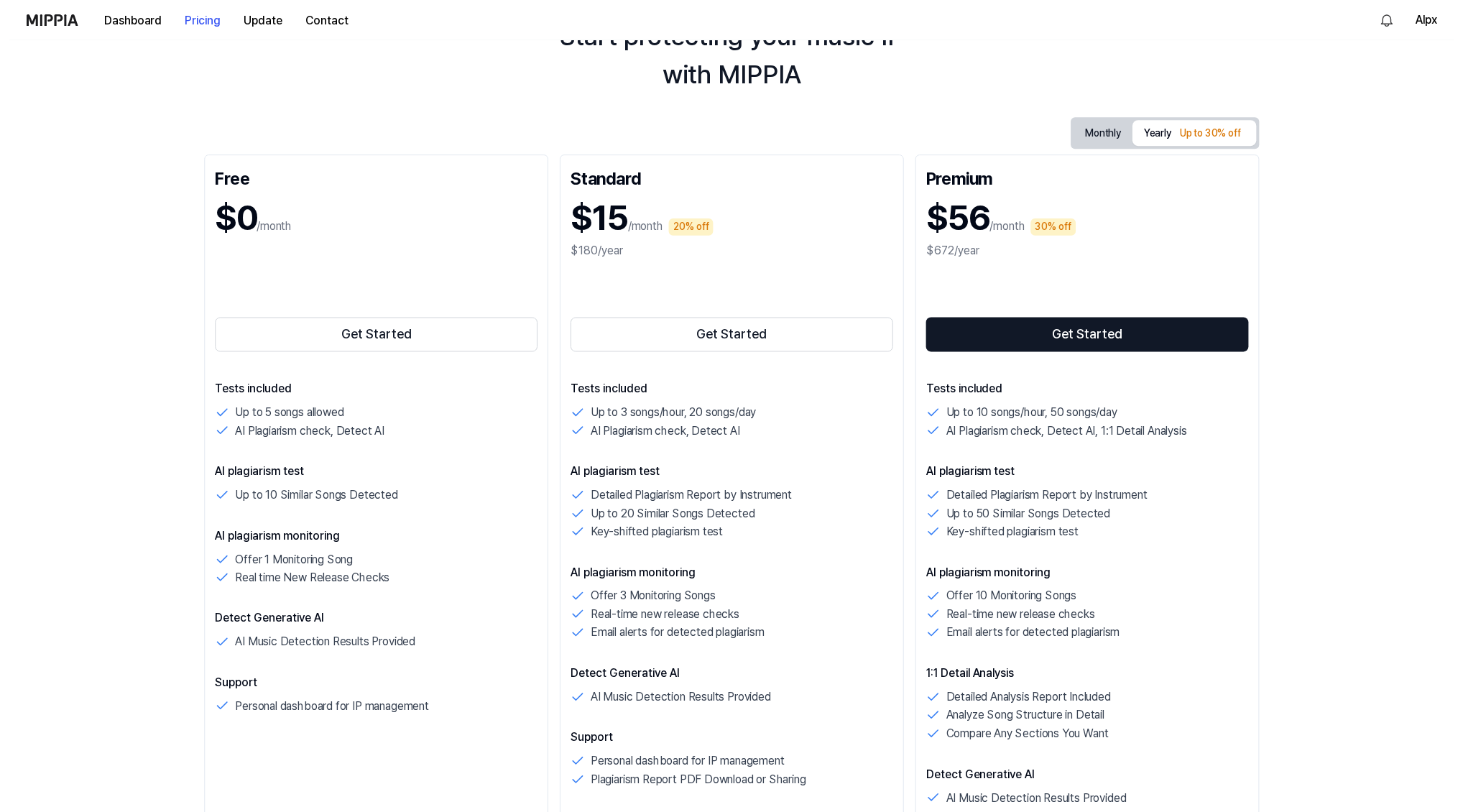
scroll to position [0, 0]
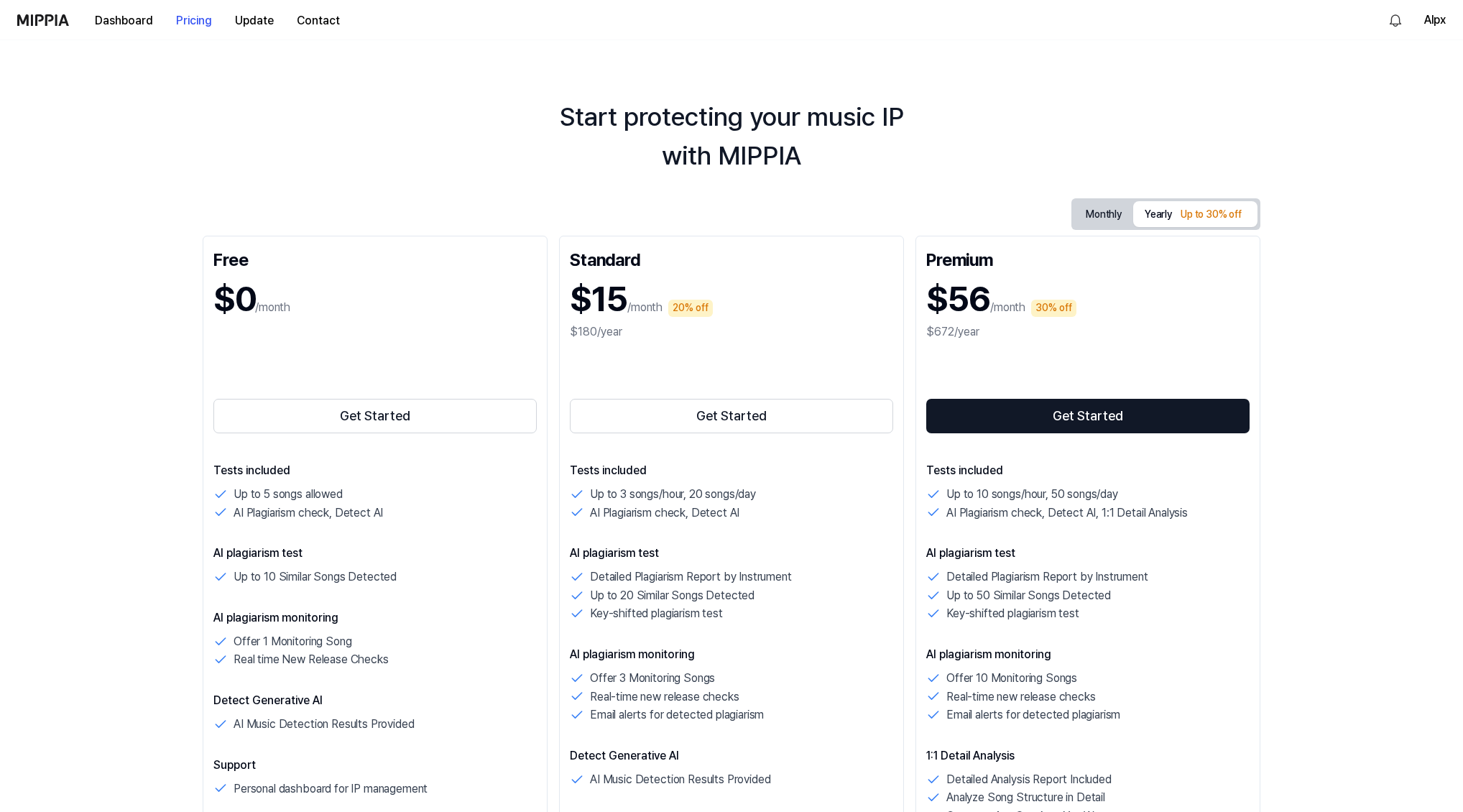
drag, startPoint x: 559, startPoint y: 120, endPoint x: 844, endPoint y: 193, distance: 294.2
click at [845, 193] on div "Start protecting your music IP with MIPPIA Monthly Yearly Up to 30% off Free $0…" at bounding box center [731, 425] width 1463 height 771
click at [809, 158] on div "Start protecting your music IP with MIPPIA" at bounding box center [731, 137] width 1463 height 78
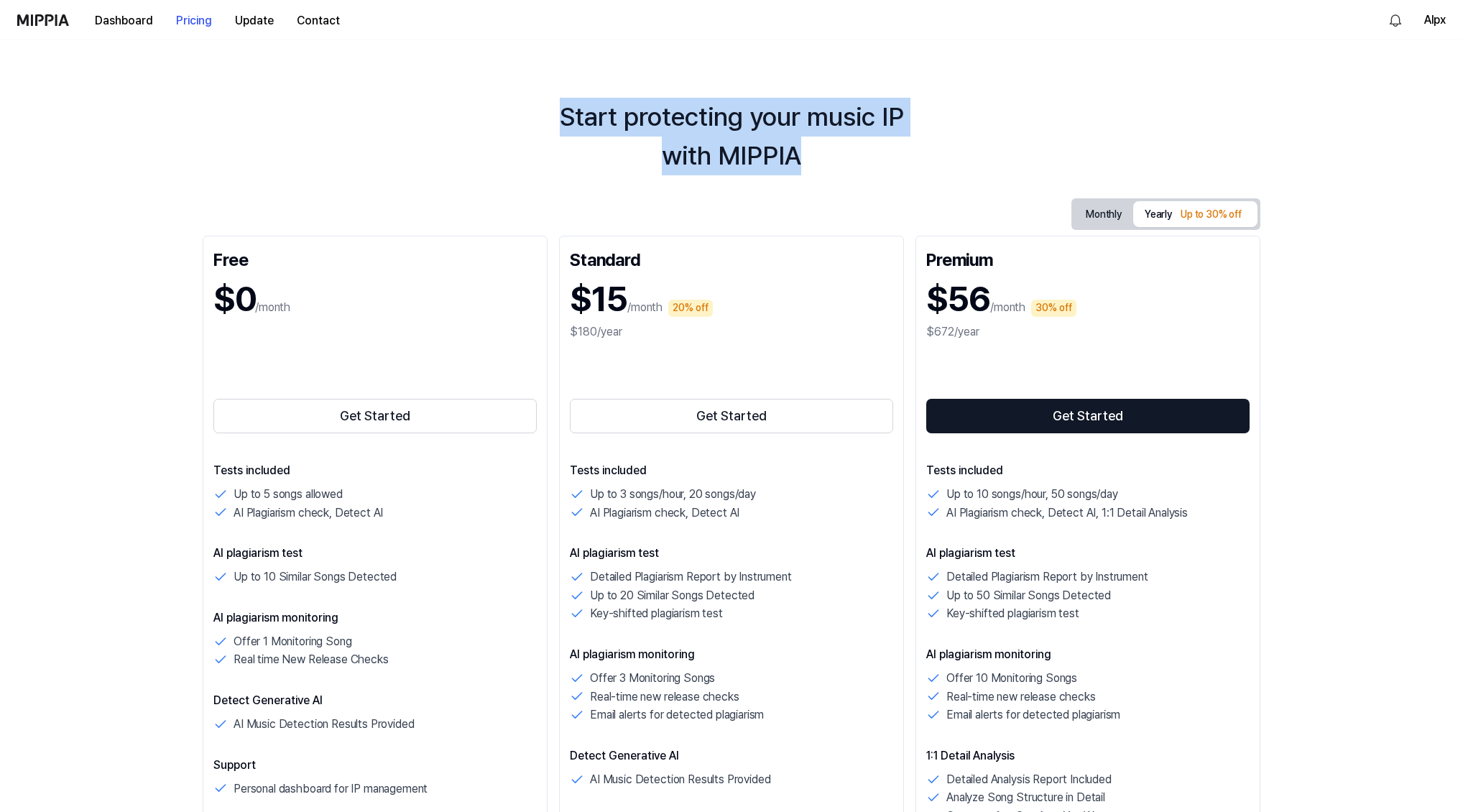
drag, startPoint x: 850, startPoint y: 157, endPoint x: 508, endPoint y: 117, distance: 344.3
click at [508, 117] on div "Start protecting your music IP with MIPPIA" at bounding box center [731, 137] width 1463 height 78
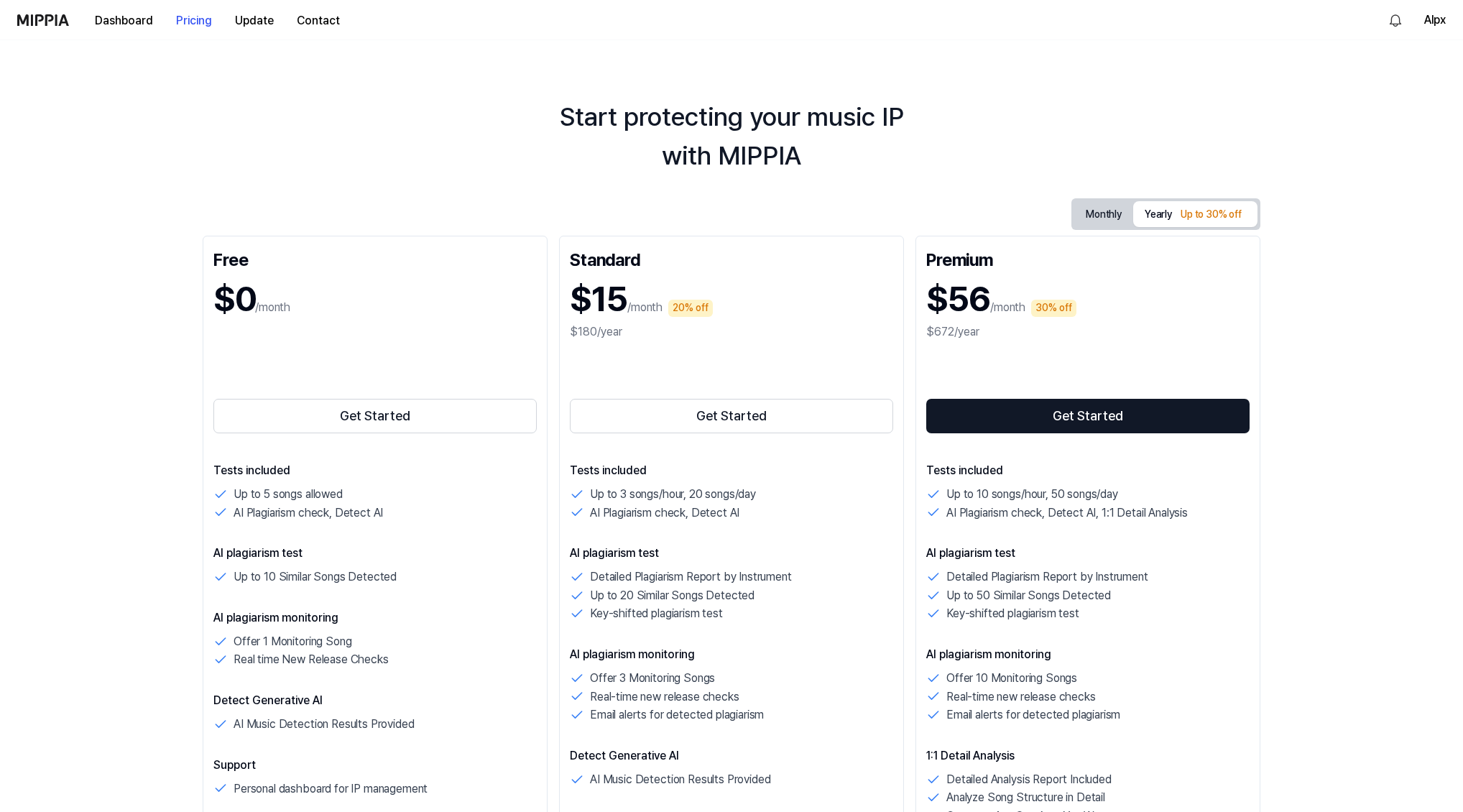
click at [541, 135] on div "Start protecting your music IP with MIPPIA" at bounding box center [731, 137] width 1463 height 78
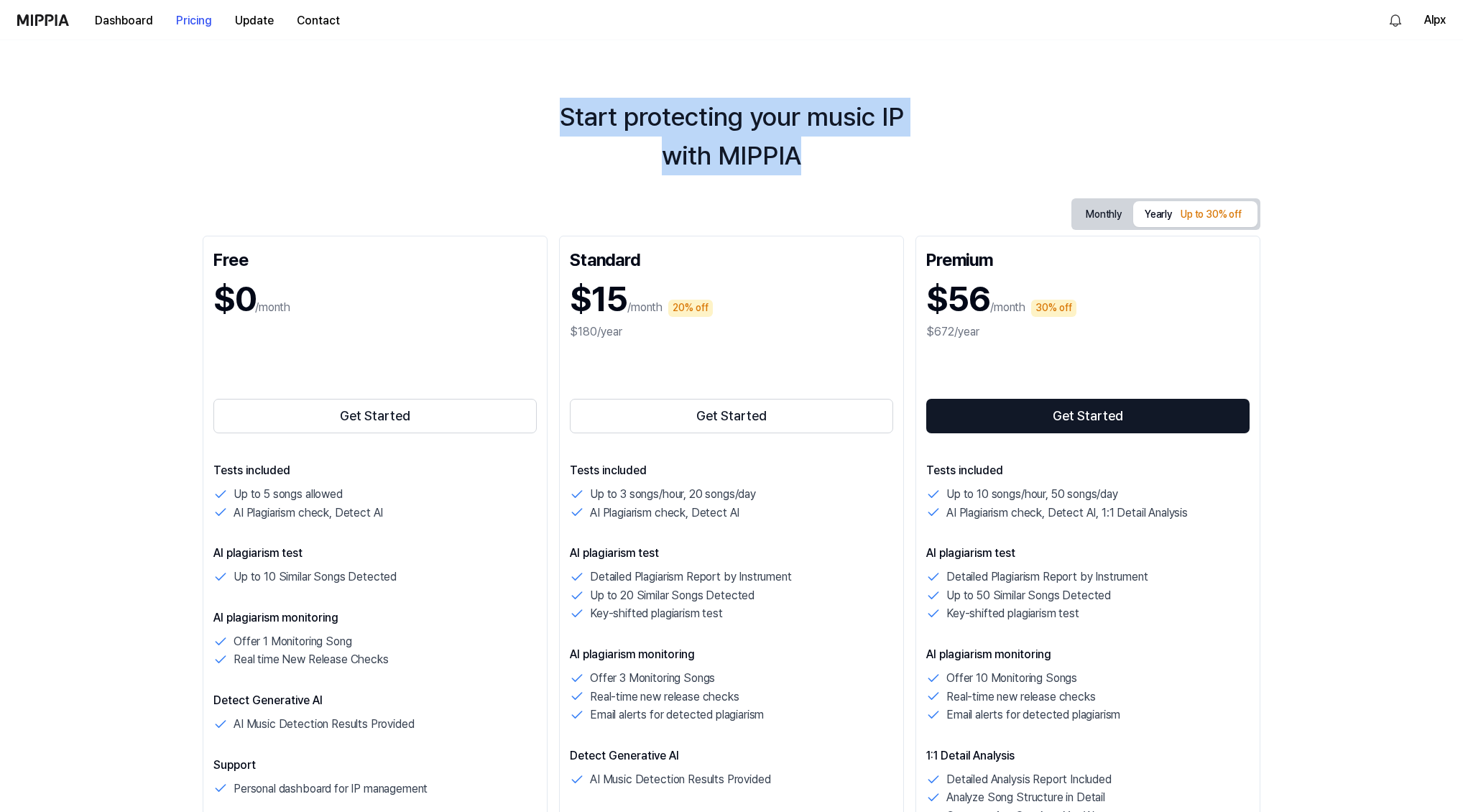
drag, startPoint x: 550, startPoint y: 120, endPoint x: 860, endPoint y: 183, distance: 316.3
click at [860, 182] on div "Start protecting your music IP with MIPPIA Monthly Yearly Up to 30% off Free $0…" at bounding box center [731, 425] width 1463 height 771
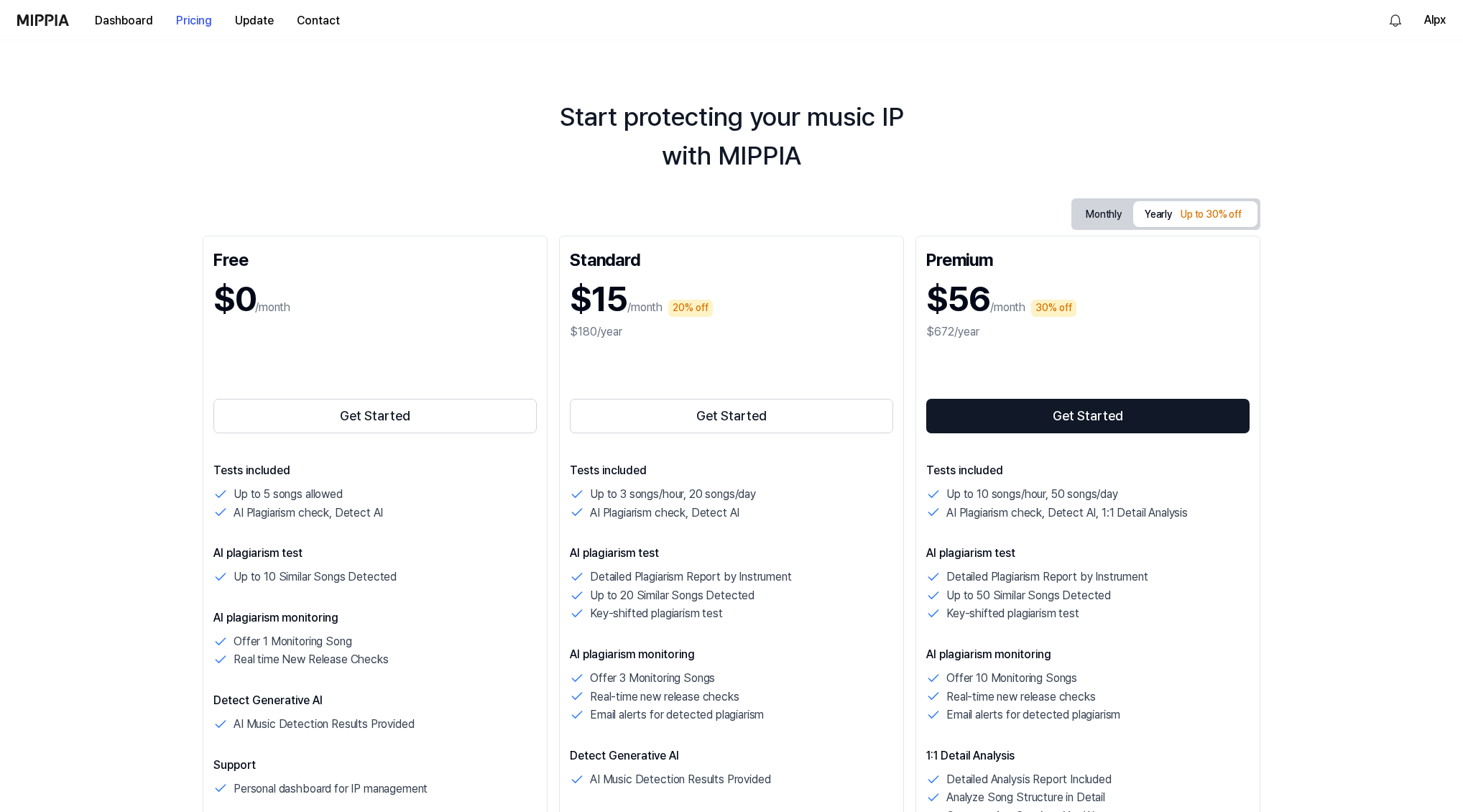
click at [834, 165] on div "Start protecting your music IP with MIPPIA" at bounding box center [731, 137] width 1463 height 78
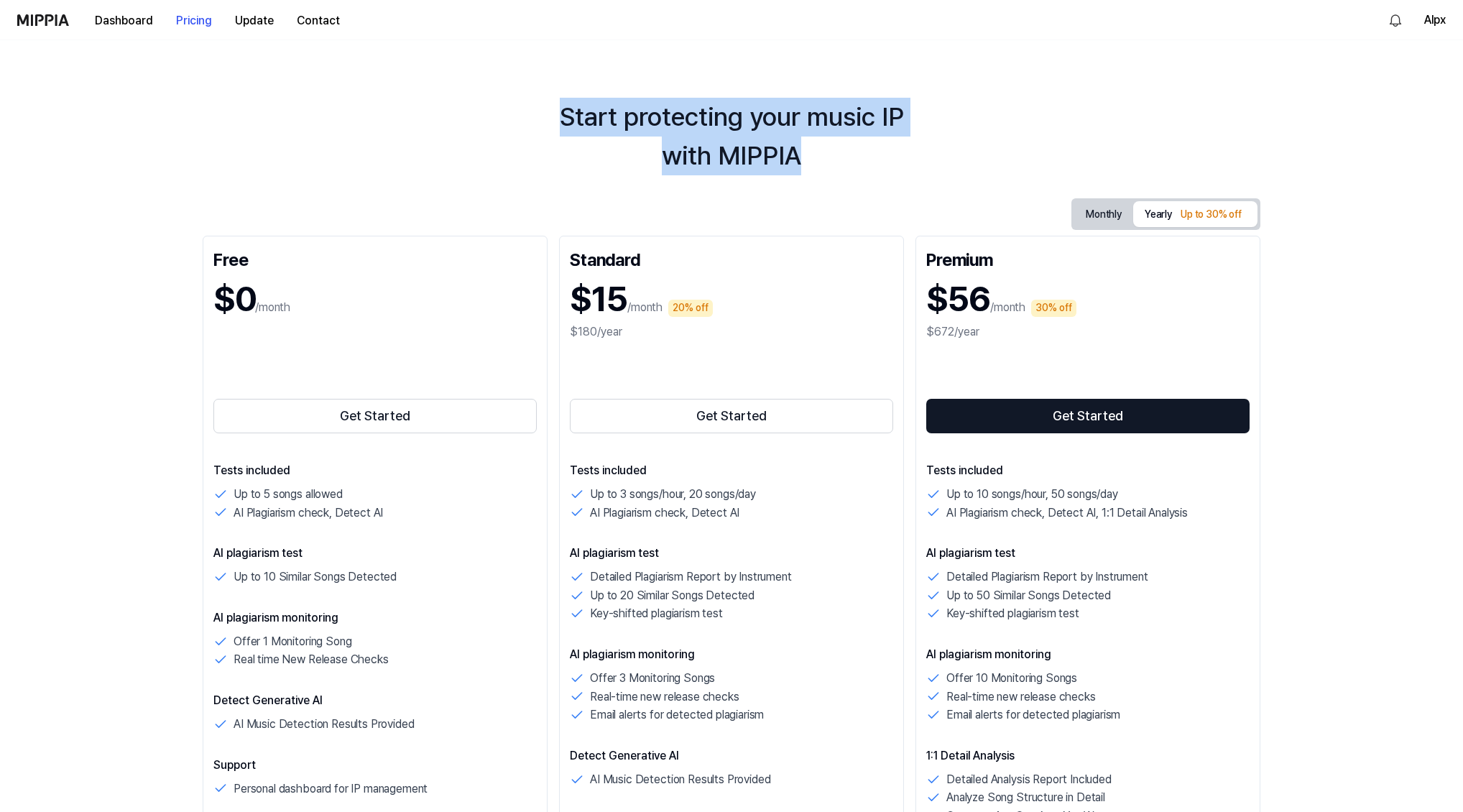
drag, startPoint x: 869, startPoint y: 163, endPoint x: 518, endPoint y: 124, distance: 353.2
click at [518, 124] on div "Start protecting your music IP with MIPPIA" at bounding box center [731, 137] width 1463 height 78
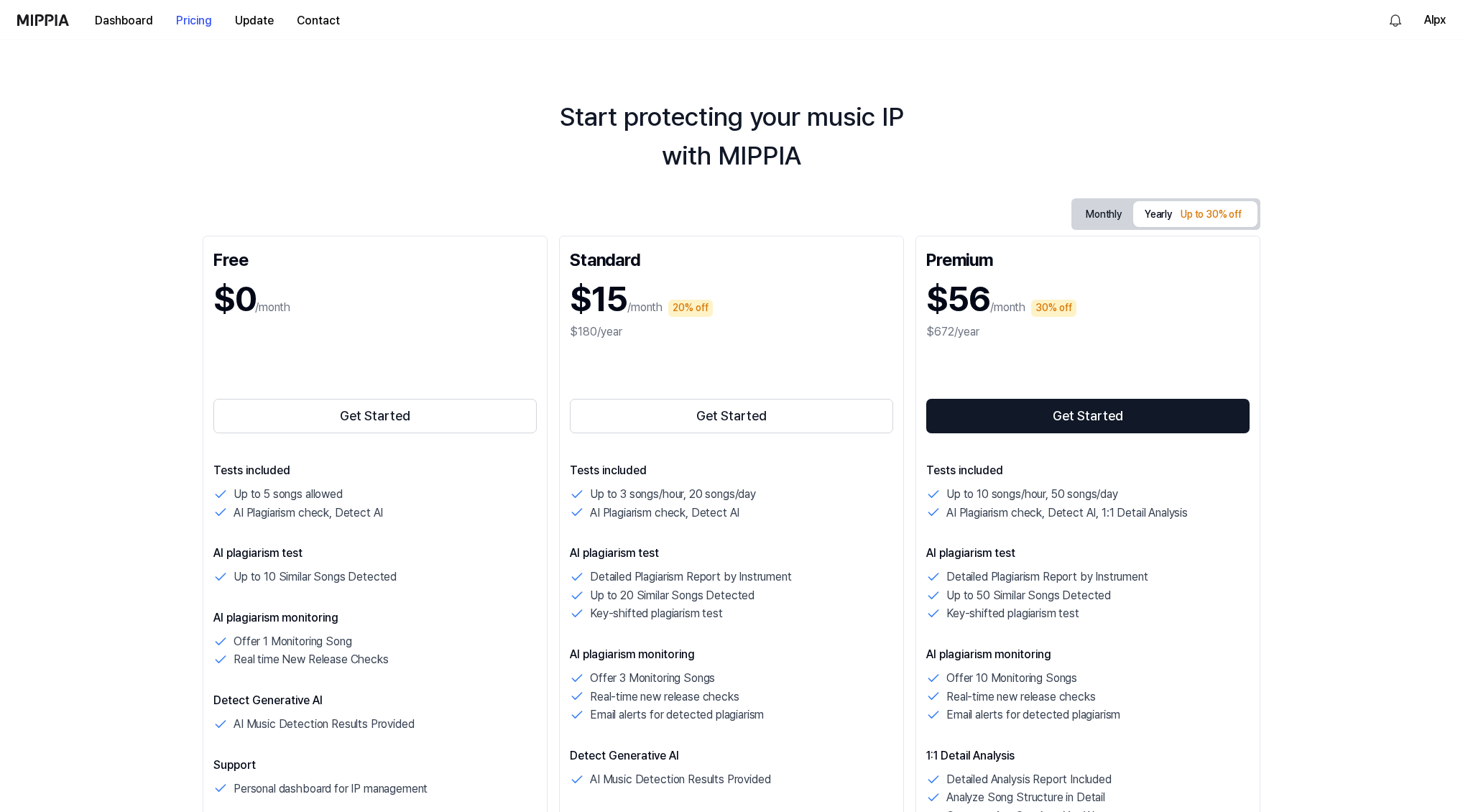
click at [533, 137] on div "Start protecting your music IP with MIPPIA" at bounding box center [731, 137] width 1463 height 78
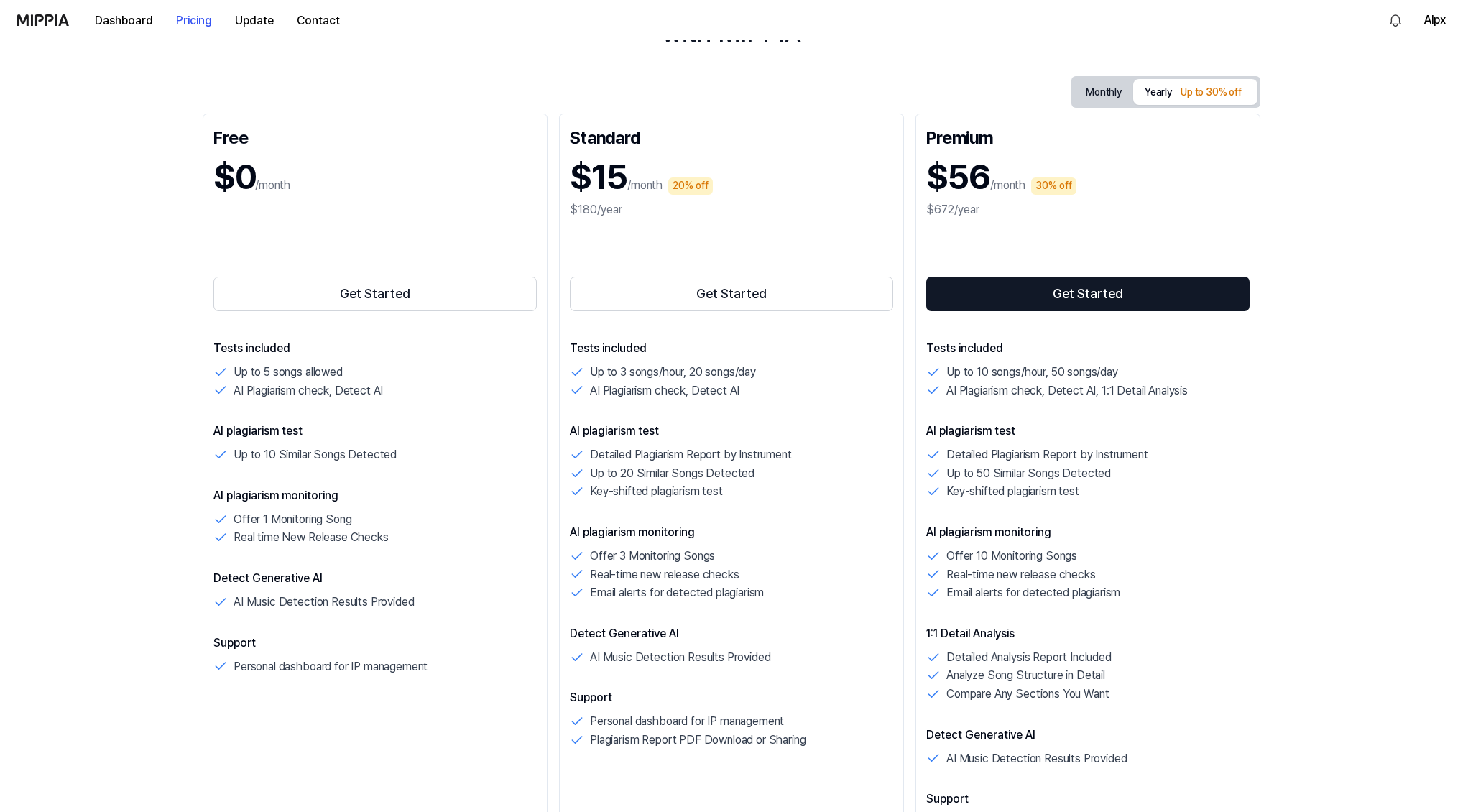
scroll to position [141, 0]
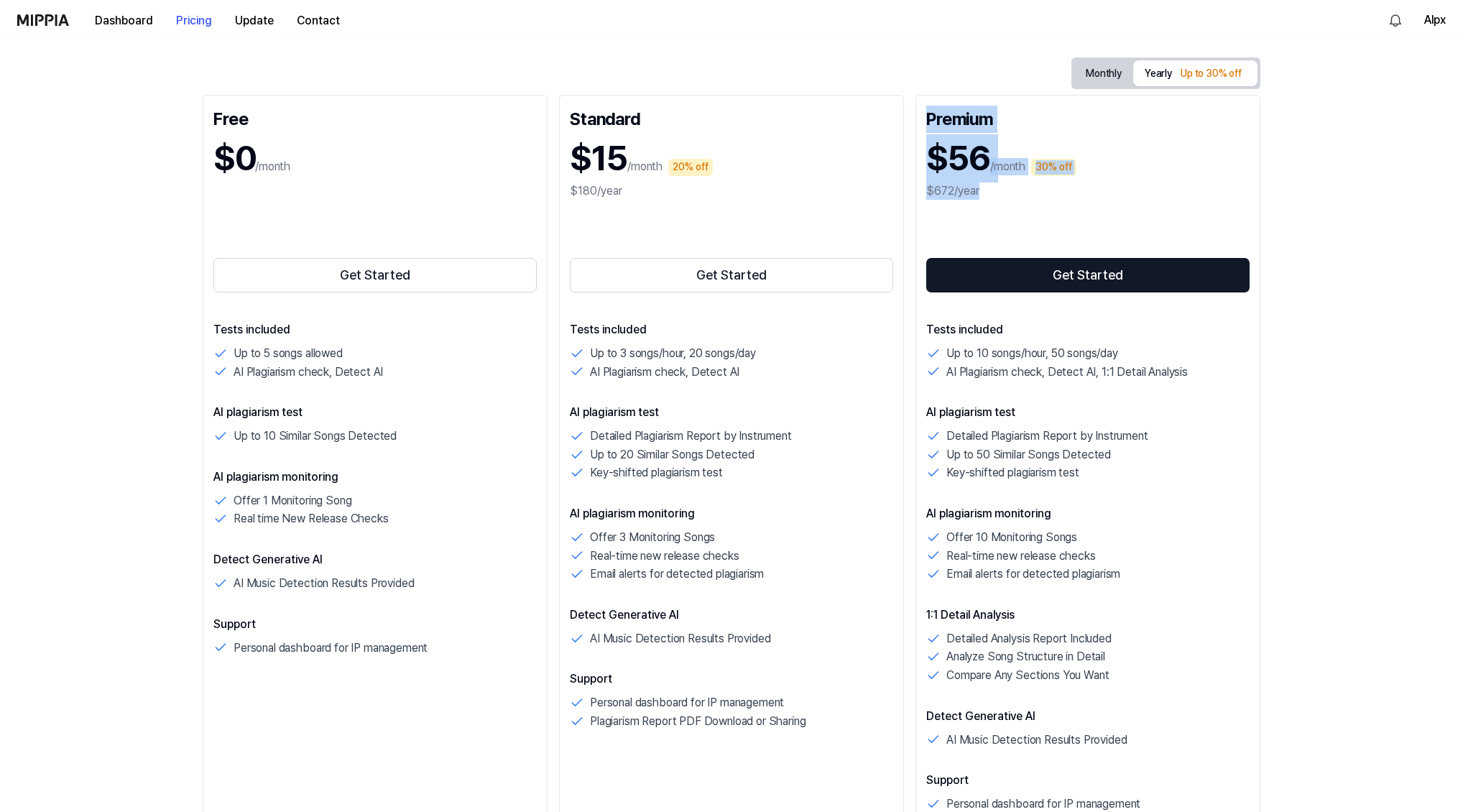
drag, startPoint x: 1012, startPoint y: 192, endPoint x: 915, endPoint y: 119, distance: 121.4
click at [916, 119] on div "Premium $56 /month 30% off $672/year Get Started Tests included Up to 10 songs/…" at bounding box center [1088, 478] width 345 height 767
click at [625, 208] on div "Get Started" at bounding box center [731, 250] width 323 height 92
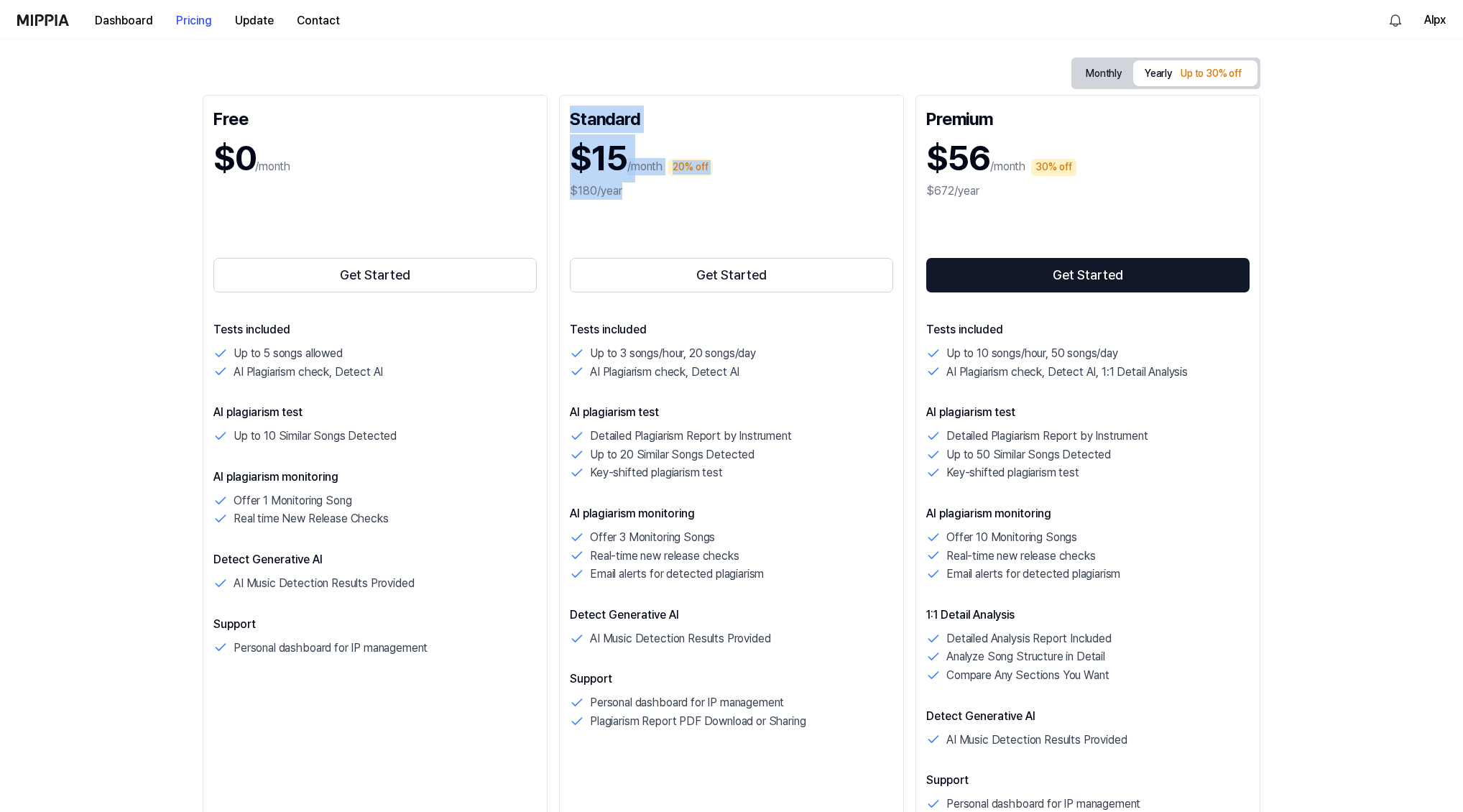
drag, startPoint x: 644, startPoint y: 201, endPoint x: 557, endPoint y: 123, distance: 116.8
click at [559, 123] on div "Standard $15 /month 20% off $180/year Get Started Tests included Up to 3 songs/…" at bounding box center [731, 478] width 345 height 767
click at [718, 223] on div "Get Started" at bounding box center [731, 250] width 323 height 92
drag, startPoint x: 767, startPoint y: 353, endPoint x: 578, endPoint y: 361, distance: 189.2
click at [578, 361] on div "Up to 3 songs/hour, 20 songs/day" at bounding box center [731, 353] width 323 height 19
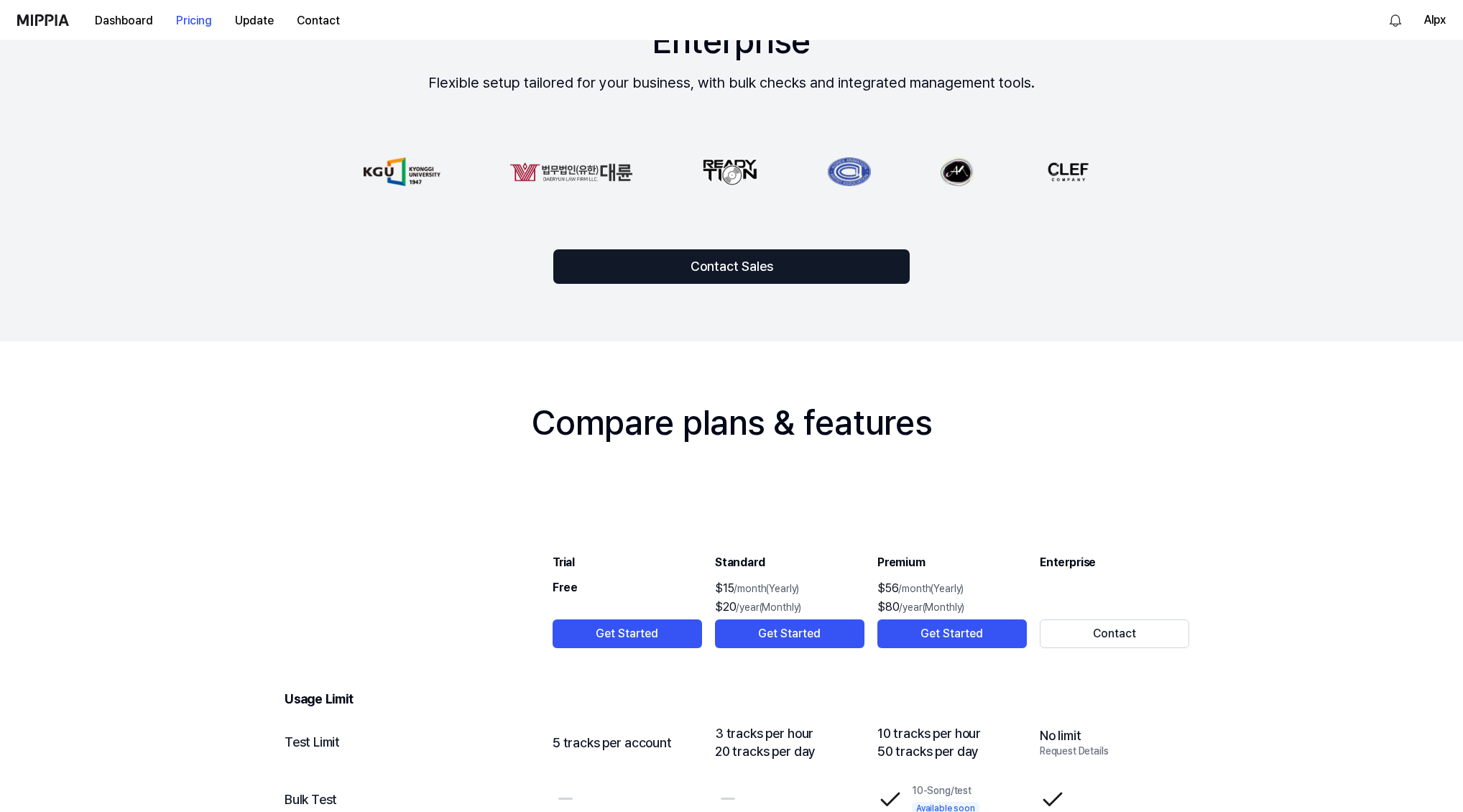
scroll to position [1137, 0]
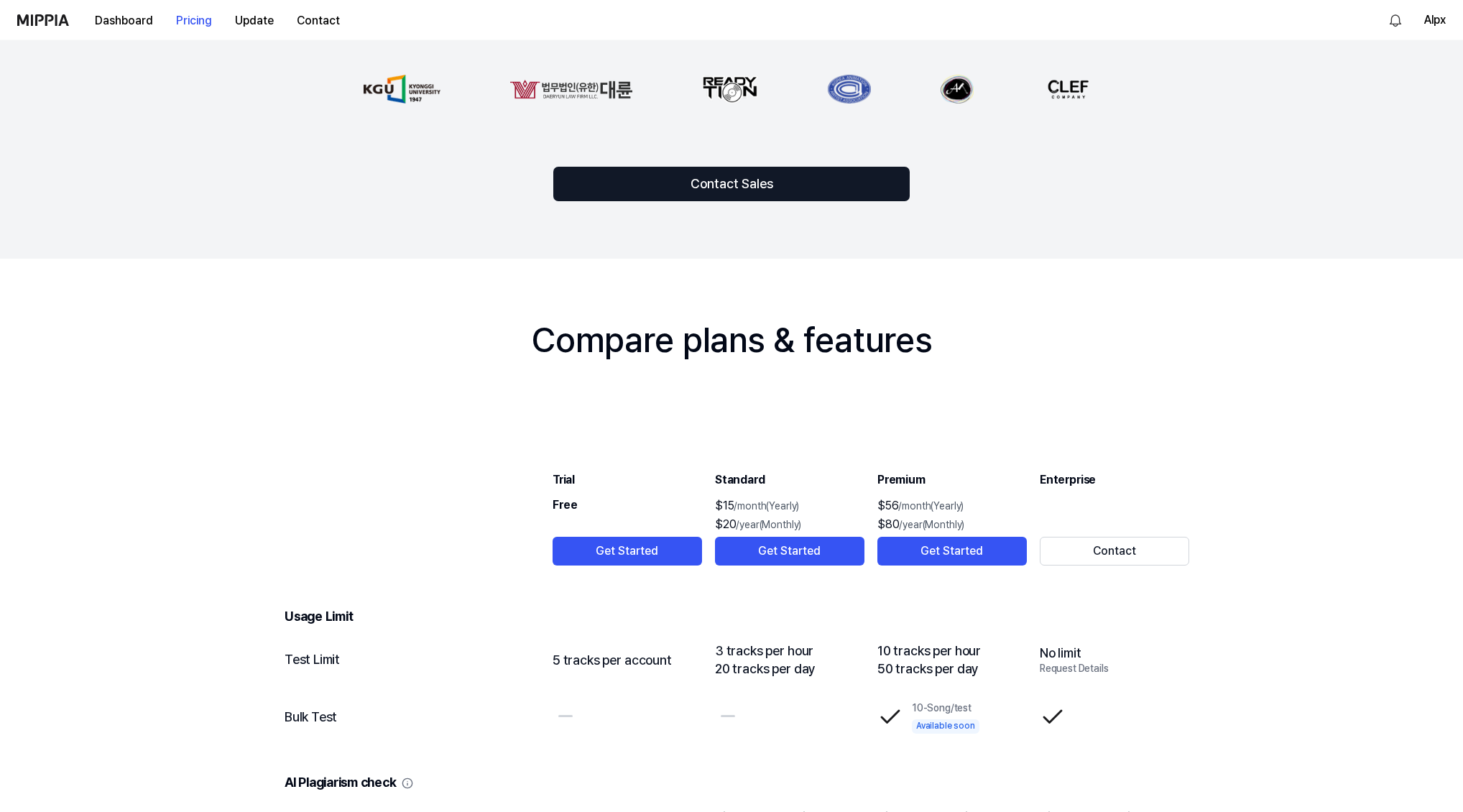
drag, startPoint x: 534, startPoint y: 345, endPoint x: 969, endPoint y: 316, distance: 436.0
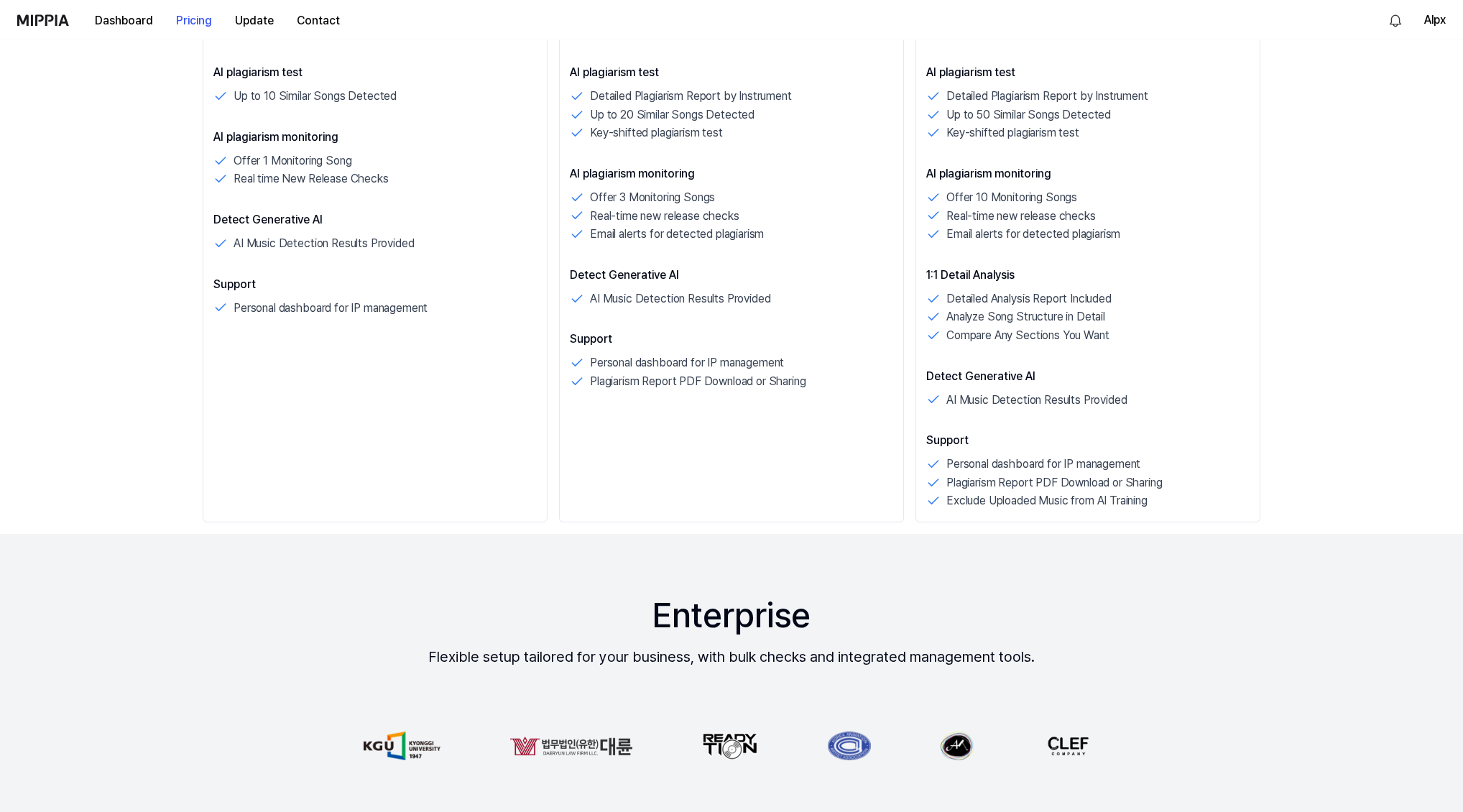
scroll to position [0, 0]
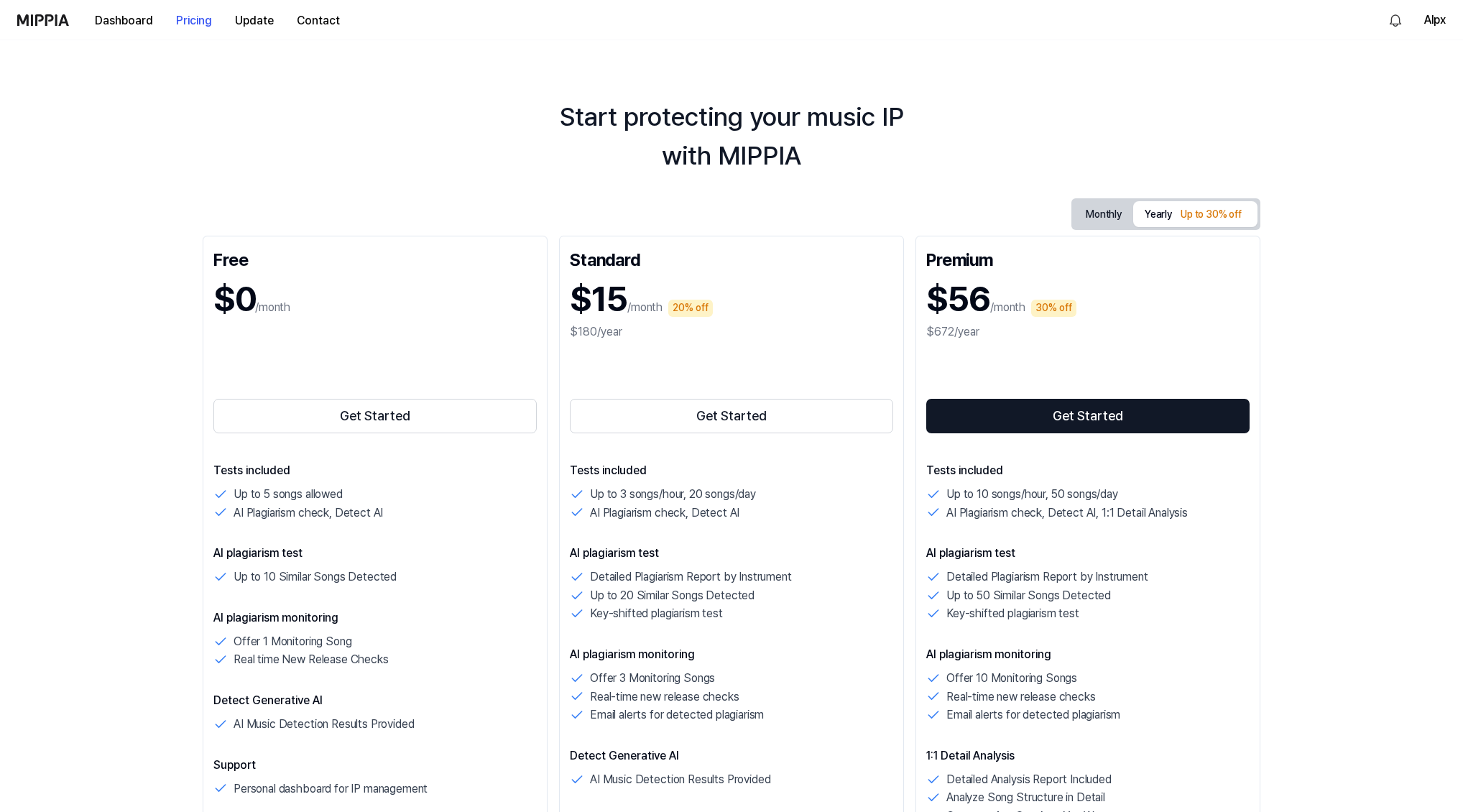
click at [558, 137] on div "Start protecting your music IP with MIPPIA" at bounding box center [731, 137] width 1463 height 78
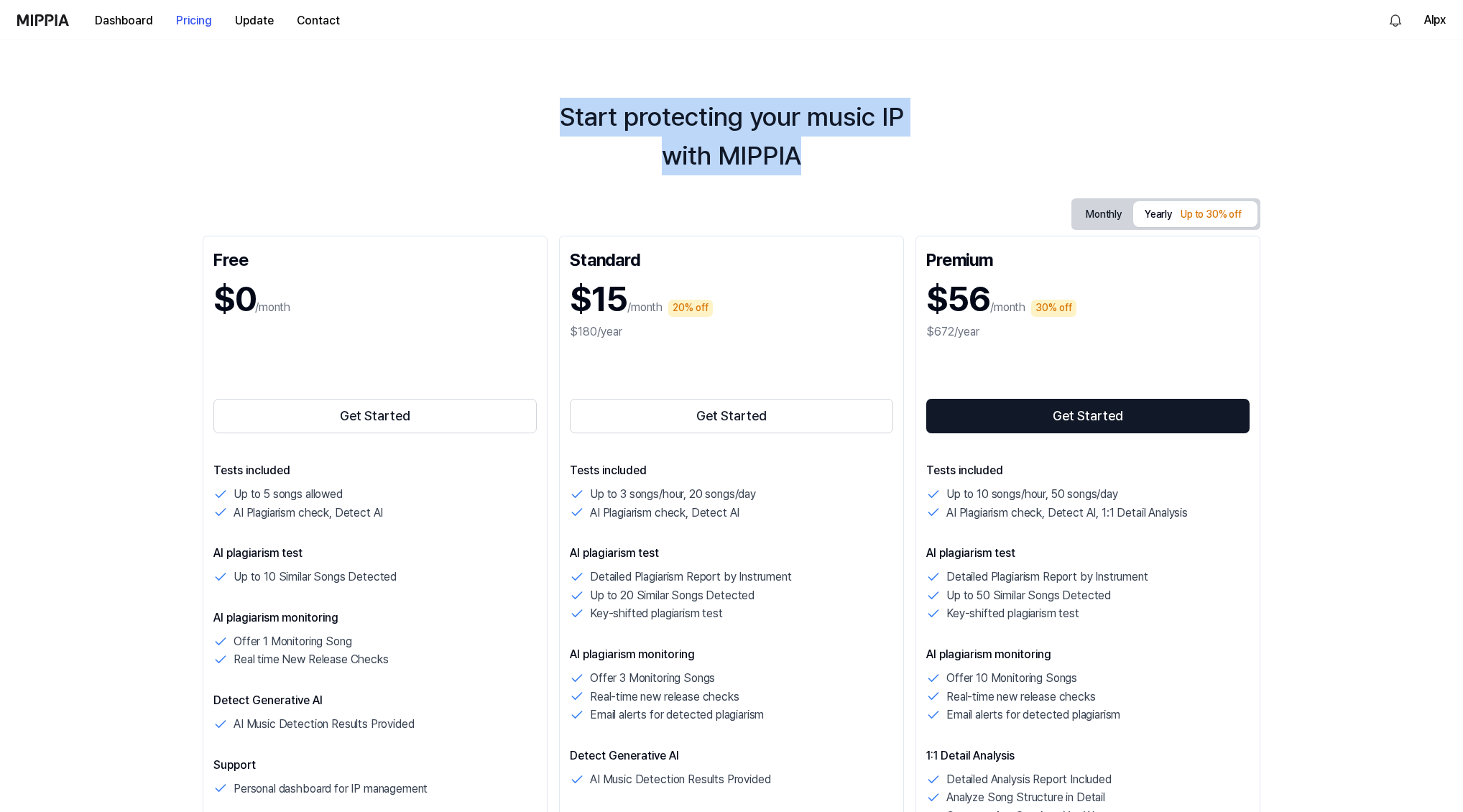
drag, startPoint x: 815, startPoint y: 156, endPoint x: 501, endPoint y: 118, distance: 316.3
click at [501, 118] on div "Start protecting your music IP with MIPPIA" at bounding box center [731, 137] width 1463 height 78
click at [801, 145] on div "Start protecting your music IP with MIPPIA" at bounding box center [731, 137] width 1463 height 78
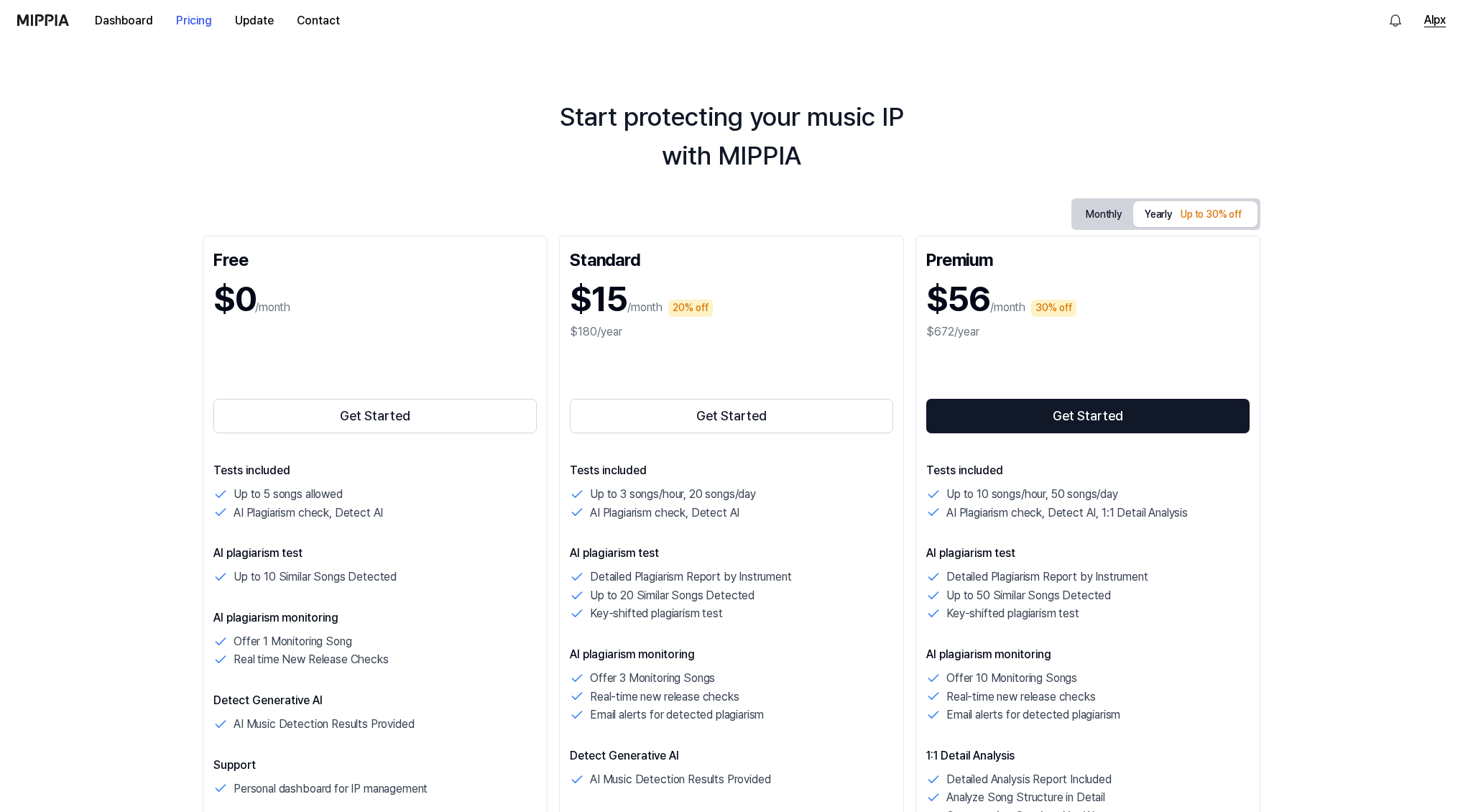
click at [1437, 18] on button "Alpx" at bounding box center [1435, 20] width 22 height 17
click at [1307, 103] on link "Account" at bounding box center [1354, 99] width 166 height 14
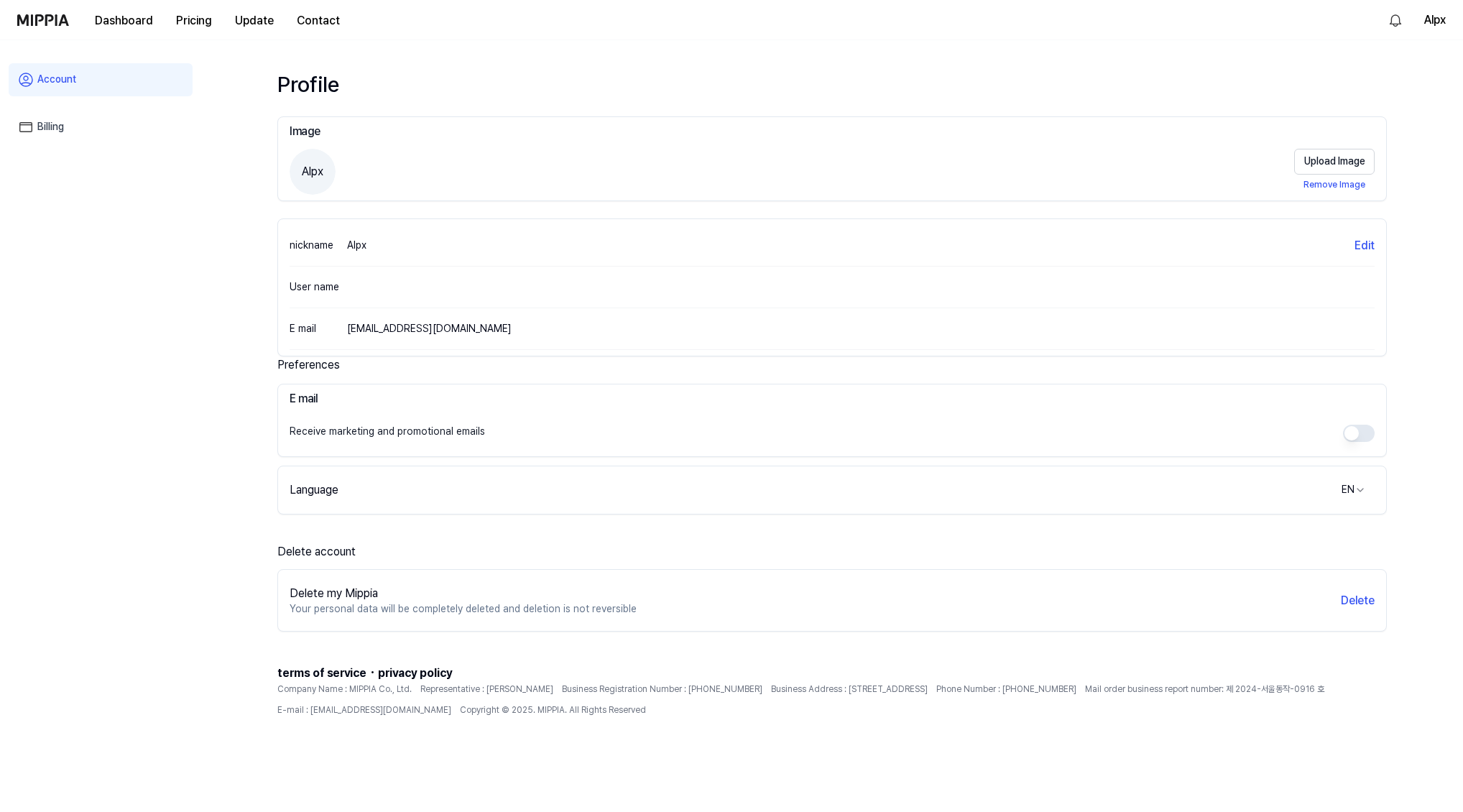
click at [43, 124] on link "Billing" at bounding box center [100, 127] width 184 height 33
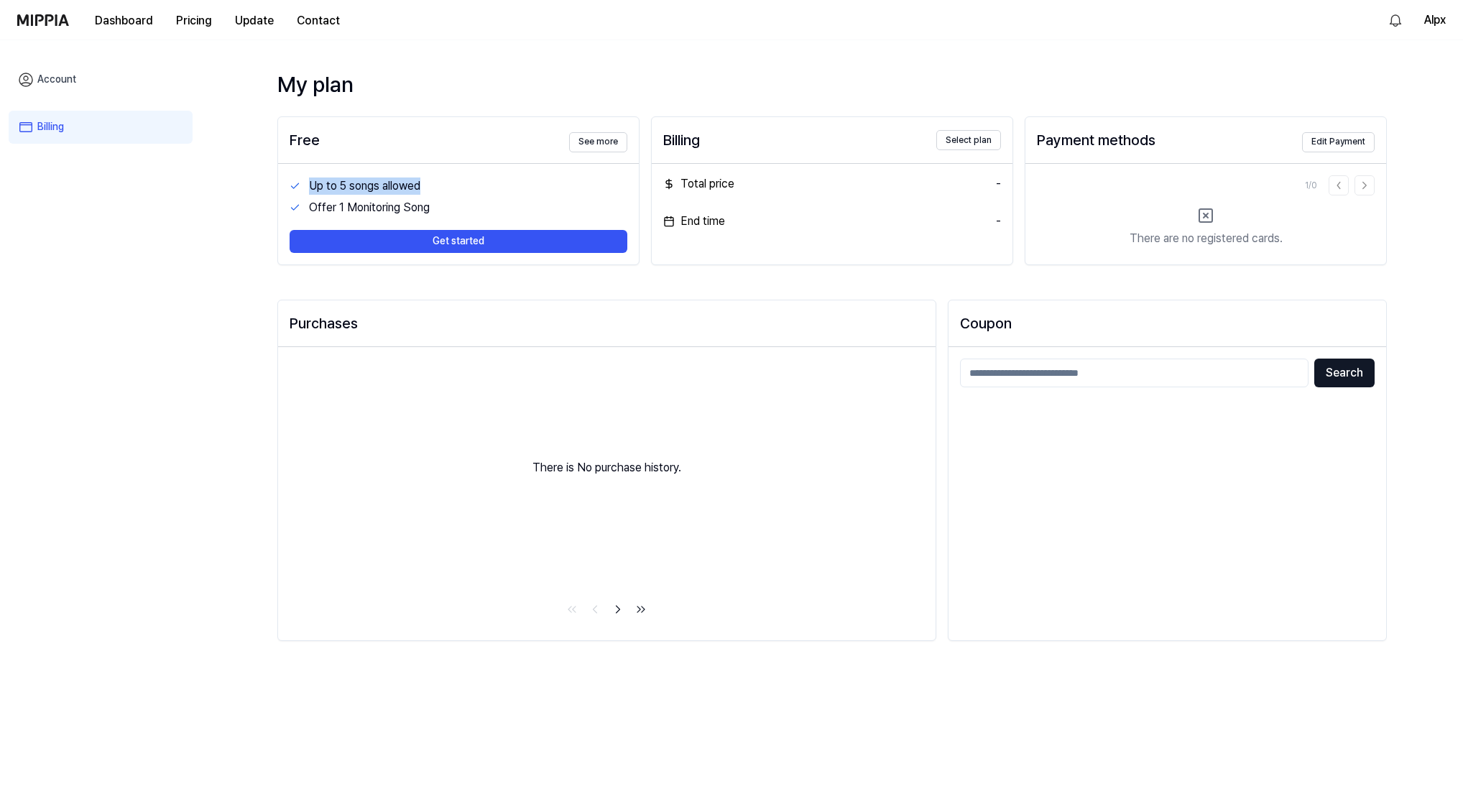
drag, startPoint x: 471, startPoint y: 212, endPoint x: 285, endPoint y: 183, distance: 188.2
click at [285, 183] on div "Up to 5 songs allowed Offer 1 Monitoring Song Get started" at bounding box center [458, 213] width 361 height 100
click at [226, 222] on div "My plan Free See more Up to 5 songs allowed Offer 1 Monitoring Song Get started…" at bounding box center [831, 425] width 1262 height 771
click at [624, 606] on icon "Go to next page" at bounding box center [618, 609] width 14 height 17
drag, startPoint x: 461, startPoint y: 208, endPoint x: 250, endPoint y: 72, distance: 251.0
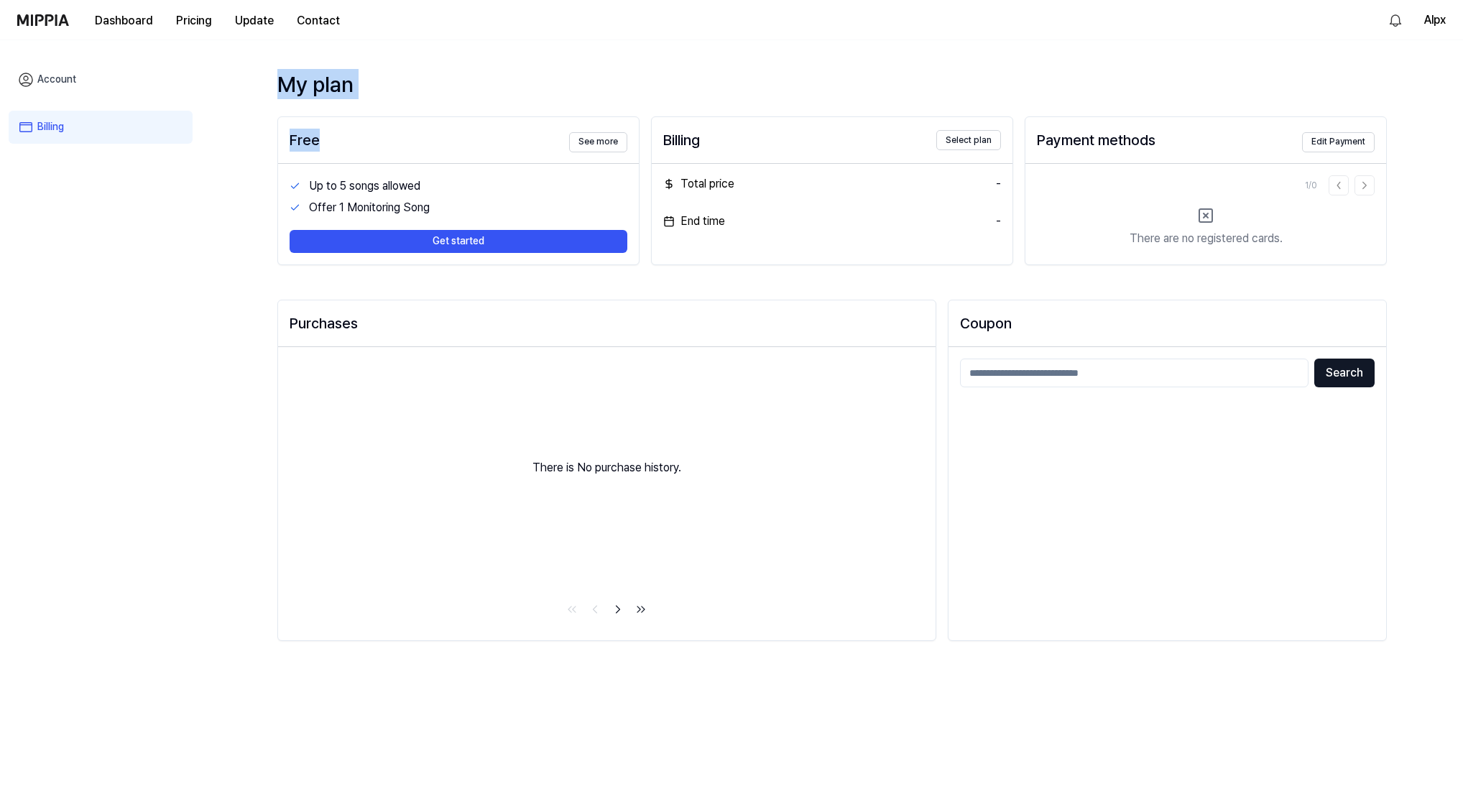
click at [278, 72] on div "My plan Free See more Up to 5 songs allowed Offer 1 Monitoring Song Get started…" at bounding box center [832, 363] width 1109 height 589
click at [52, 96] on link "Account" at bounding box center [100, 80] width 184 height 33
